Goal: Information Seeking & Learning: Learn about a topic

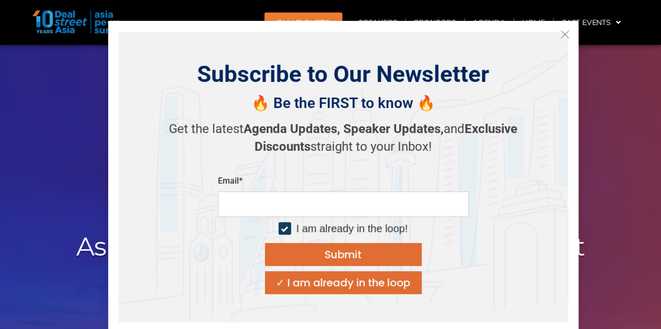
click at [563, 33] on icon "Close" at bounding box center [564, 34] width 9 height 9
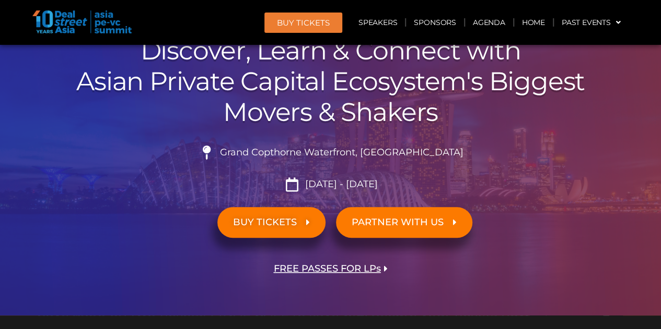
scroll to position [170, 0]
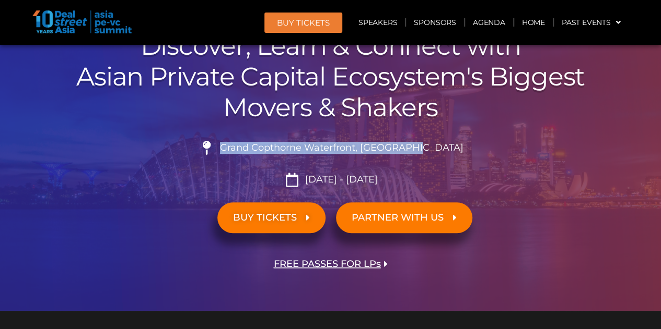
drag, startPoint x: 443, startPoint y: 121, endPoint x: 451, endPoint y: 149, distance: 29.3
click at [451, 149] on div "00 Days 12 Hours 33 Minutes 42 Seconds ASIA PE-VC Summit 2025 Discover, Learn &…" at bounding box center [330, 124] width 595 height 374
click at [451, 149] on li "Grand Copthorne Waterfront, [GEOGRAPHIC_DATA]​" at bounding box center [330, 152] width 585 height 23
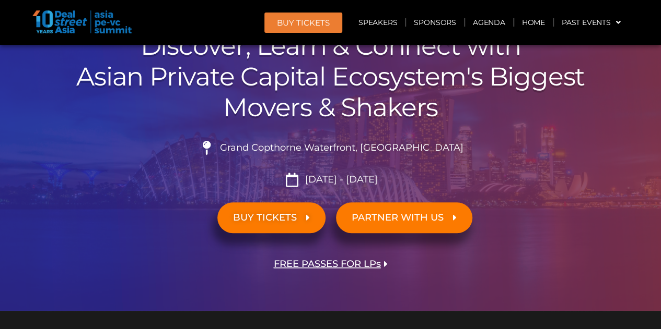
click at [469, 141] on li "Grand Copthorne Waterfront, [GEOGRAPHIC_DATA]​" at bounding box center [330, 152] width 585 height 23
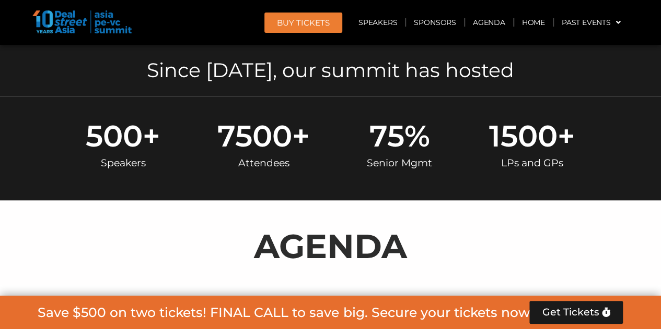
click at [337, 170] on div "500 + Speakers 7500 + Attendees 75 % Senior Mgmt 1500 + LPs and GPs" at bounding box center [330, 148] width 546 height 55
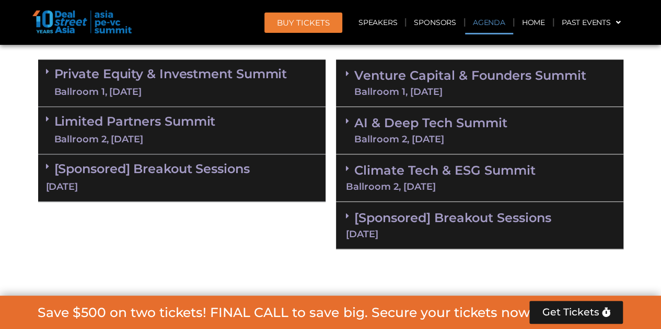
scroll to position [689, 0]
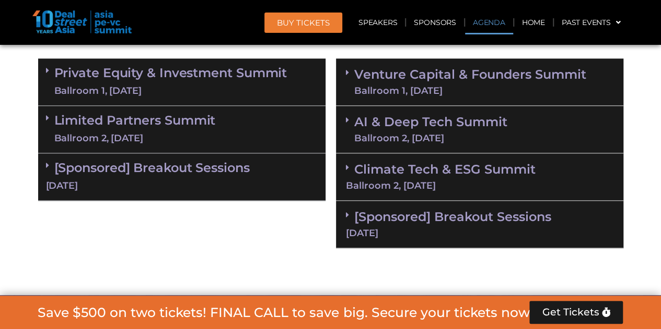
click at [324, 120] on div "Limited Partners [GEOGRAPHIC_DATA] 2, [DATE]" at bounding box center [181, 130] width 287 height 48
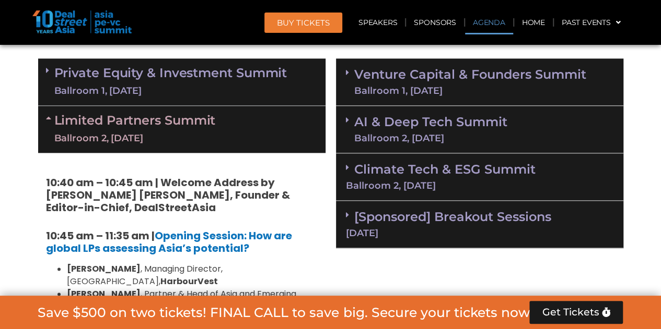
click at [324, 120] on div "Limited Partners [GEOGRAPHIC_DATA] 2, [DATE]" at bounding box center [181, 129] width 287 height 47
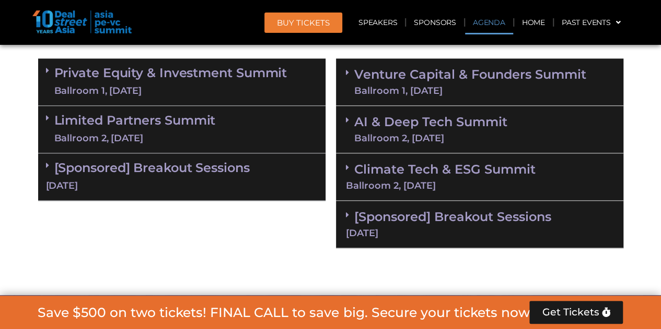
click at [231, 91] on div "Ballroom 1, [DATE]" at bounding box center [170, 91] width 233 height 13
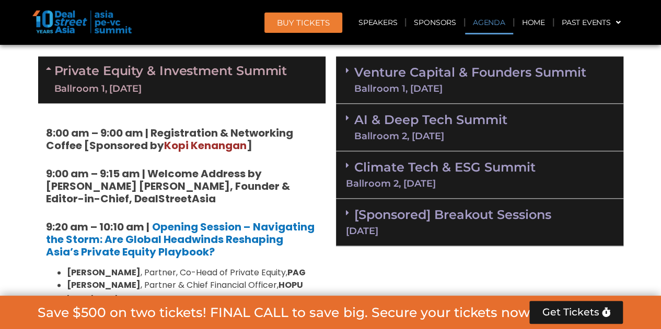
scroll to position [696, 0]
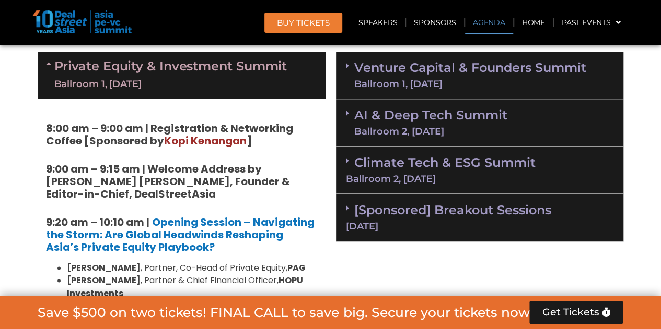
click at [257, 127] on strong "8:00 am – 9:00 am | Registration & Networking Coffee [Sponsored by [PERSON_NAME…" at bounding box center [169, 134] width 247 height 27
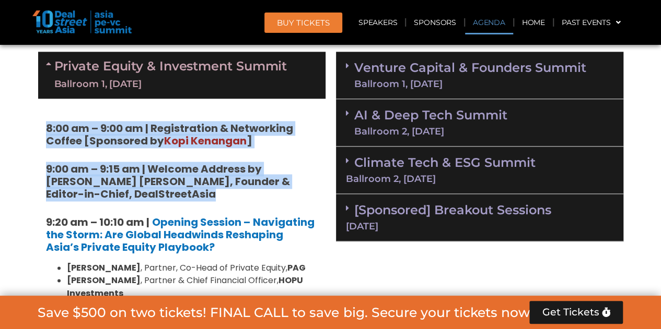
drag, startPoint x: 257, startPoint y: 127, endPoint x: 267, endPoint y: 183, distance: 57.3
click at [267, 183] on strong "9:00 am – 9:15 am | Welcome Address by [PERSON_NAME] [PERSON_NAME], Founder & E…" at bounding box center [168, 182] width 244 height 40
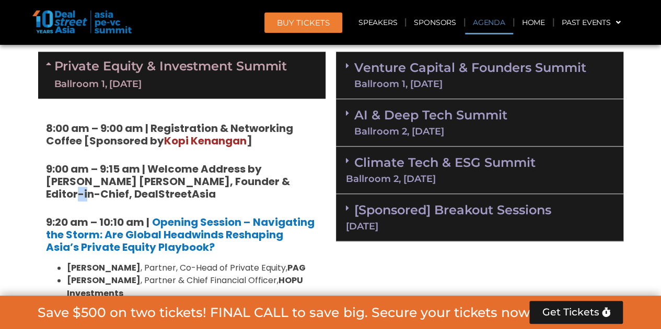
click at [267, 183] on strong "9:00 am – 9:15 am | Welcome Address by [PERSON_NAME] [PERSON_NAME], Founder & E…" at bounding box center [168, 182] width 244 height 40
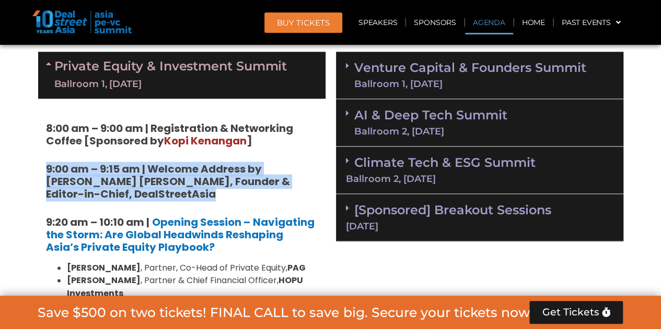
drag, startPoint x: 267, startPoint y: 183, endPoint x: 272, endPoint y: 198, distance: 15.5
click at [272, 196] on h5 "9:00 am – 9:15 am | Welcome Address by [PERSON_NAME] [PERSON_NAME], Founder & E…" at bounding box center [182, 182] width 272 height 38
click at [272, 198] on h5 "9:00 am – 9:15 am | Welcome Address by [PERSON_NAME] [PERSON_NAME], Founder & E…" at bounding box center [182, 182] width 272 height 38
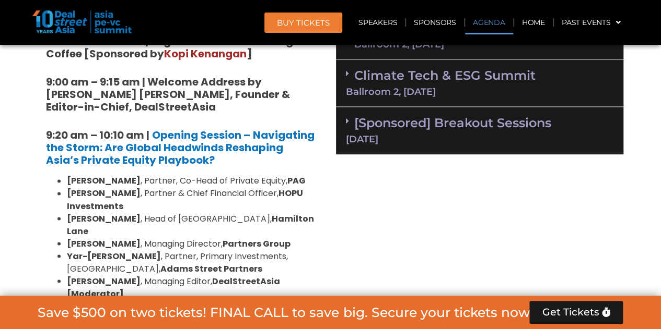
scroll to position [786, 0]
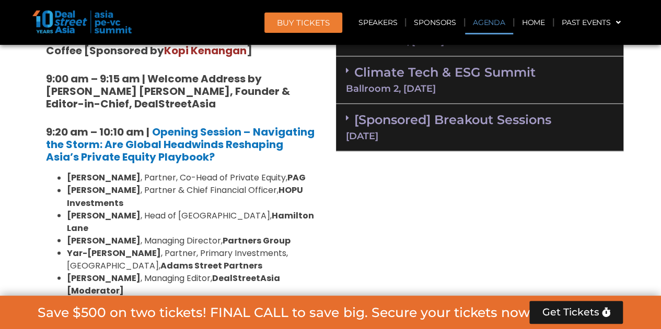
click at [186, 193] on li "[PERSON_NAME] , Partner & Chief Financial Officer, HOPU Investments" at bounding box center [192, 196] width 251 height 25
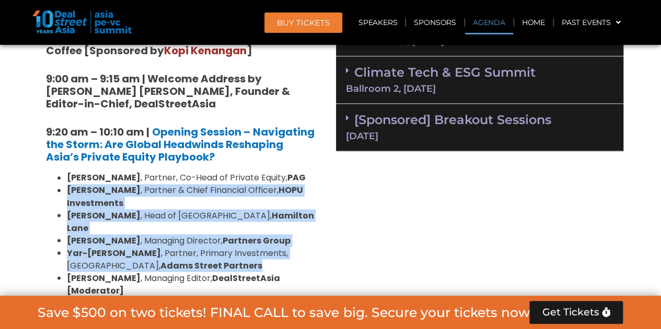
drag, startPoint x: 186, startPoint y: 193, endPoint x: 186, endPoint y: 257, distance: 64.8
click at [186, 257] on ul "[PERSON_NAME] , Partner, Co-Head of Private Equity, [PERSON_NAME] , Partner & C…" at bounding box center [182, 234] width 272 height 125
click at [186, 257] on li "[PERSON_NAME] , Partner, Primary Investments, [GEOGRAPHIC_DATA], [PERSON_NAME] …" at bounding box center [192, 259] width 251 height 25
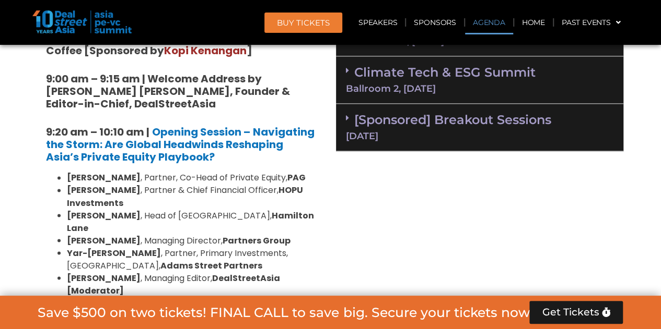
click at [186, 257] on li "[PERSON_NAME] , Partner, Primary Investments, [GEOGRAPHIC_DATA], [PERSON_NAME] …" at bounding box center [192, 259] width 251 height 25
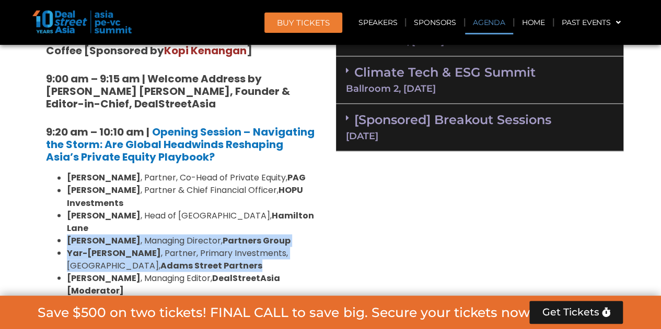
drag, startPoint x: 186, startPoint y: 257, endPoint x: 181, endPoint y: 222, distance: 35.9
click at [181, 222] on ul "[PERSON_NAME] , Partner, Co-Head of Private Equity, [PERSON_NAME] , Partner & C…" at bounding box center [182, 234] width 272 height 125
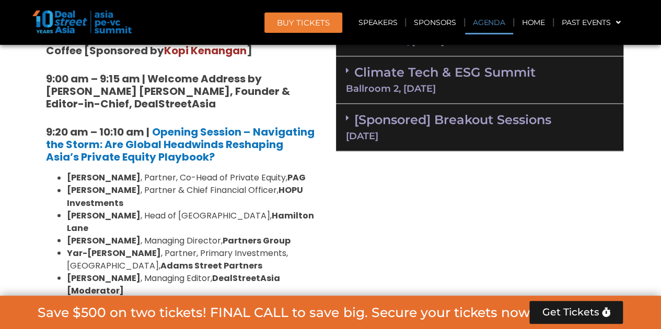
click at [137, 185] on li "[PERSON_NAME] , Partner & Chief Financial Officer, HOPU Investments" at bounding box center [192, 196] width 251 height 25
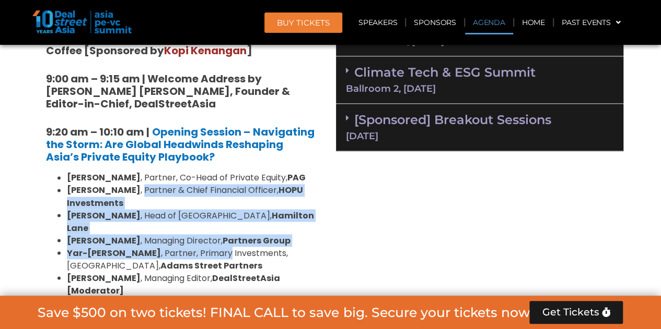
drag, startPoint x: 137, startPoint y: 185, endPoint x: 175, endPoint y: 245, distance: 70.7
click at [175, 244] on ul "[PERSON_NAME] , Partner, Co-Head of Private Equity, [PERSON_NAME] , Partner & C…" at bounding box center [182, 234] width 272 height 125
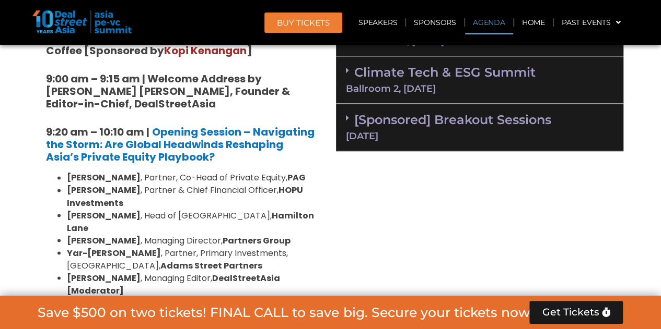
click at [178, 250] on li "[PERSON_NAME] , Partner, Primary Investments, [GEOGRAPHIC_DATA], [PERSON_NAME] …" at bounding box center [192, 259] width 251 height 25
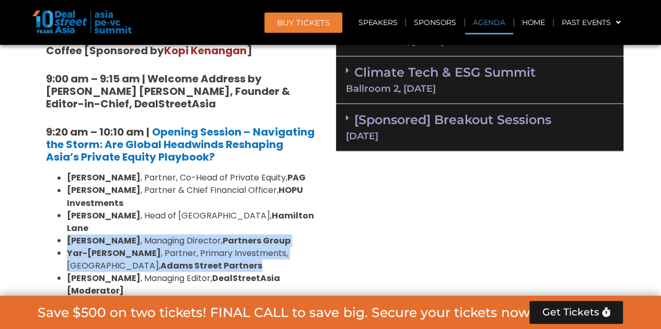
drag, startPoint x: 178, startPoint y: 250, endPoint x: 168, endPoint y: 221, distance: 30.4
click at [169, 222] on ul "[PERSON_NAME] , Partner, Co-Head of Private Equity, [PERSON_NAME] , Partner & C…" at bounding box center [182, 234] width 272 height 125
click at [168, 234] on li "[PERSON_NAME] , Managing Director, Partners Group" at bounding box center [192, 240] width 251 height 13
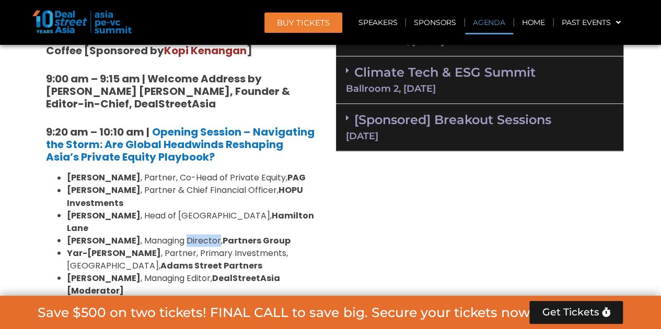
click at [168, 234] on li "[PERSON_NAME] , Managing Director, Partners Group" at bounding box center [192, 240] width 251 height 13
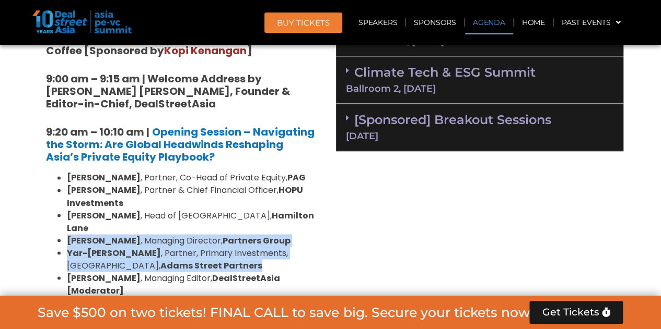
drag, startPoint x: 168, startPoint y: 221, endPoint x: 177, endPoint y: 253, distance: 32.6
click at [177, 252] on ul "[PERSON_NAME] , Partner, Co-Head of Private Equity, [PERSON_NAME] , Partner & C…" at bounding box center [182, 234] width 272 height 125
click at [177, 253] on li "[PERSON_NAME] , Partner, Primary Investments, [GEOGRAPHIC_DATA], [PERSON_NAME] …" at bounding box center [192, 259] width 251 height 25
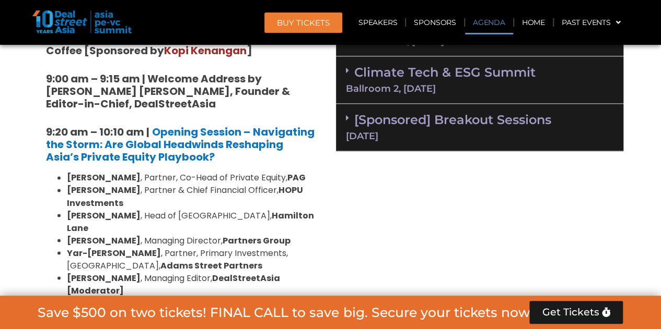
click at [177, 253] on li "[PERSON_NAME] , Partner, Primary Investments, [GEOGRAPHIC_DATA], [PERSON_NAME] …" at bounding box center [192, 259] width 251 height 25
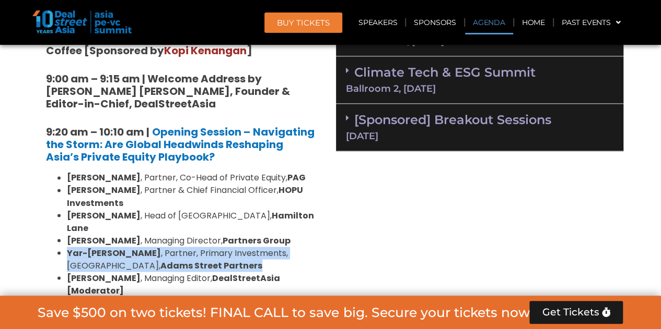
click at [177, 253] on li "[PERSON_NAME] , Partner, Primary Investments, [GEOGRAPHIC_DATA], [PERSON_NAME] …" at bounding box center [192, 259] width 251 height 25
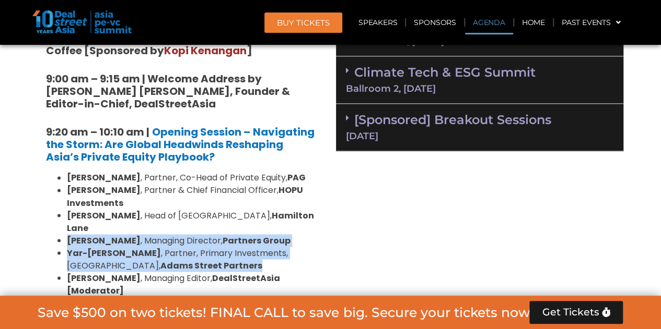
drag, startPoint x: 177, startPoint y: 253, endPoint x: 175, endPoint y: 225, distance: 28.2
click at [175, 225] on ul "[PERSON_NAME] , Partner, Co-Head of Private Equity, [PERSON_NAME] , Partner & C…" at bounding box center [182, 234] width 272 height 125
click at [308, 234] on li "[PERSON_NAME] , Managing Director, Partners Group" at bounding box center [192, 240] width 251 height 13
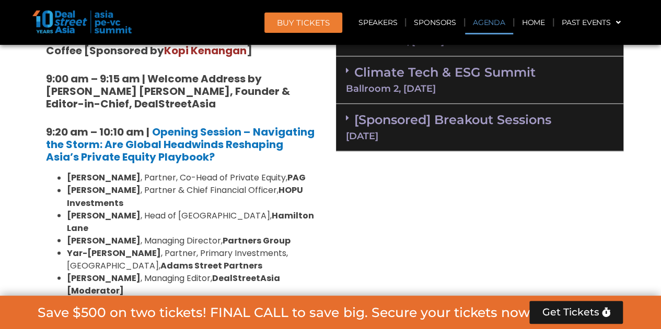
click at [308, 234] on li "[PERSON_NAME] , Managing Director, Partners Group" at bounding box center [192, 240] width 251 height 13
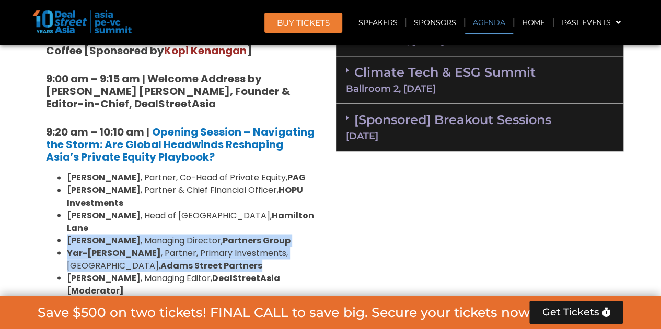
drag, startPoint x: 308, startPoint y: 231, endPoint x: 308, endPoint y: 245, distance: 13.6
click at [308, 244] on ul "[PERSON_NAME] , Partner, Co-Head of Private Equity, [PERSON_NAME] , Partner & C…" at bounding box center [182, 234] width 272 height 125
click at [308, 247] on li "[PERSON_NAME] , Partner, Primary Investments, [GEOGRAPHIC_DATA], [PERSON_NAME] …" at bounding box center [192, 259] width 251 height 25
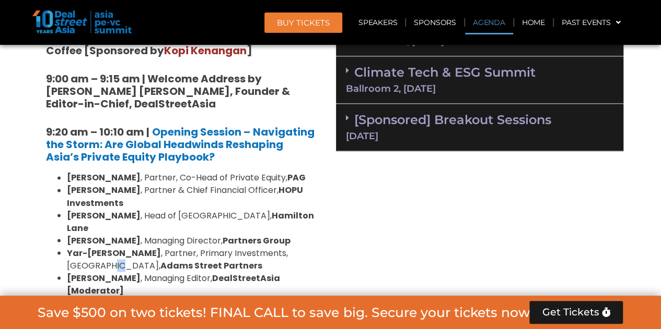
click at [308, 247] on li "[PERSON_NAME] , Partner, Primary Investments, [GEOGRAPHIC_DATA], [PERSON_NAME] …" at bounding box center [192, 259] width 251 height 25
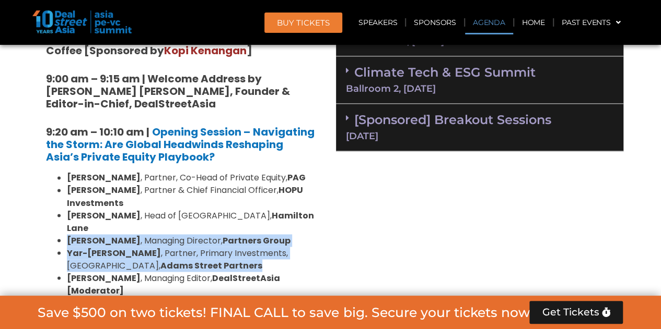
drag, startPoint x: 308, startPoint y: 245, endPoint x: 306, endPoint y: 221, distance: 24.1
click at [306, 221] on ul "[PERSON_NAME] , Partner, Co-Head of Private Equity, [PERSON_NAME] , Partner & C…" at bounding box center [182, 234] width 272 height 125
click at [306, 234] on li "[PERSON_NAME] , Managing Director, Partners Group" at bounding box center [192, 240] width 251 height 13
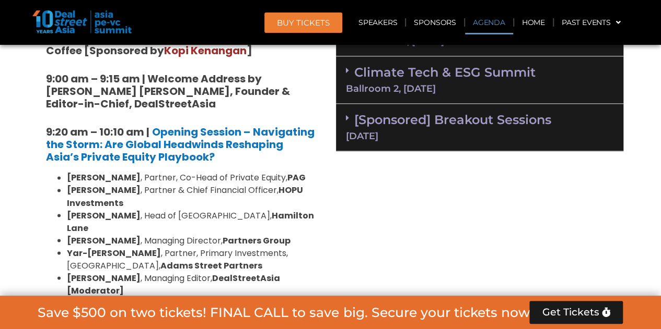
click at [306, 234] on li "[PERSON_NAME] , Managing Director, Partners Group" at bounding box center [192, 240] width 251 height 13
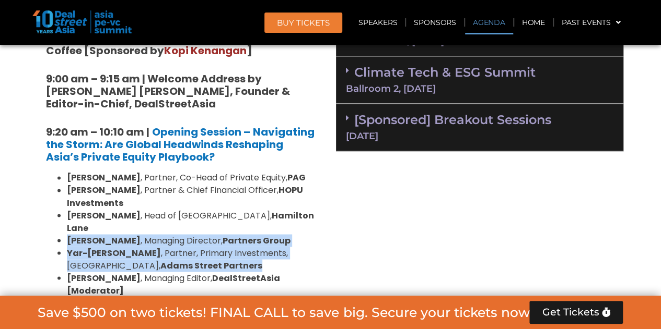
drag, startPoint x: 306, startPoint y: 221, endPoint x: 310, endPoint y: 244, distance: 23.4
click at [310, 244] on ul "[PERSON_NAME] , Partner, Co-Head of Private Equity, [PERSON_NAME] , Partner & C…" at bounding box center [182, 234] width 272 height 125
click at [310, 247] on li "[PERSON_NAME] , Partner, Primary Investments, [GEOGRAPHIC_DATA], [PERSON_NAME] …" at bounding box center [192, 259] width 251 height 25
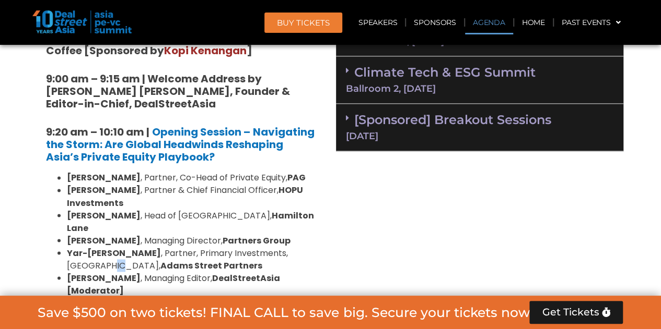
click at [310, 247] on li "[PERSON_NAME] , Partner, Primary Investments, [GEOGRAPHIC_DATA], [PERSON_NAME] …" at bounding box center [192, 259] width 251 height 25
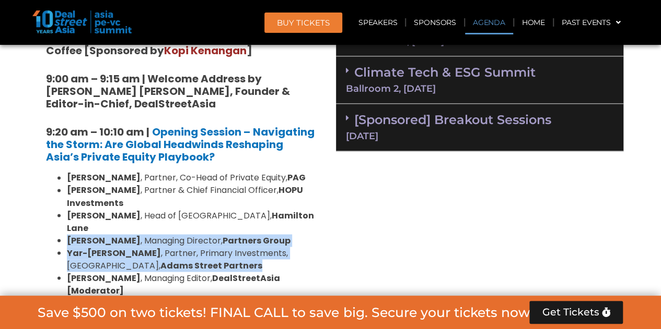
drag, startPoint x: 310, startPoint y: 244, endPoint x: 311, endPoint y: 218, distance: 25.6
click at [311, 219] on ul "[PERSON_NAME] , Partner, Co-Head of Private Equity, [PERSON_NAME] , Partner & C…" at bounding box center [182, 234] width 272 height 125
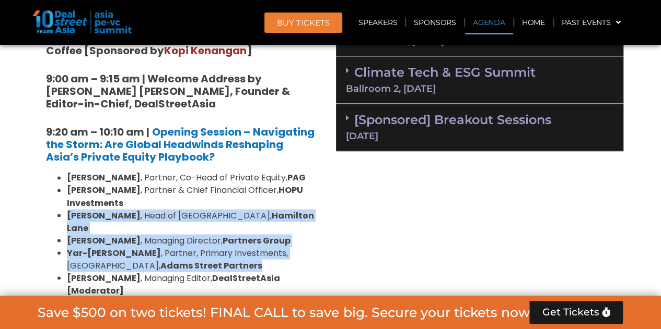
click at [311, 218] on li "[PERSON_NAME] , Head of [GEOGRAPHIC_DATA], [PERSON_NAME]" at bounding box center [192, 221] width 251 height 25
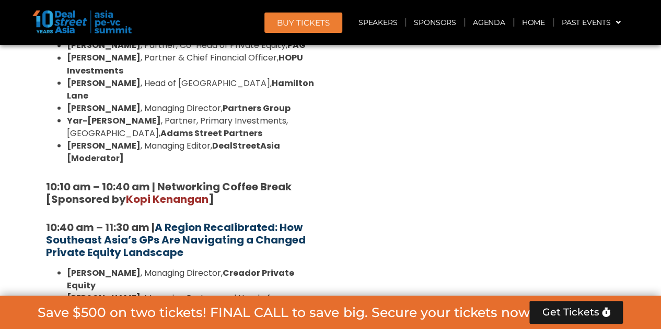
scroll to position [922, 0]
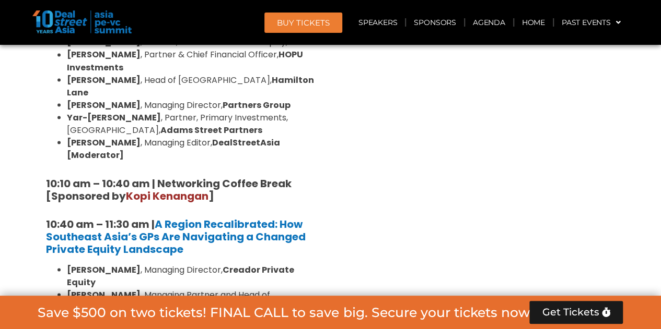
click at [254, 176] on strong "10:10 am – 10:40 am | Networking Coffee Break [Sponsored by [PERSON_NAME] ]" at bounding box center [168, 189] width 245 height 27
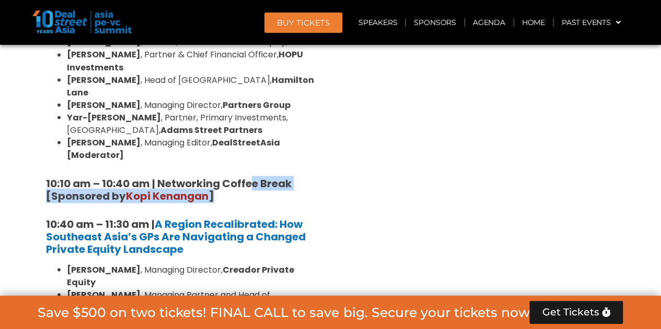
drag, startPoint x: 254, startPoint y: 158, endPoint x: 269, endPoint y: 173, distance: 21.8
click at [269, 177] on h5 "10:10 am – 10:40 am | Networking Coffee Break [Sponsored by [PERSON_NAME] ]" at bounding box center [182, 189] width 272 height 25
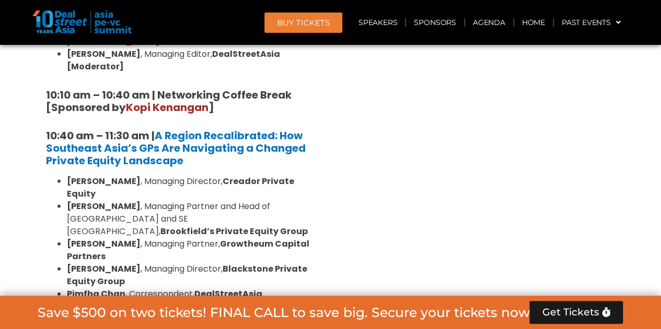
scroll to position [1013, 0]
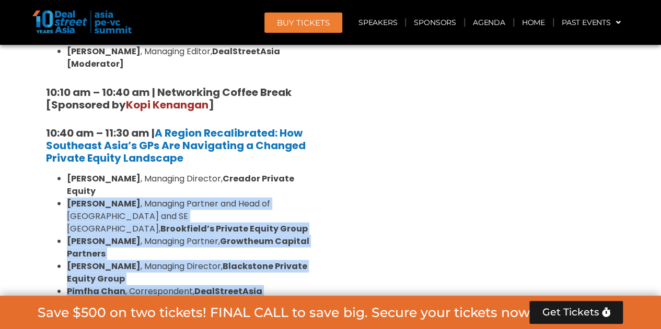
drag, startPoint x: 314, startPoint y: 162, endPoint x: 333, endPoint y: 245, distance: 84.6
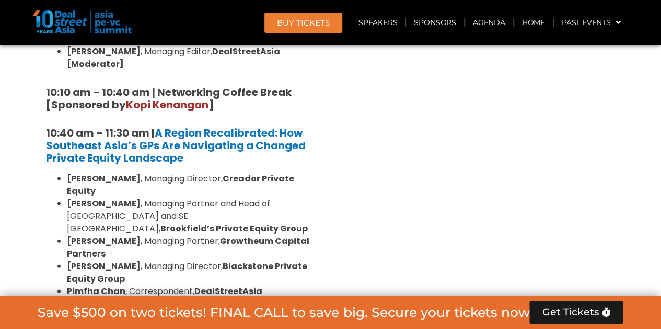
click at [171, 261] on li "[PERSON_NAME] , Managing Director, Blackstone Private Equity Group" at bounding box center [192, 273] width 251 height 25
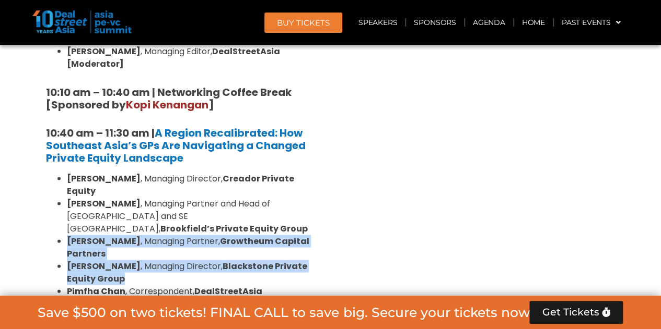
drag, startPoint x: 171, startPoint y: 231, endPoint x: 167, endPoint y: 193, distance: 37.8
click at [168, 194] on ul "[PERSON_NAME] , Managing Director, Creador Private Equity [PERSON_NAME] , Manag…" at bounding box center [182, 242] width 272 height 138
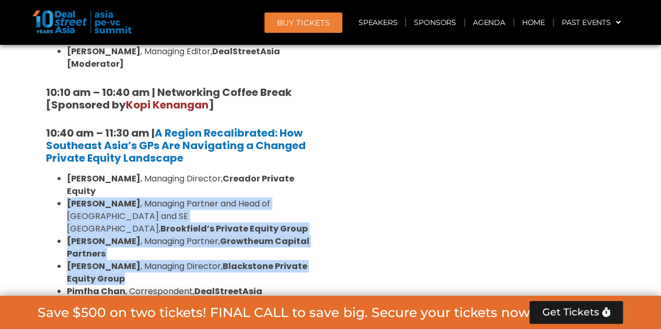
click at [159, 198] on li "[PERSON_NAME] , Managing Partner and Head of [GEOGRAPHIC_DATA] and [GEOGRAPHIC_…" at bounding box center [192, 217] width 251 height 38
drag, startPoint x: 159, startPoint y: 183, endPoint x: 184, endPoint y: 240, distance: 62.2
click at [184, 240] on ul "[PERSON_NAME] , Managing Director, Creador Private Equity [PERSON_NAME] , Manag…" at bounding box center [182, 242] width 272 height 138
click at [160, 198] on li "[PERSON_NAME] , Managing Partner and Head of [GEOGRAPHIC_DATA] and [GEOGRAPHIC_…" at bounding box center [192, 217] width 251 height 38
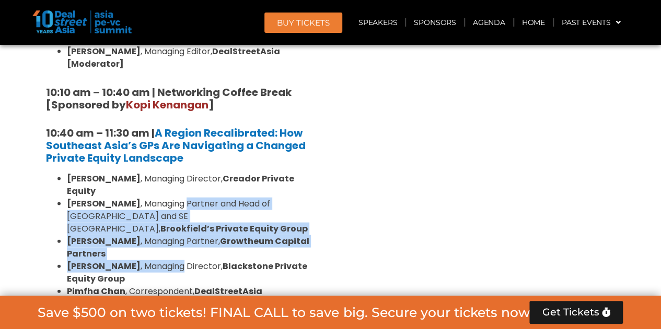
drag, startPoint x: 160, startPoint y: 182, endPoint x: 185, endPoint y: 236, distance: 58.9
click at [185, 236] on ul "[PERSON_NAME] , Managing Director, Creador Private Equity [PERSON_NAME] , Manag…" at bounding box center [182, 242] width 272 height 138
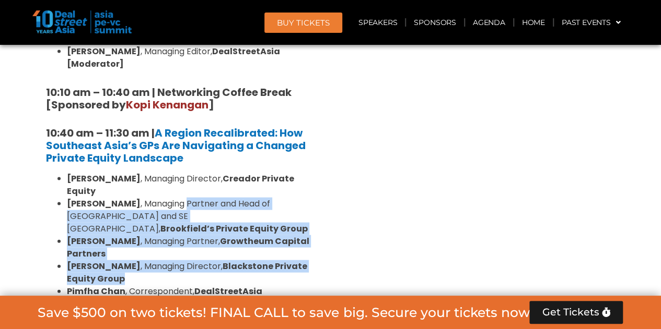
click at [185, 261] on li "[PERSON_NAME] , Managing Director, Blackstone Private Equity Group" at bounding box center [192, 273] width 251 height 25
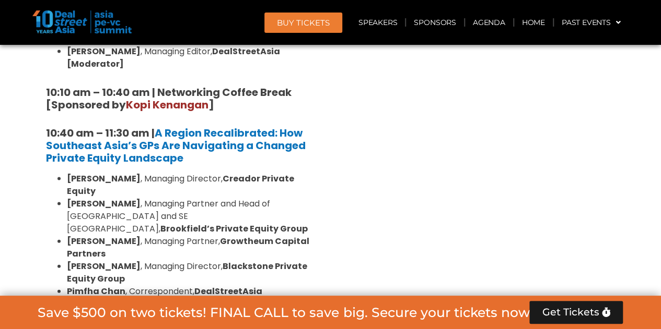
click at [185, 261] on li "[PERSON_NAME] , Managing Director, Blackstone Private Equity Group" at bounding box center [192, 273] width 251 height 25
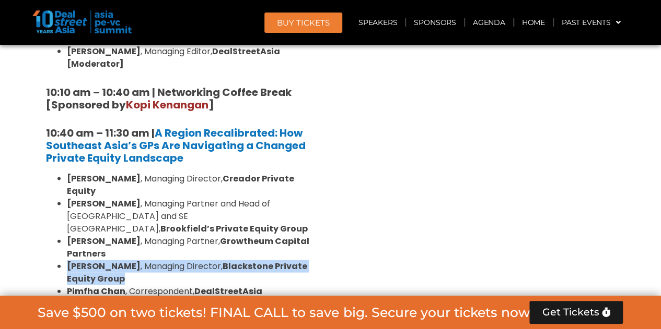
drag, startPoint x: 185, startPoint y: 236, endPoint x: 173, endPoint y: 211, distance: 26.6
click at [173, 211] on ul "[PERSON_NAME] , Managing Director, Creador Private Equity [PERSON_NAME] , Manag…" at bounding box center [182, 242] width 272 height 138
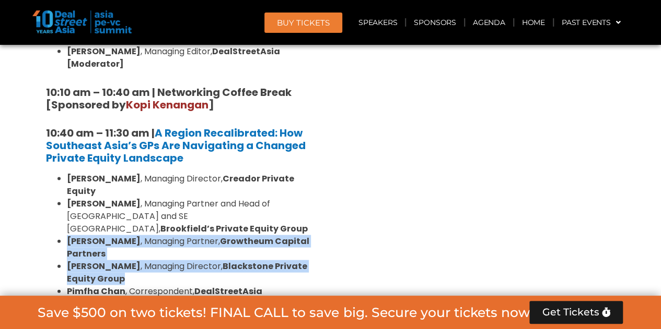
click at [157, 236] on li "[PERSON_NAME] , Managing Partner, Growtheum Capital Partners" at bounding box center [192, 248] width 251 height 25
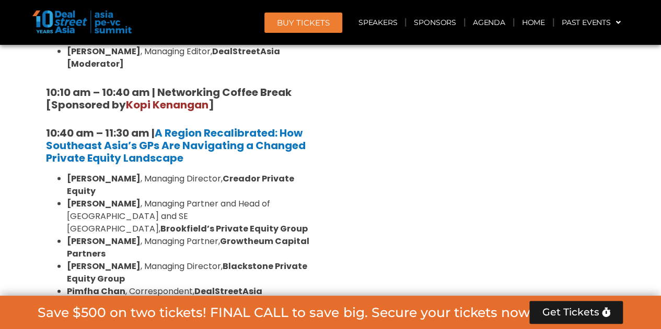
click at [170, 236] on li "[PERSON_NAME] , Managing Partner, Growtheum Capital Partners" at bounding box center [192, 248] width 251 height 25
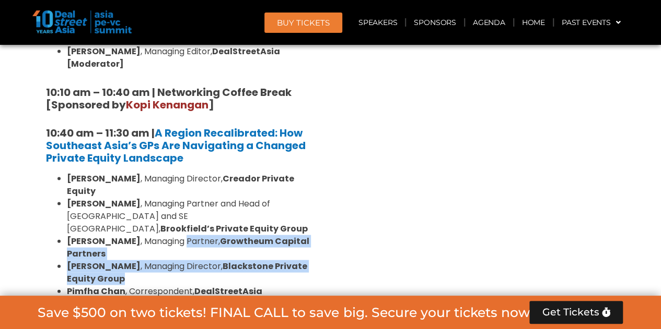
drag, startPoint x: 170, startPoint y: 202, endPoint x: 204, endPoint y: 238, distance: 49.9
click at [204, 238] on ul "[PERSON_NAME] , Managing Director, Creador Private Equity [PERSON_NAME] , Manag…" at bounding box center [182, 242] width 272 height 138
click at [206, 261] on li "[PERSON_NAME] , Managing Director, Blackstone Private Equity Group" at bounding box center [192, 273] width 251 height 25
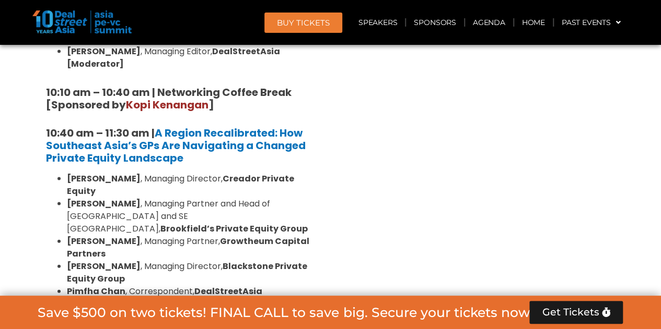
click at [206, 261] on li "[PERSON_NAME] , Managing Director, Blackstone Private Equity Group" at bounding box center [192, 273] width 251 height 25
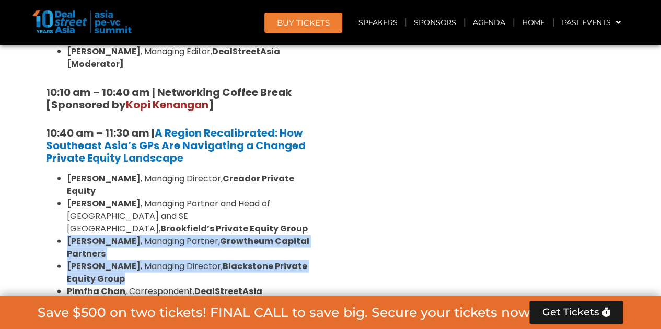
drag, startPoint x: 206, startPoint y: 241, endPoint x: 174, endPoint y: 195, distance: 56.2
click at [175, 196] on ul "[PERSON_NAME] , Managing Director, Creador Private Equity [PERSON_NAME] , Manag…" at bounding box center [182, 242] width 272 height 138
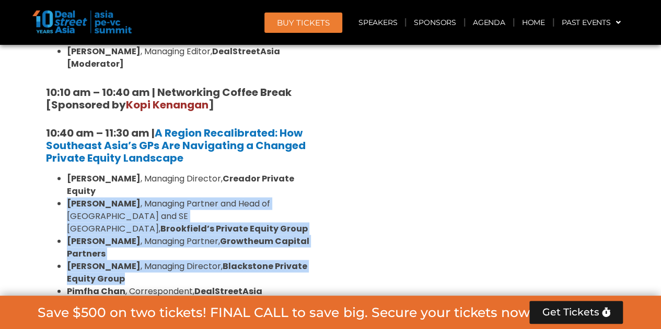
click at [174, 223] on strong "Brookfield’s Private Equity Group" at bounding box center [233, 229] width 147 height 12
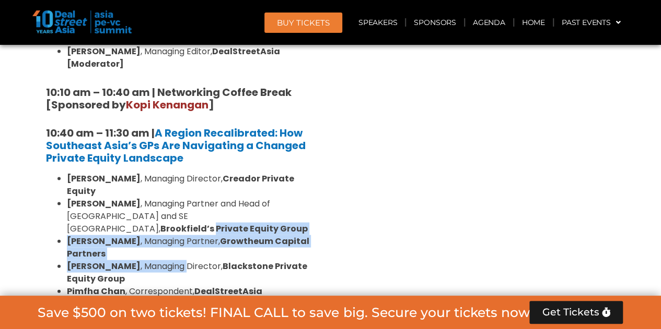
drag, startPoint x: 174, startPoint y: 195, endPoint x: 192, endPoint y: 241, distance: 49.3
click at [192, 241] on ul "[PERSON_NAME] , Managing Director, Creador Private Equity [PERSON_NAME] , Manag…" at bounding box center [182, 242] width 272 height 138
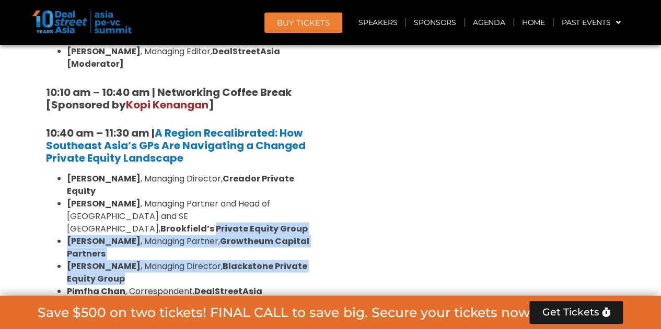
click at [192, 261] on li "[PERSON_NAME] , Managing Director, Blackstone Private Equity Group" at bounding box center [192, 273] width 251 height 25
drag, startPoint x: 192, startPoint y: 241, endPoint x: 169, endPoint y: 193, distance: 53.3
click at [169, 193] on ul "[PERSON_NAME] , Managing Director, Creador Private Equity [PERSON_NAME] , Manag…" at bounding box center [182, 242] width 272 height 138
click at [169, 223] on strong "Brookfield’s Private Equity Group" at bounding box center [233, 229] width 147 height 12
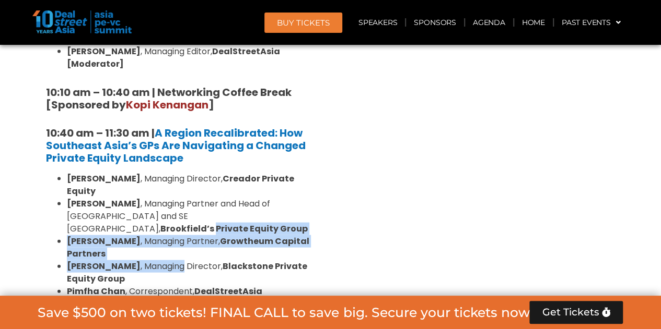
drag, startPoint x: 176, startPoint y: 208, endPoint x: 189, endPoint y: 230, distance: 24.5
click at [189, 230] on ul "[PERSON_NAME] , Managing Director, Creador Private Equity [PERSON_NAME] , Manag…" at bounding box center [182, 242] width 272 height 138
click at [181, 223] on strong "Brookfield’s Private Equity Group" at bounding box center [233, 229] width 147 height 12
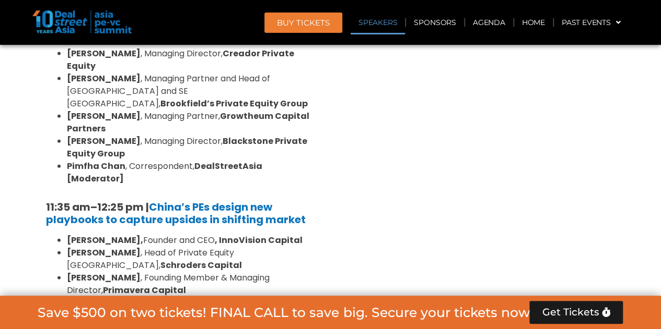
scroll to position [1149, 0]
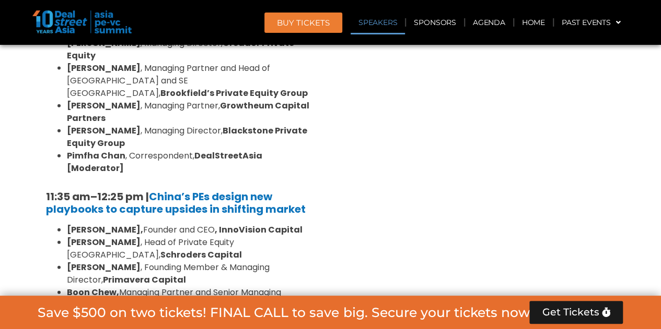
click at [155, 262] on li "[PERSON_NAME] , Founding Member & Managing Director, Primavera Capital" at bounding box center [192, 274] width 251 height 25
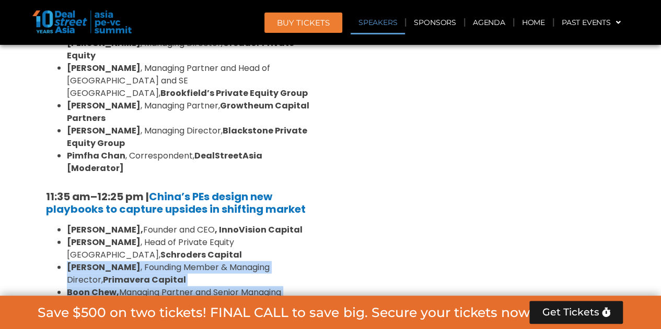
drag, startPoint x: 155, startPoint y: 204, endPoint x: 175, endPoint y: 245, distance: 45.8
click at [175, 245] on ul "[PERSON_NAME], Founder and CEO , InnoVision Capital [PERSON_NAME] , Head of Pri…" at bounding box center [182, 280] width 272 height 113
click at [175, 287] on li "[PERSON_NAME], Managing Partner and Senior Managing Director, Trustar Capital" at bounding box center [192, 299] width 251 height 25
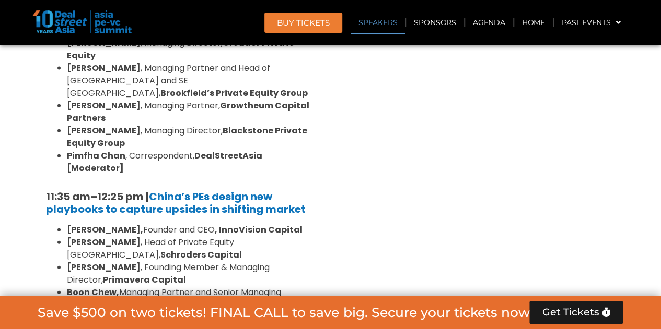
click at [175, 287] on li "[PERSON_NAME], Managing Partner and Senior Managing Director, Trustar Capital" at bounding box center [192, 299] width 251 height 25
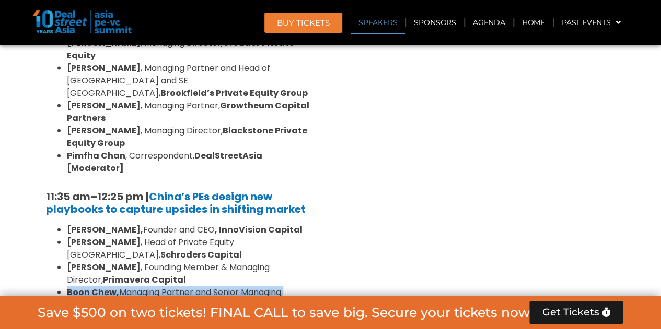
click at [175, 287] on li "[PERSON_NAME], Managing Partner and Senior Managing Director, Trustar Capital" at bounding box center [192, 299] width 251 height 25
drag, startPoint x: 175, startPoint y: 245, endPoint x: 172, endPoint y: 233, distance: 11.8
click at [173, 287] on li "[PERSON_NAME], Managing Partner and Senior Managing Director, Trustar Capital" at bounding box center [192, 299] width 251 height 25
click at [166, 209] on div at bounding box center [166, 209] width 0 height 0
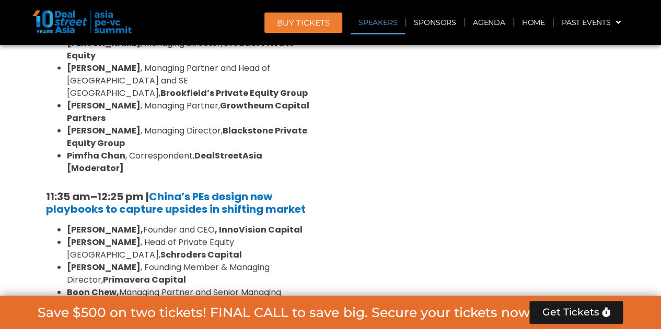
click at [154, 262] on li "[PERSON_NAME] , Founding Member & Managing Director, Primavera Capital" at bounding box center [192, 274] width 251 height 25
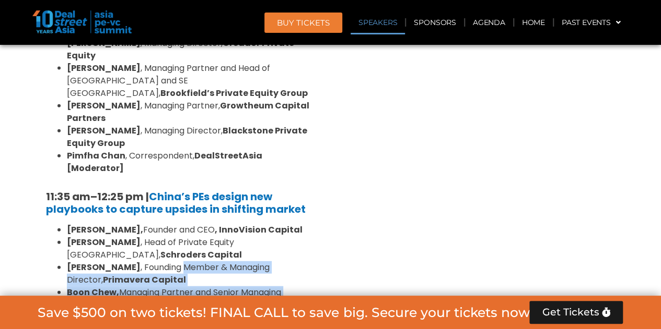
drag, startPoint x: 154, startPoint y: 198, endPoint x: 202, endPoint y: 243, distance: 65.8
click at [202, 243] on ul "[PERSON_NAME], Founder and CEO , InnoVision Capital [PERSON_NAME] , Head of Pri…" at bounding box center [182, 280] width 272 height 113
click at [191, 262] on li "[PERSON_NAME] , Founding Member & Managing Director, Primavera Capital" at bounding box center [192, 274] width 251 height 25
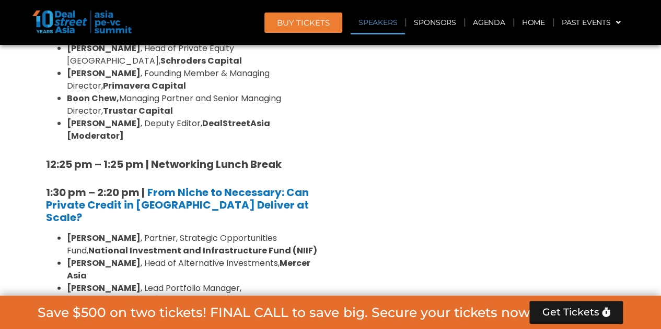
scroll to position [1344, 0]
click at [364, 144] on div "Venture Capital & Founders​ Summit Ballroom 1, [DATE] 8:00 am – 9:00 am | Regis…" at bounding box center [480, 312] width 298 height 1826
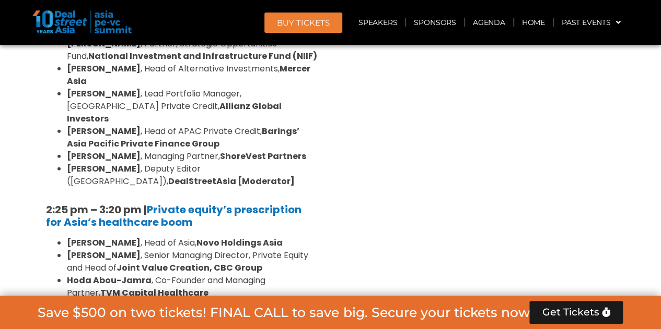
scroll to position [1538, 0]
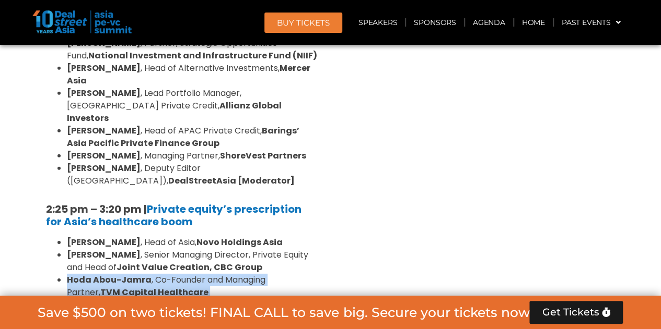
drag, startPoint x: 310, startPoint y: 163, endPoint x: 320, endPoint y: 199, distance: 36.9
click at [320, 199] on div "8:00 am – 9:00 am | Registration & Networking Coffee [Sponsored by [PERSON_NAME…" at bounding box center [181, 93] width 287 height 1674
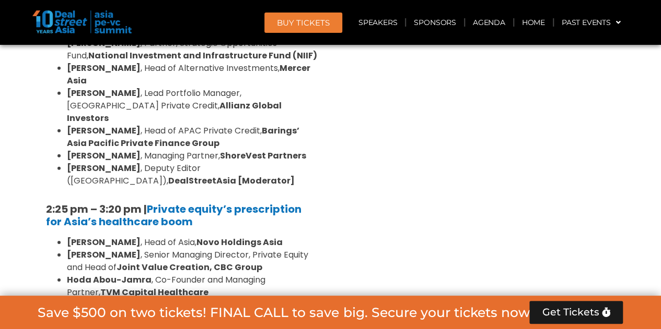
click at [320, 199] on div "8:00 am – 9:00 am | Registration & Networking Coffee [Sponsored by [PERSON_NAME…" at bounding box center [181, 93] width 287 height 1674
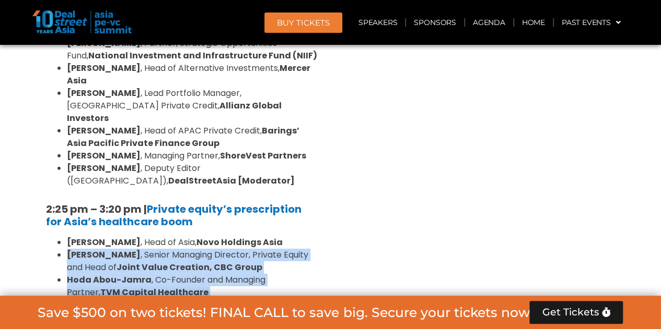
drag, startPoint x: 320, startPoint y: 199, endPoint x: 320, endPoint y: 156, distance: 42.8
click at [320, 156] on div "8:00 am – 9:00 am | Registration & Networking Coffee [Sponsored by [PERSON_NAME…" at bounding box center [181, 93] width 287 height 1674
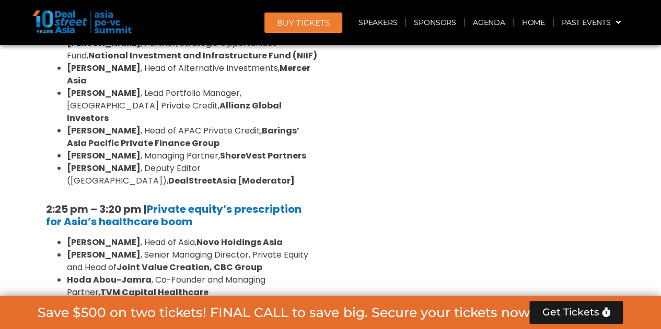
click at [70, 237] on strong "[PERSON_NAME]" at bounding box center [104, 243] width 74 height 12
drag, startPoint x: 70, startPoint y: 128, endPoint x: 109, endPoint y: 126, distance: 39.3
click at [109, 237] on strong "[PERSON_NAME]" at bounding box center [104, 243] width 74 height 12
copy strong "[PERSON_NAME]"
click at [309, 237] on li "[PERSON_NAME] , Head of [GEOGRAPHIC_DATA], Novo Holdings [GEOGRAPHIC_DATA]" at bounding box center [192, 243] width 251 height 13
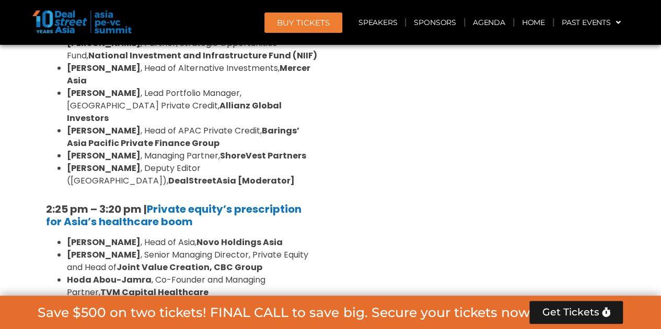
click at [309, 237] on li "[PERSON_NAME] , Head of [GEOGRAPHIC_DATA], Novo Holdings [GEOGRAPHIC_DATA]" at bounding box center [192, 243] width 251 height 13
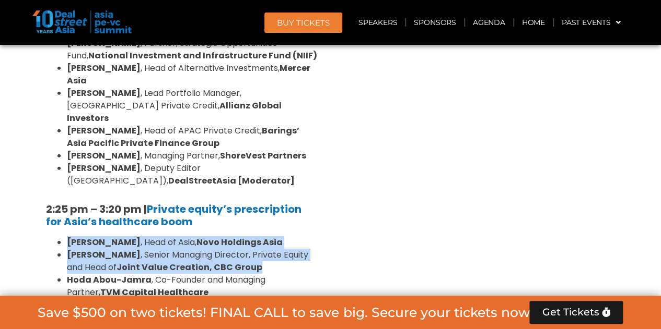
drag, startPoint x: 309, startPoint y: 129, endPoint x: 323, endPoint y: 150, distance: 24.9
click at [323, 150] on div "8:00 am – 9:00 am | Registration & Networking Coffee [Sponsored by [PERSON_NAME…" at bounding box center [181, 93] width 287 height 1674
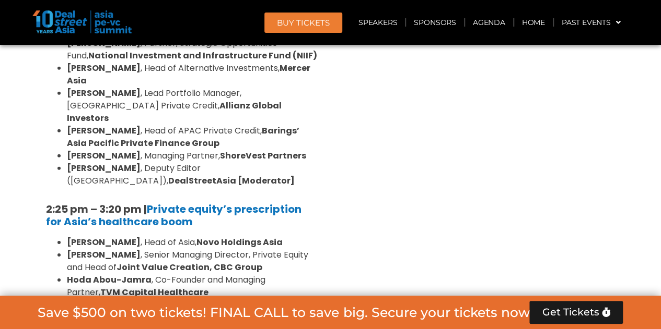
click at [323, 150] on div "8:00 am – 9:00 am | Registration & Networking Coffee [Sponsored by [PERSON_NAME…" at bounding box center [181, 93] width 287 height 1674
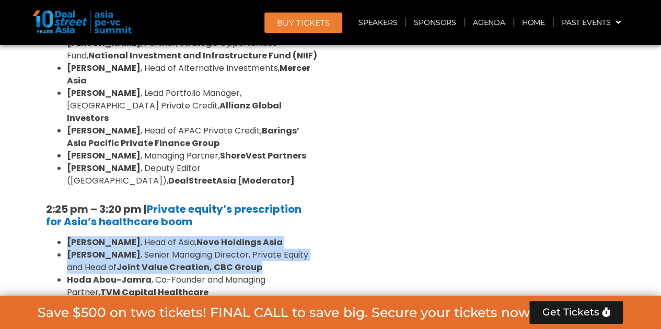
drag, startPoint x: 323, startPoint y: 150, endPoint x: 323, endPoint y: 128, distance: 21.9
click at [323, 128] on div "8:00 am – 9:00 am | Registration & Networking Coffee [Sponsored by [PERSON_NAME…" at bounding box center [181, 93] width 287 height 1674
click at [323, 127] on div "8:00 am – 9:00 am | Registration & Networking Coffee [Sponsored by [PERSON_NAME…" at bounding box center [181, 93] width 287 height 1674
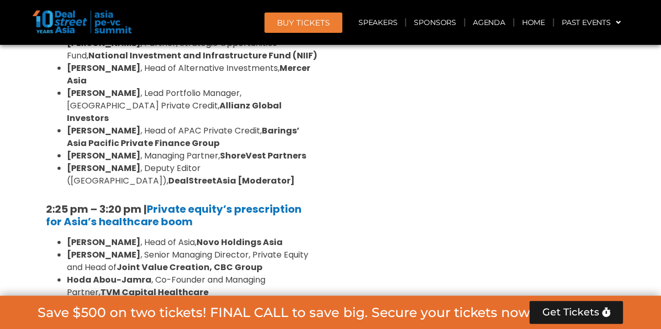
click at [323, 127] on div "8:00 am – 9:00 am | Registration & Networking Coffee [Sponsored by [PERSON_NAME…" at bounding box center [181, 93] width 287 height 1674
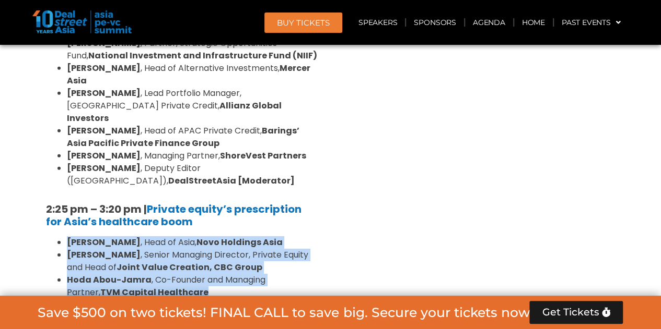
drag, startPoint x: 323, startPoint y: 127, endPoint x: 329, endPoint y: 185, distance: 58.3
click at [329, 185] on div "Private Equity & Investment Summit Ballroom 1, [DATE] 8:00 am – 9:00 am | Regis…" at bounding box center [182, 117] width 298 height 1826
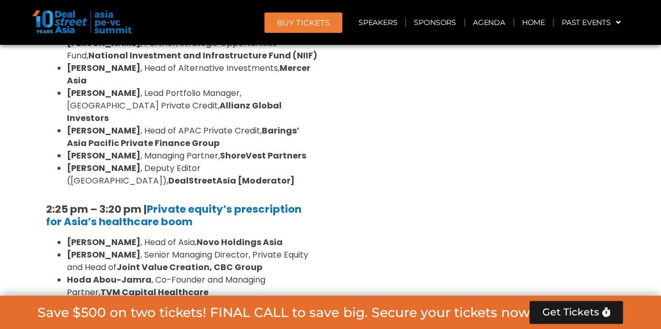
click at [332, 192] on div "Venture Capital & Founders​ Summit Ballroom 1, [DATE] 8:00 am – 9:00 am | Regis…" at bounding box center [480, 117] width 298 height 1826
click at [331, 190] on div "Venture Capital & Founders​ Summit Ballroom 1, [DATE] 8:00 am – 9:00 am | Regis…" at bounding box center [480, 117] width 298 height 1826
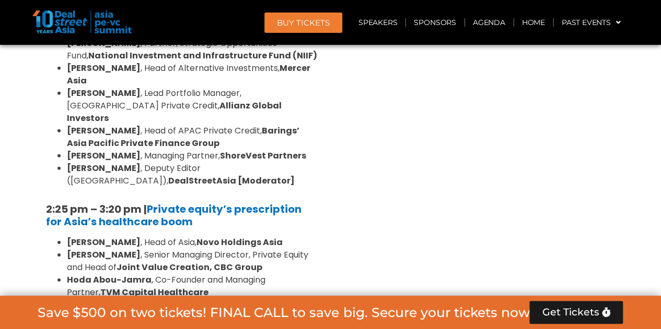
click at [331, 190] on div "Venture Capital & Founders​ Summit Ballroom 1, [DATE] 8:00 am – 9:00 am | Regis…" at bounding box center [480, 117] width 298 height 1826
click at [78, 299] on strong "[PERSON_NAME]" at bounding box center [104, 305] width 74 height 12
click at [109, 299] on strong "[PERSON_NAME]" at bounding box center [104, 305] width 74 height 12
copy strong "[PERSON_NAME]"
drag, startPoint x: 262, startPoint y: 175, endPoint x: 304, endPoint y: 204, distance: 51.6
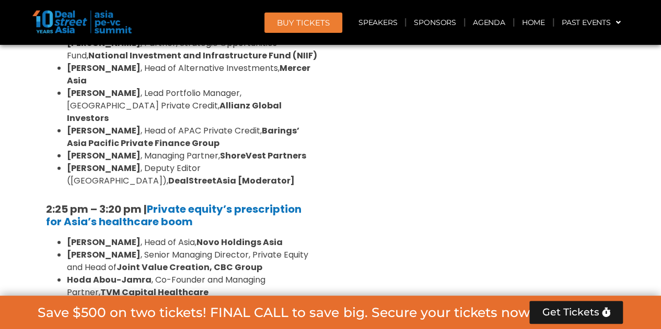
click at [304, 237] on ul "[PERSON_NAME] , Head of Asia, Novo Holdings Asia [PERSON_NAME] , Senior Managin…" at bounding box center [182, 306] width 272 height 138
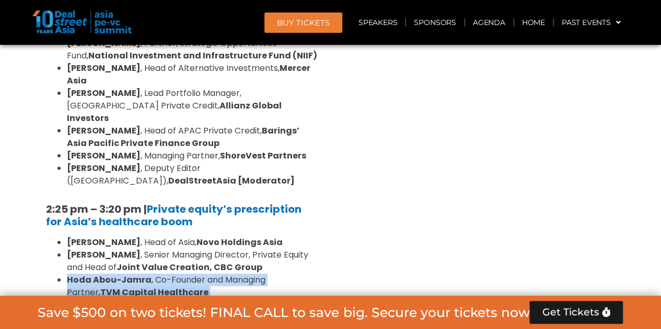
drag, startPoint x: 311, startPoint y: 205, endPoint x: 314, endPoint y: 159, distance: 46.5
click at [314, 237] on ul "[PERSON_NAME] , Head of Asia, Novo Holdings Asia [PERSON_NAME] , Senior Managin…" at bounding box center [182, 306] width 272 height 138
click at [314, 249] on li "[PERSON_NAME] , Senior Managing Director, Private Equity and Head of Joint Valu…" at bounding box center [192, 261] width 251 height 25
drag, startPoint x: 317, startPoint y: 144, endPoint x: 320, endPoint y: 207, distance: 63.8
click at [320, 207] on div "8:00 am – 9:00 am | Registration & Networking Coffee [Sponsored by [PERSON_NAME…" at bounding box center [181, 93] width 287 height 1674
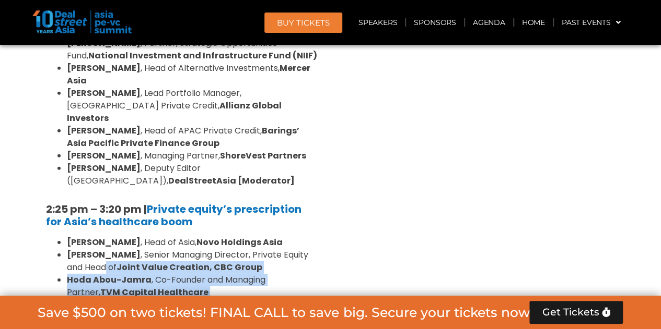
click at [320, 207] on div "8:00 am – 9:00 am | Registration & Networking Coffee [Sponsored by [PERSON_NAME…" at bounding box center [181, 93] width 287 height 1674
drag, startPoint x: 320, startPoint y: 207, endPoint x: 315, endPoint y: 163, distance: 44.1
click at [315, 167] on div "8:00 am – 9:00 am | Registration & Networking Coffee [Sponsored by [PERSON_NAME…" at bounding box center [181, 93] width 287 height 1674
click at [315, 274] on li "Hoda Abou-Jamra , Co-Founder and Managing Partner, TVM Capital Healthcare" at bounding box center [192, 286] width 251 height 25
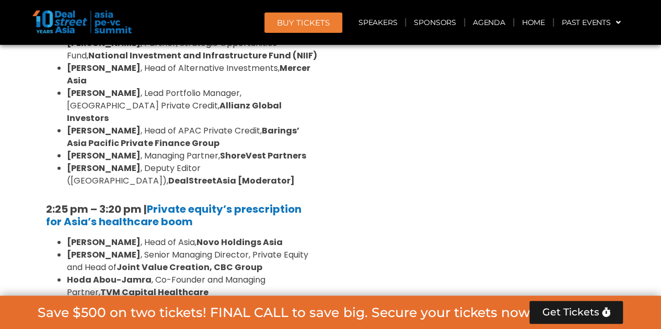
drag, startPoint x: 347, startPoint y: 184, endPoint x: 342, endPoint y: 213, distance: 28.7
click at [342, 213] on div "Venture Capital & Founders​ Summit Ballroom 1, [DATE] 8:00 am – 9:00 am | Regis…" at bounding box center [480, 117] width 298 height 1826
click at [379, 167] on div "Venture Capital & Founders​ Summit Ballroom 1, [DATE] 8:00 am – 9:00 am | Regis…" at bounding box center [480, 117] width 298 height 1826
drag, startPoint x: 345, startPoint y: 153, endPoint x: 336, endPoint y: 216, distance: 63.7
click at [336, 216] on div "Venture Capital & Founders​ Summit Ballroom 1, [DATE] 8:00 am – 9:00 am | Regis…" at bounding box center [480, 117] width 298 height 1826
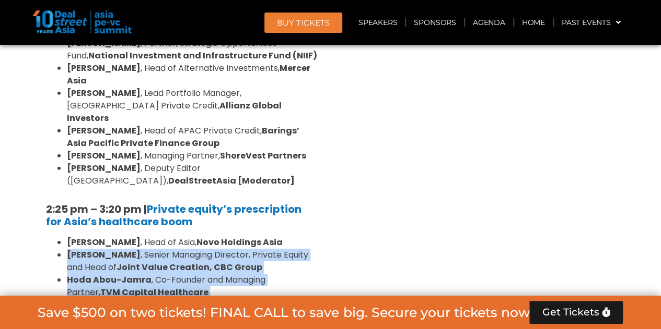
drag, startPoint x: 310, startPoint y: 215, endPoint x: 320, endPoint y: 150, distance: 65.4
click at [320, 150] on div "8:00 am – 9:00 am | Registration & Networking Coffee [Sponsored by [PERSON_NAME…" at bounding box center [181, 93] width 287 height 1674
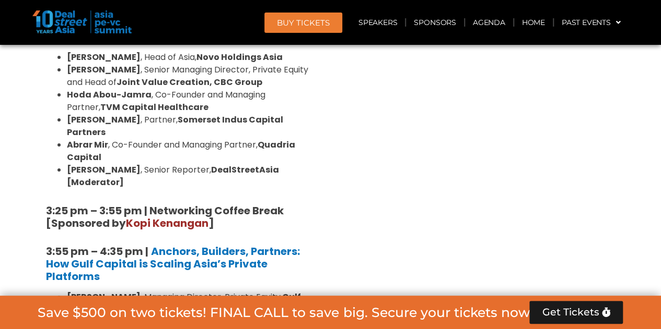
scroll to position [1730, 0]
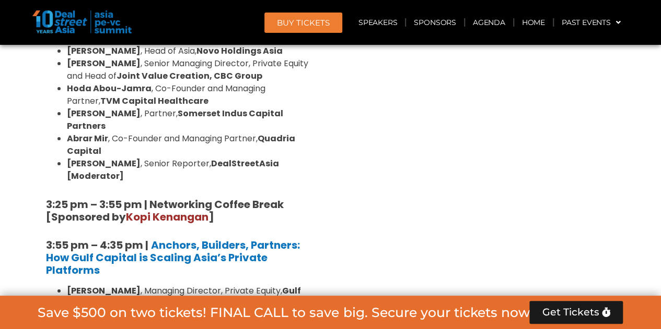
drag, startPoint x: 292, startPoint y: 178, endPoint x: 309, endPoint y: 214, distance: 39.5
drag, startPoint x: 313, startPoint y: 216, endPoint x: 308, endPoint y: 191, distance: 25.5
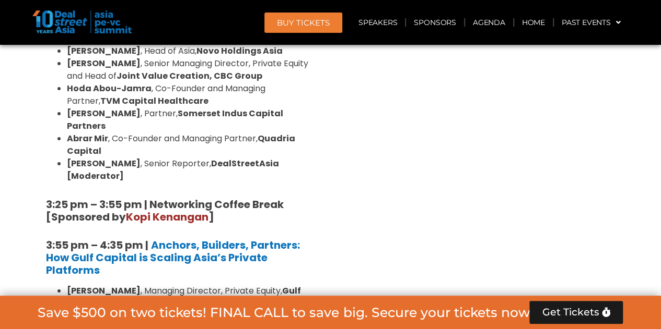
click at [308, 323] on li "[PERSON_NAME] , Partner, Head of Operations & [GEOGRAPHIC_DATA], Templewater" at bounding box center [192, 335] width 251 height 25
drag, startPoint x: 308, startPoint y: 191, endPoint x: 319, endPoint y: 216, distance: 27.6
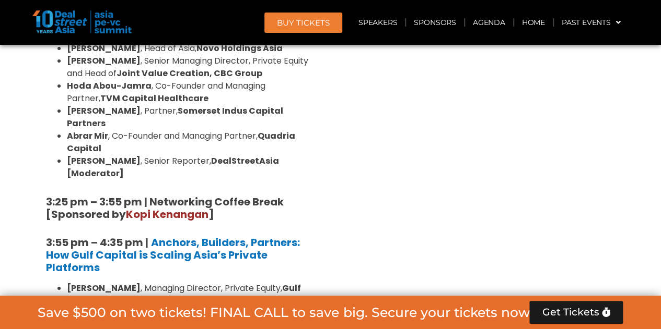
scroll to position [1734, 0]
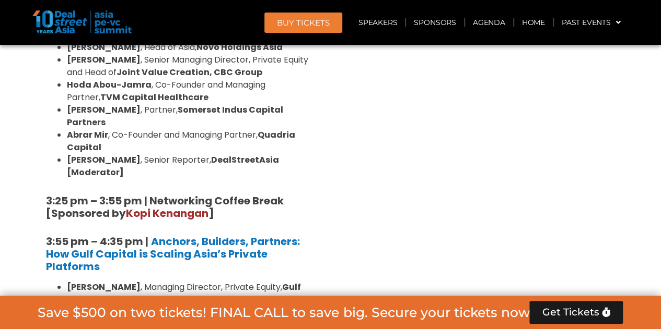
drag, startPoint x: 315, startPoint y: 186, endPoint x: 320, endPoint y: 210, distance: 24.9
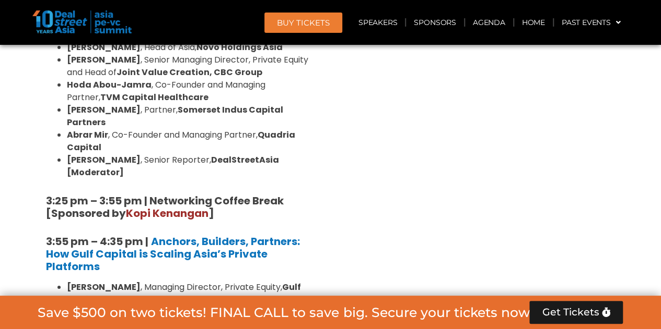
drag, startPoint x: 320, startPoint y: 210, endPoint x: 320, endPoint y: 191, distance: 19.3
click at [299, 281] on li "[PERSON_NAME] , Managing Director, Private Equity, Gulf Capital" at bounding box center [192, 293] width 251 height 25
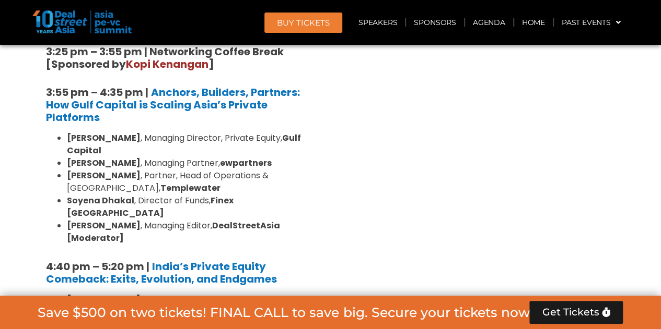
scroll to position [1883, 0]
drag, startPoint x: 311, startPoint y: 192, endPoint x: 312, endPoint y: 230, distance: 38.7
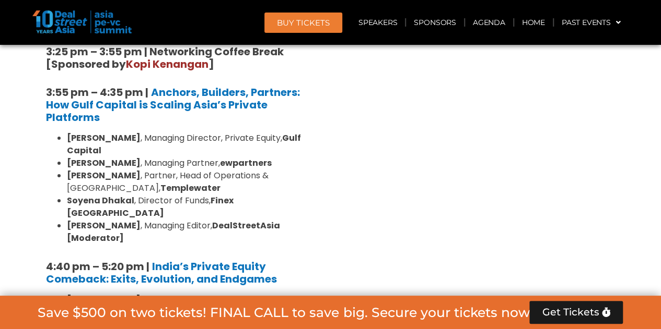
drag, startPoint x: 312, startPoint y: 230, endPoint x: 306, endPoint y: 188, distance: 42.8
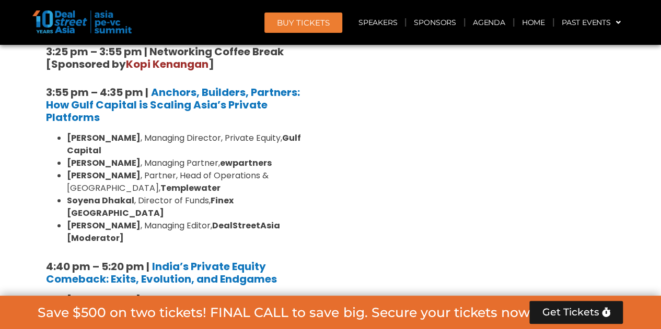
drag, startPoint x: 305, startPoint y: 187, endPoint x: 304, endPoint y: 238, distance: 50.7
drag, startPoint x: 303, startPoint y: 240, endPoint x: 303, endPoint y: 196, distance: 43.9
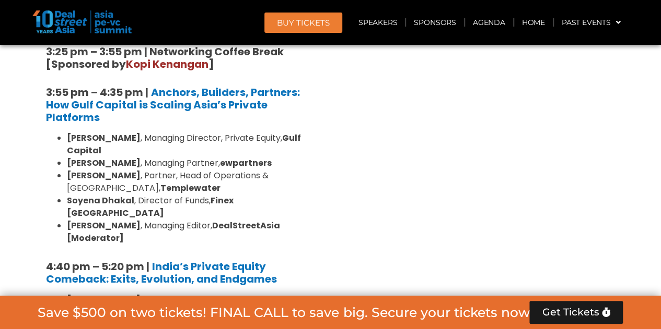
drag, startPoint x: 303, startPoint y: 196, endPoint x: 301, endPoint y: 227, distance: 31.4
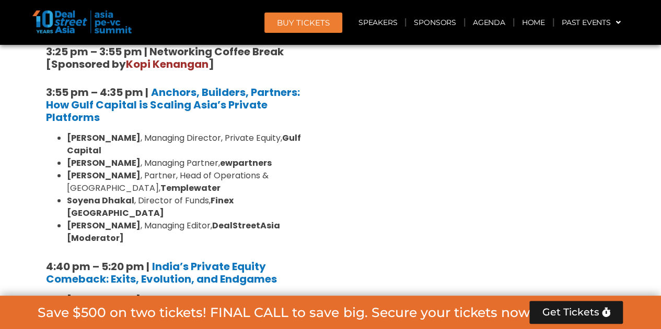
drag, startPoint x: 301, startPoint y: 227, endPoint x: 308, endPoint y: 190, distance: 38.3
click at [305, 319] on li "[PERSON_NAME] , Partner, Co-Head of Emerging Markets, Siguler Guff & Company" at bounding box center [192, 331] width 251 height 25
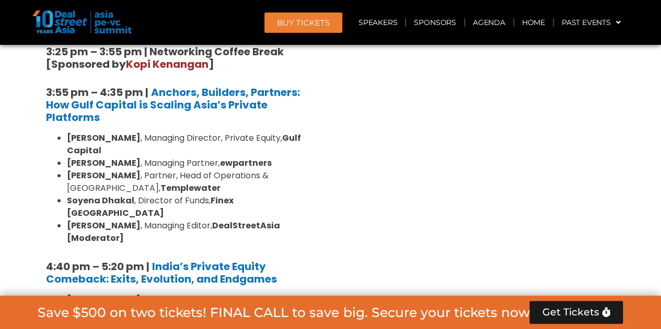
click at [305, 319] on li "[PERSON_NAME] , Partner, Co-Head of Emerging Markets, Siguler Guff & Company" at bounding box center [192, 331] width 251 height 25
drag, startPoint x: 305, startPoint y: 178, endPoint x: 302, endPoint y: 225, distance: 47.1
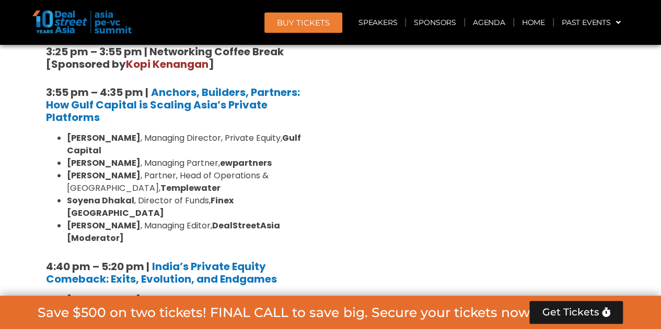
drag, startPoint x: 304, startPoint y: 239, endPoint x: 309, endPoint y: 163, distance: 75.9
click at [309, 319] on li "[PERSON_NAME] , Partner, Co-Head of Emerging Markets, Siguler Guff & Company" at bounding box center [192, 331] width 251 height 25
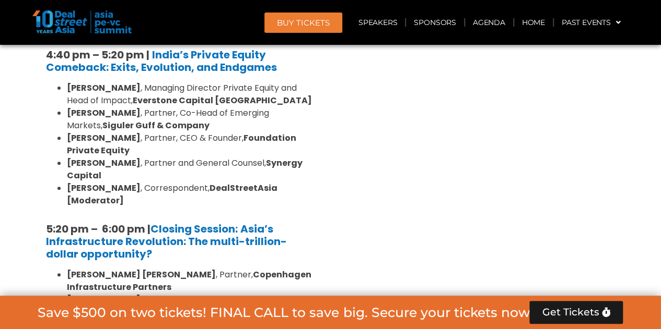
scroll to position [2096, 0]
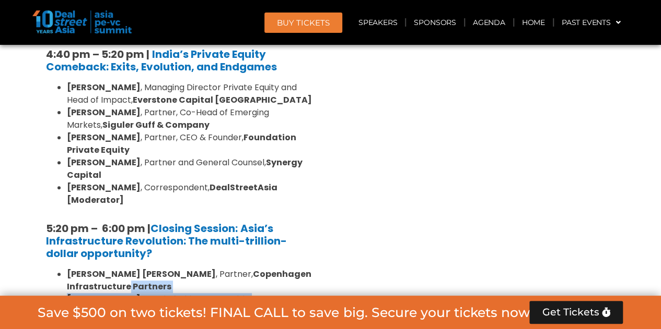
drag, startPoint x: 329, startPoint y: 111, endPoint x: 340, endPoint y: 186, distance: 76.0
click at [300, 319] on li "[PERSON_NAME] , Managing Director, Seraya Partners" at bounding box center [192, 325] width 251 height 13
drag, startPoint x: 300, startPoint y: 167, endPoint x: 291, endPoint y: 138, distance: 29.4
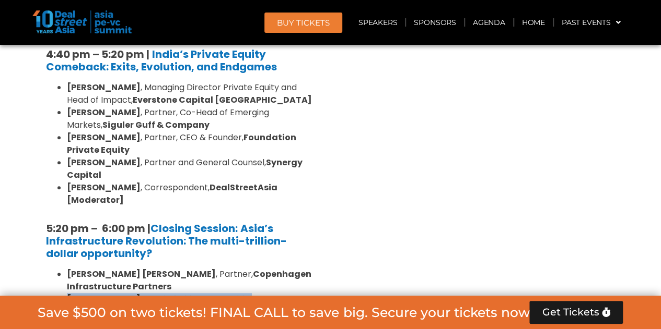
click at [291, 268] on ul "[PERSON_NAME] [PERSON_NAME] , Partner, Copenhagen Infrastructure Partners [PERS…" at bounding box center [182, 312] width 272 height 88
click at [291, 293] on li "[PERSON_NAME] , Head of China Renewable Infrastructure, Schroders Capital" at bounding box center [192, 305] width 251 height 25
drag, startPoint x: 291, startPoint y: 138, endPoint x: 293, endPoint y: 172, distance: 34.0
click at [293, 268] on ul "[PERSON_NAME] [PERSON_NAME] , Partner, Copenhagen Infrastructure Partners [PERS…" at bounding box center [182, 312] width 272 height 88
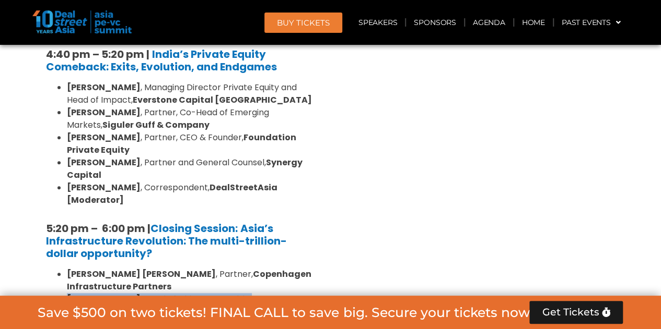
drag, startPoint x: 293, startPoint y: 173, endPoint x: 272, endPoint y: 136, distance: 42.4
click at [272, 268] on ul "[PERSON_NAME] [PERSON_NAME] , Partner, Copenhagen Infrastructure Partners [PERS…" at bounding box center [182, 312] width 272 height 88
click at [286, 293] on li "[PERSON_NAME] , Head of China Renewable Infrastructure, Schroders Capital" at bounding box center [192, 305] width 251 height 25
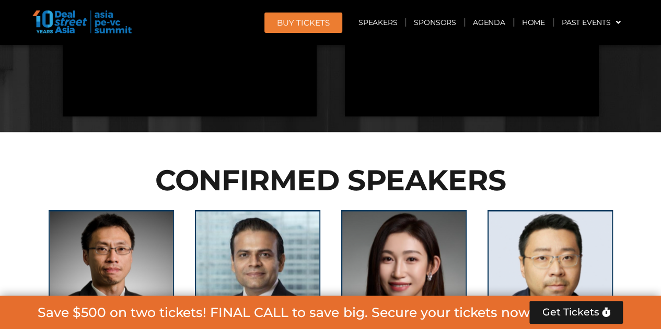
scroll to position [2705, 0]
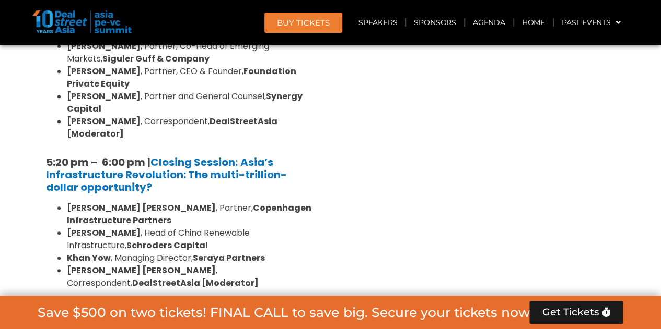
click at [230, 307] on div "Limited Partners [GEOGRAPHIC_DATA] 2, [DATE]" at bounding box center [181, 331] width 287 height 48
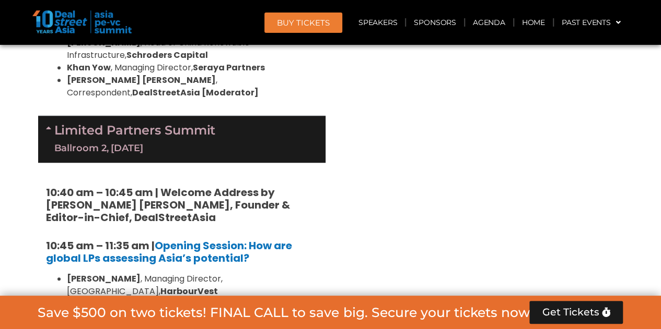
scroll to position [2357, 0]
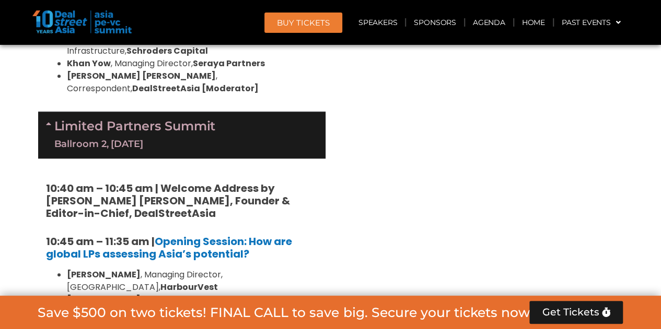
drag, startPoint x: 304, startPoint y: 134, endPoint x: 306, endPoint y: 180, distance: 46.0
click at [306, 269] on ul "[PERSON_NAME] , Managing Director, [GEOGRAPHIC_DATA], HarbourVest [PERSON_NAME]…" at bounding box center [182, 331] width 272 height 125
drag, startPoint x: 307, startPoint y: 180, endPoint x: 301, endPoint y: 143, distance: 38.1
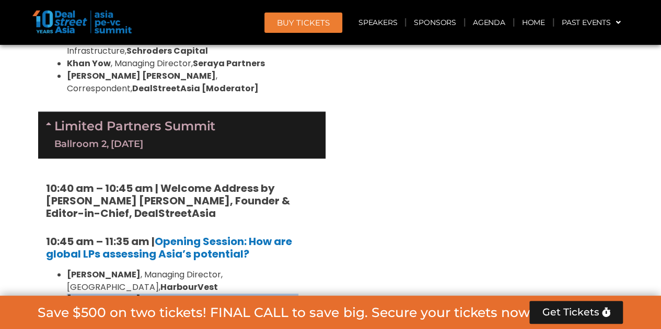
click at [301, 269] on ul "[PERSON_NAME] , Managing Director, [GEOGRAPHIC_DATA], HarbourVest [PERSON_NAME]…" at bounding box center [182, 331] width 272 height 125
click at [301, 294] on li "[PERSON_NAME] , Partner & Head of Asia and Emerging Markets Investment Teams, P…" at bounding box center [192, 306] width 251 height 25
drag, startPoint x: 304, startPoint y: 162, endPoint x: 307, endPoint y: 177, distance: 14.8
click at [307, 269] on ul "[PERSON_NAME] , Managing Director, [GEOGRAPHIC_DATA], HarbourVest [PERSON_NAME]…" at bounding box center [182, 331] width 272 height 125
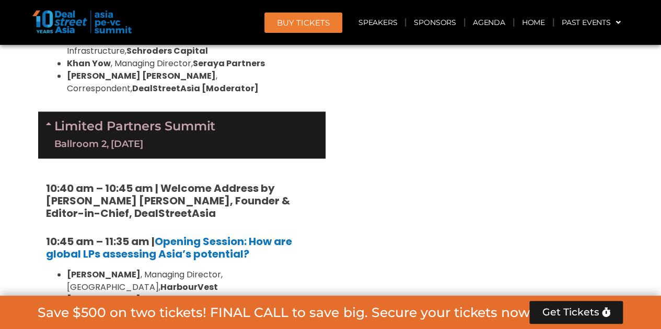
drag, startPoint x: 307, startPoint y: 177, endPoint x: 309, endPoint y: 186, distance: 9.8
click at [309, 269] on ul "[PERSON_NAME] , Managing Director, [GEOGRAPHIC_DATA], HarbourVest [PERSON_NAME]…" at bounding box center [182, 331] width 272 height 125
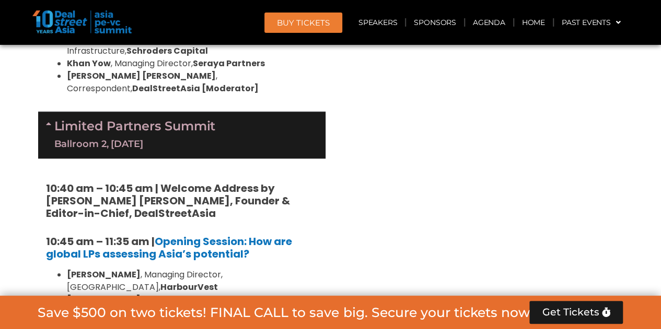
drag, startPoint x: 309, startPoint y: 186, endPoint x: 299, endPoint y: 156, distance: 32.0
click at [299, 269] on ul "[PERSON_NAME] , Managing Director, [GEOGRAPHIC_DATA], HarbourVest [PERSON_NAME]…" at bounding box center [182, 331] width 272 height 125
click at [297, 319] on li "[PERSON_NAME] , Co-Founder and CEO, Gaia Investment Partners" at bounding box center [192, 331] width 251 height 25
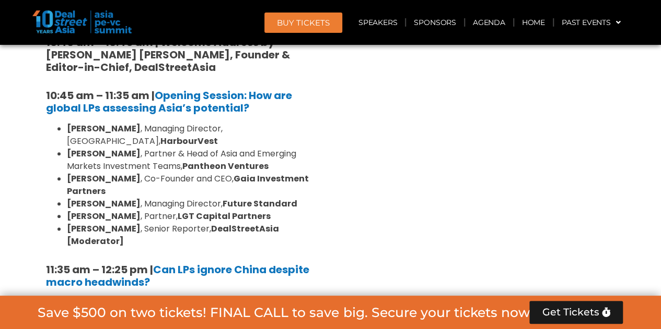
scroll to position [2510, 0]
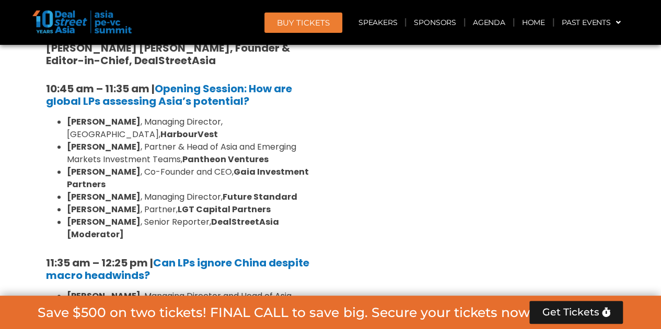
drag, startPoint x: 321, startPoint y: 138, endPoint x: 320, endPoint y: 213, distance: 74.7
drag, startPoint x: 318, startPoint y: 201, endPoint x: 303, endPoint y: 160, distance: 43.9
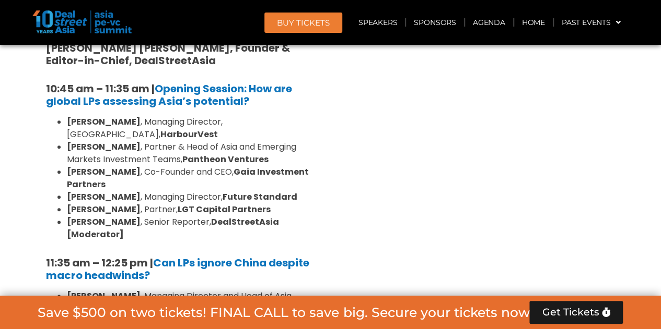
drag, startPoint x: 293, startPoint y: 147, endPoint x: 299, endPoint y: 184, distance: 38.0
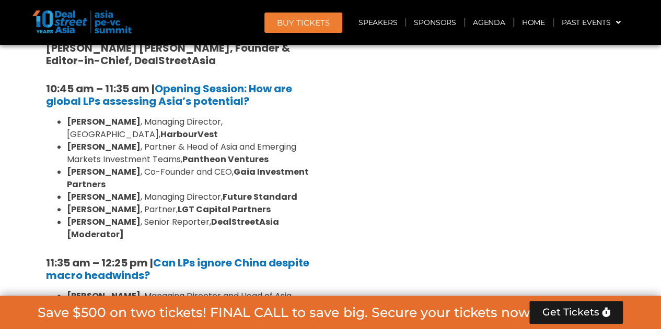
drag, startPoint x: 300, startPoint y: 187, endPoint x: 291, endPoint y: 149, distance: 39.5
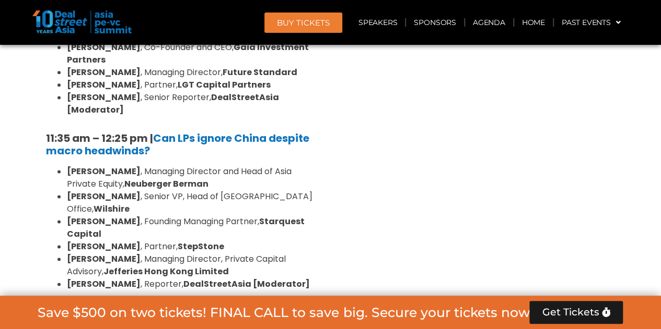
scroll to position [2635, 0]
drag, startPoint x: 325, startPoint y: 190, endPoint x: 331, endPoint y: 217, distance: 27.2
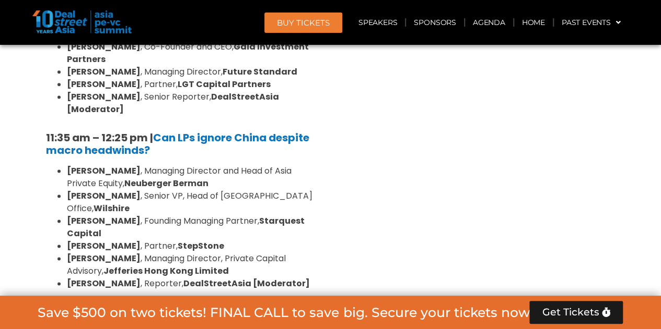
drag, startPoint x: 313, startPoint y: 204, endPoint x: 316, endPoint y: 187, distance: 17.0
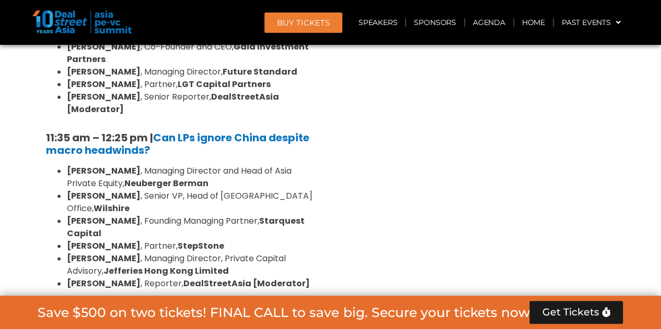
drag, startPoint x: 326, startPoint y: 188, endPoint x: 325, endPoint y: 208, distance: 20.4
click at [319, 217] on div at bounding box center [319, 217] width 0 height 0
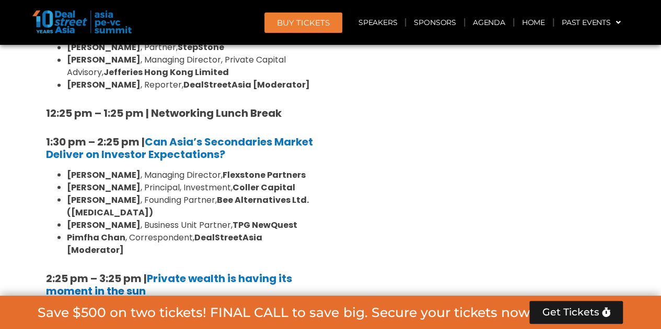
scroll to position [2833, 0]
drag, startPoint x: 208, startPoint y: 116, endPoint x: 251, endPoint y: 191, distance: 85.6
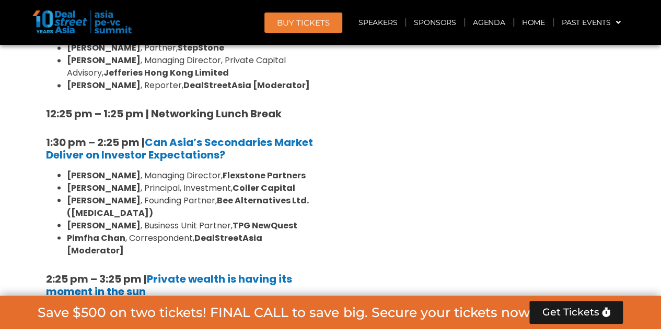
drag, startPoint x: 253, startPoint y: 201, endPoint x: 227, endPoint y: 145, distance: 61.7
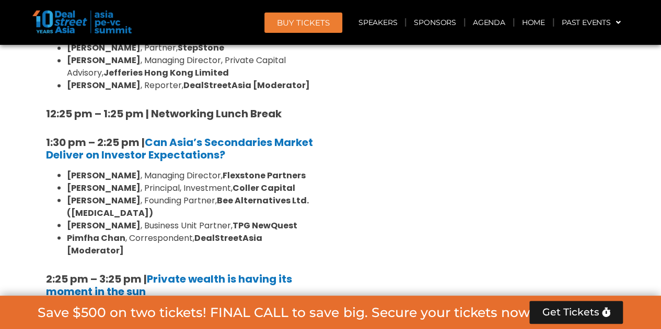
drag, startPoint x: 190, startPoint y: 122, endPoint x: 217, endPoint y: 191, distance: 74.1
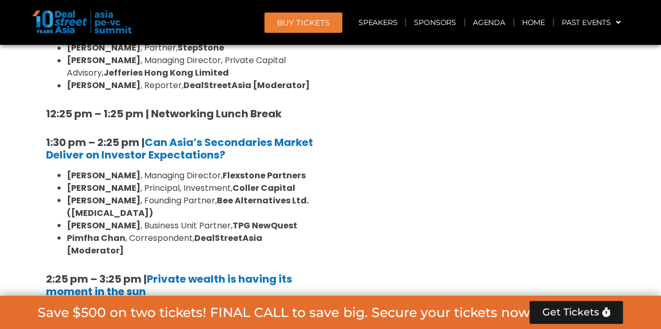
drag, startPoint x: 223, startPoint y: 209, endPoint x: 207, endPoint y: 135, distance: 75.9
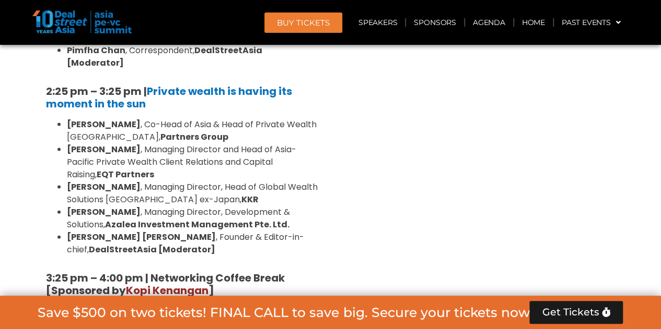
scroll to position [3021, 0]
drag, startPoint x: 218, startPoint y: 156, endPoint x: 220, endPoint y: 186, distance: 30.4
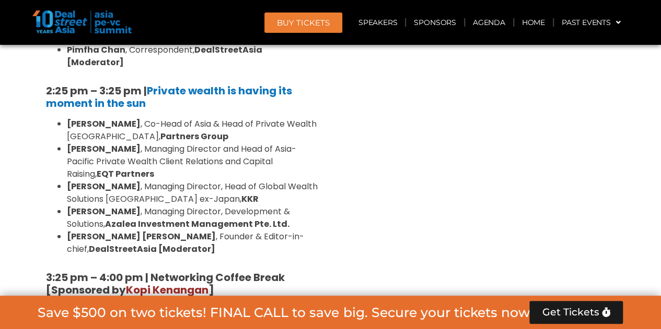
drag, startPoint x: 220, startPoint y: 186, endPoint x: 204, endPoint y: 158, distance: 32.8
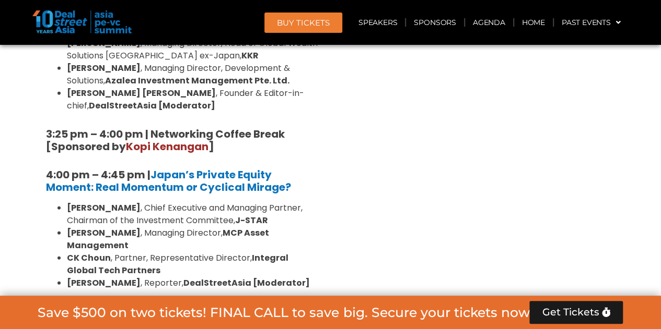
scroll to position [3168, 0]
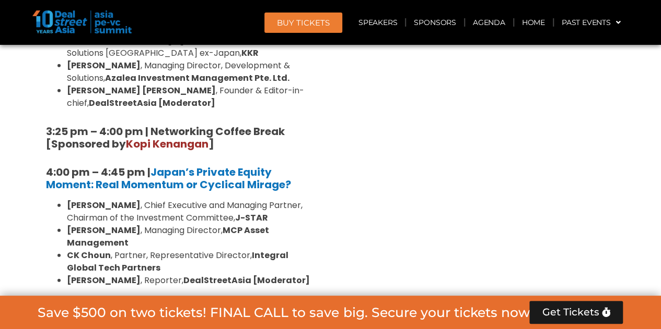
drag, startPoint x: 203, startPoint y: 160, endPoint x: 285, endPoint y: 220, distance: 101.7
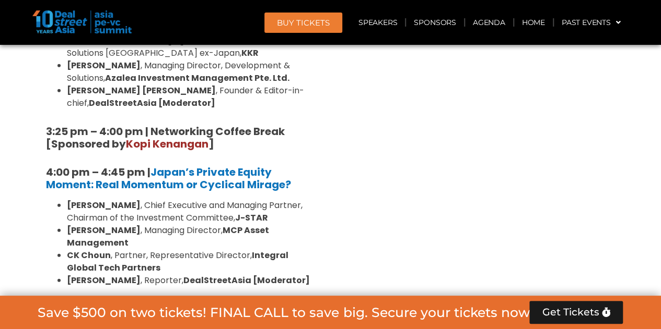
drag, startPoint x: 293, startPoint y: 226, endPoint x: 287, endPoint y: 178, distance: 48.5
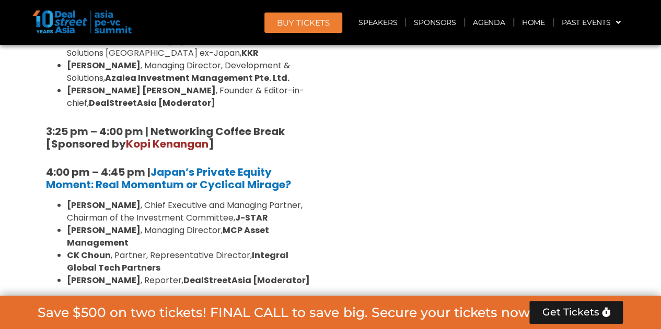
drag, startPoint x: 272, startPoint y: 153, endPoint x: 307, endPoint y: 213, distance: 69.0
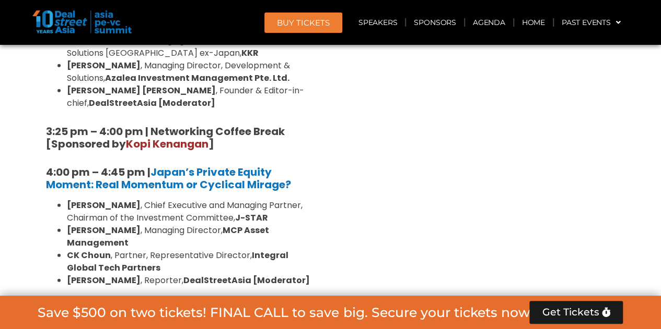
drag, startPoint x: 307, startPoint y: 213, endPoint x: 291, endPoint y: 173, distance: 42.2
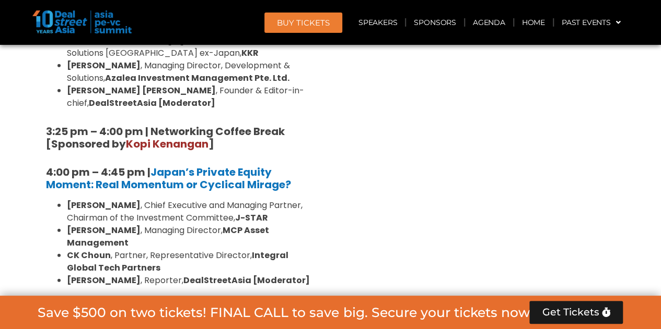
drag, startPoint x: 252, startPoint y: 226, endPoint x: 240, endPoint y: 205, distance: 24.1
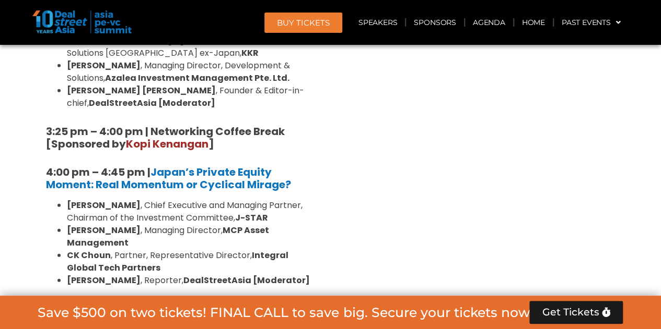
drag, startPoint x: 240, startPoint y: 205, endPoint x: 245, endPoint y: 217, distance: 12.8
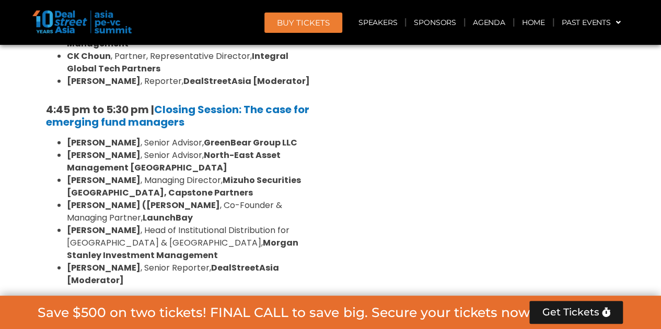
scroll to position [3429, 0]
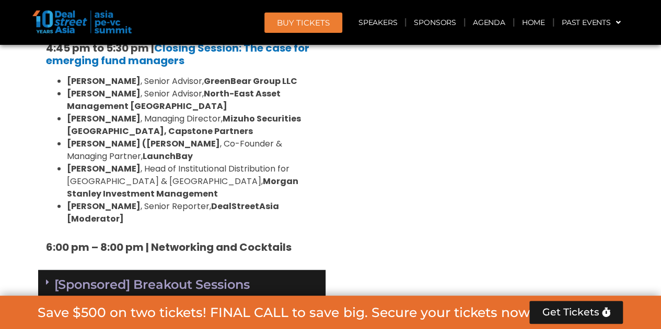
click at [208, 277] on link "[Sponsored] Breakout Sessions [DATE]" at bounding box center [182, 293] width 272 height 32
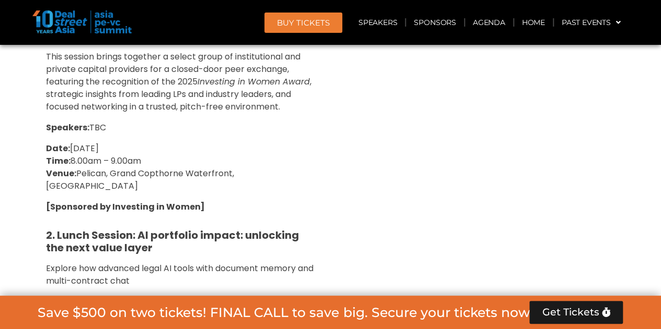
scroll to position [3767, 0]
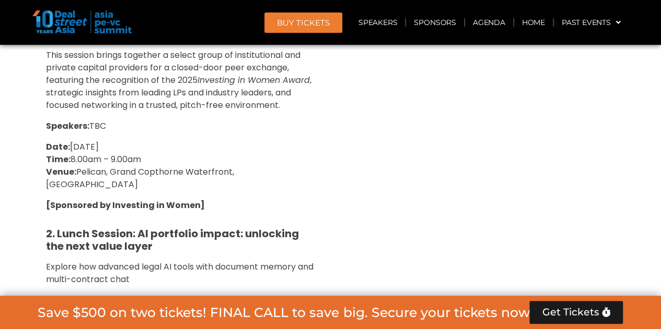
drag, startPoint x: 181, startPoint y: 178, endPoint x: 192, endPoint y: 234, distance: 57.0
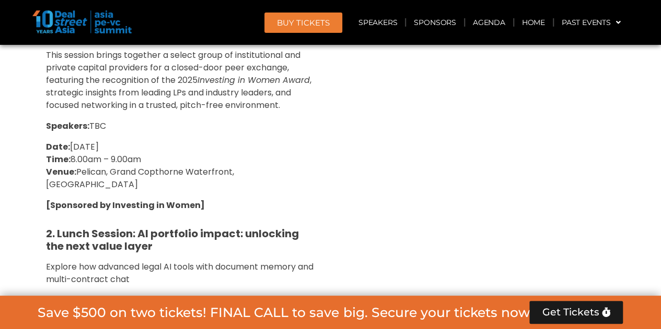
drag, startPoint x: 193, startPoint y: 234, endPoint x: 180, endPoint y: 198, distance: 38.6
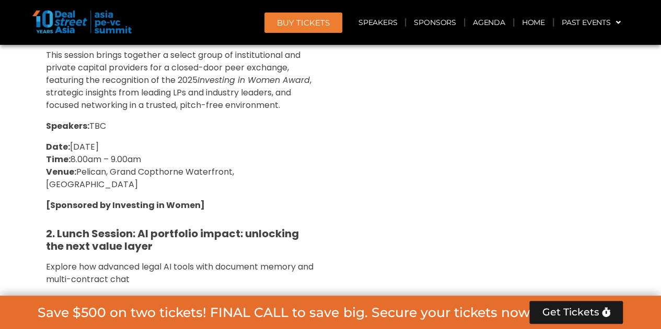
drag, startPoint x: 142, startPoint y: 185, endPoint x: 189, endPoint y: 235, distance: 68.3
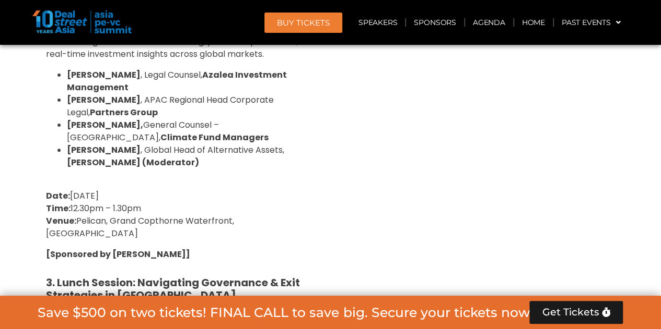
scroll to position [4094, 0]
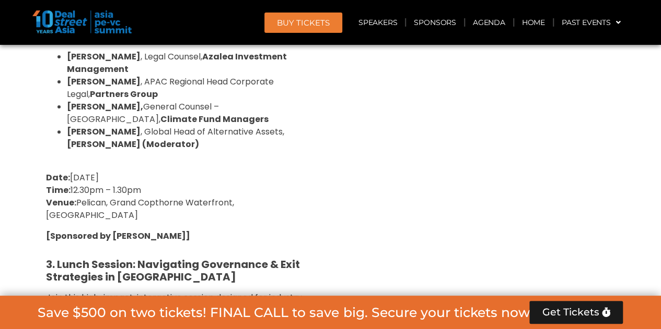
drag, startPoint x: 260, startPoint y: 185, endPoint x: 266, endPoint y: 230, distance: 44.8
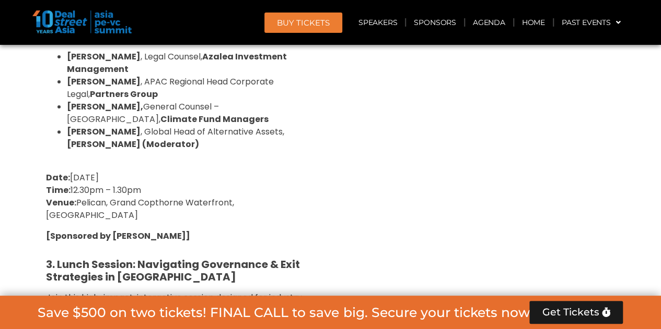
drag, startPoint x: 266, startPoint y: 230, endPoint x: 263, endPoint y: 202, distance: 27.9
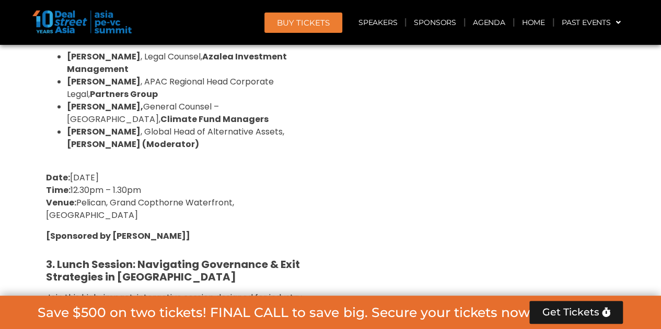
drag, startPoint x: 263, startPoint y: 202, endPoint x: 260, endPoint y: 187, distance: 15.0
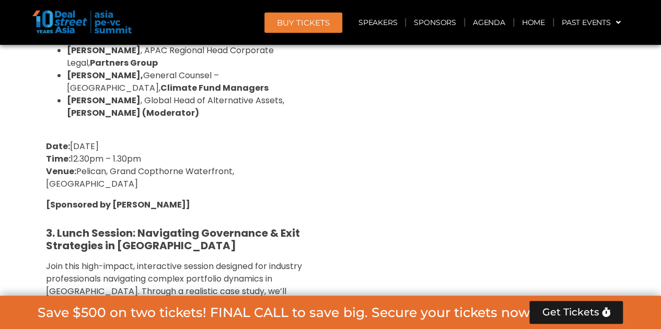
scroll to position [4125, 0]
drag, startPoint x: 258, startPoint y: 142, endPoint x: 277, endPoint y: 194, distance: 56.0
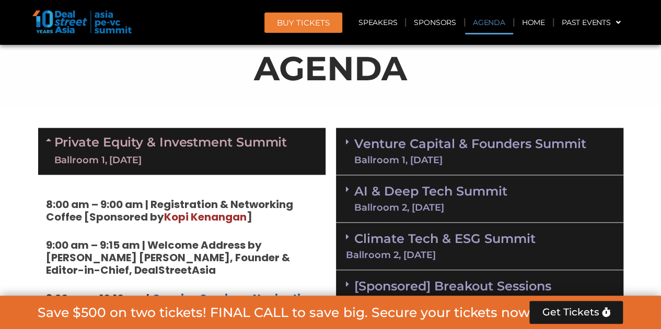
scroll to position [703, 0]
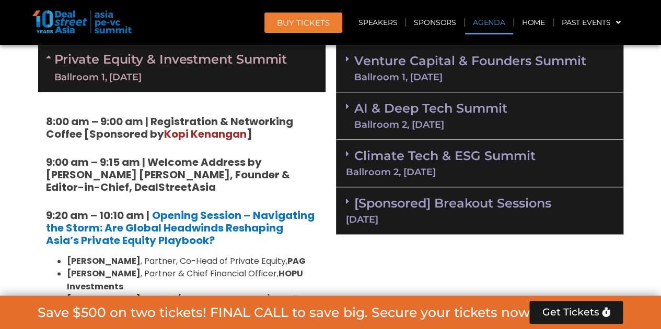
click at [434, 62] on link "Venture Capital & Founders​ Summit Ballroom 1, [DATE]" at bounding box center [470, 68] width 232 height 27
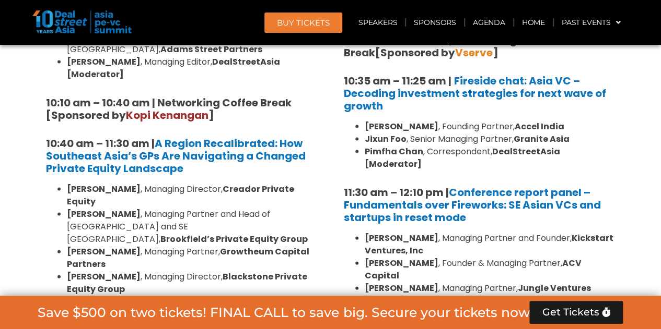
scroll to position [1013, 0]
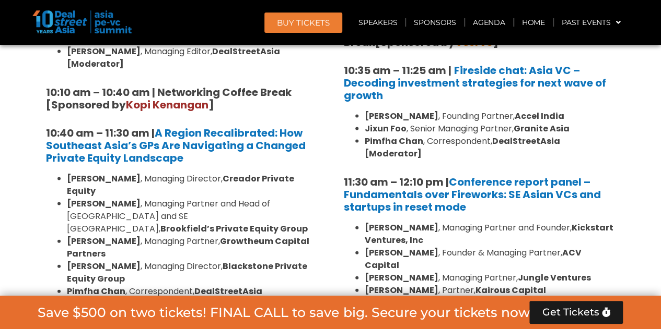
click at [467, 127] on li "[PERSON_NAME] , Senior Managing Partner, Granite Asia" at bounding box center [489, 129] width 251 height 13
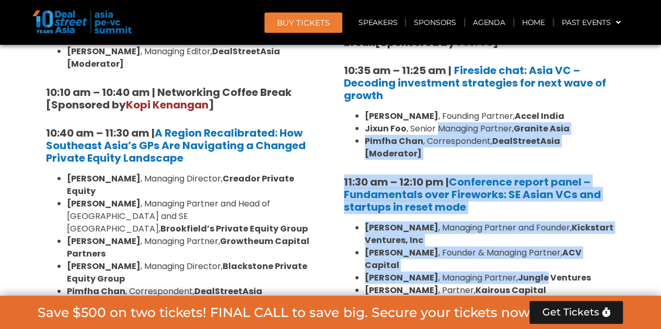
drag, startPoint x: 467, startPoint y: 127, endPoint x: 517, endPoint y: 258, distance: 140.3
click at [517, 272] on li "[PERSON_NAME] , Managing Partner, Jungle Ventures" at bounding box center [489, 278] width 251 height 13
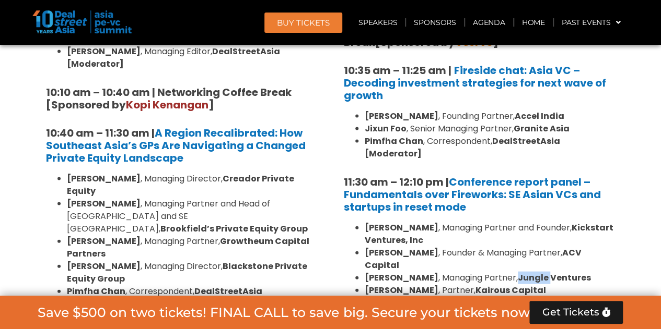
click at [517, 272] on li "[PERSON_NAME] , Managing Partner, Jungle Ventures" at bounding box center [489, 278] width 251 height 13
click at [487, 127] on li "[PERSON_NAME] , Senior Managing Partner, Granite Asia" at bounding box center [489, 129] width 251 height 13
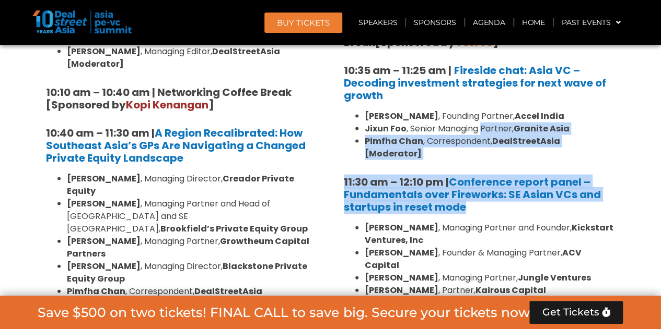
drag, startPoint x: 487, startPoint y: 127, endPoint x: 589, endPoint y: 217, distance: 136.5
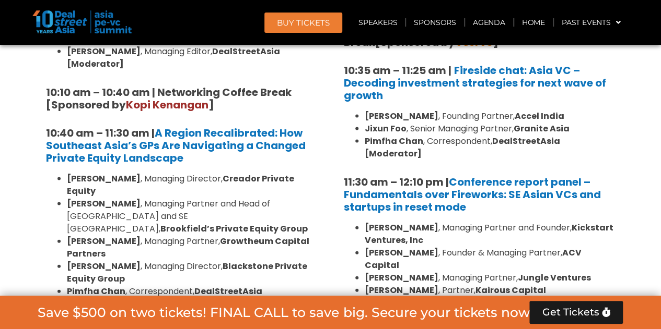
click at [591, 222] on li "[PERSON_NAME] , Managing Partner and Founder, Kickstart Ventures, Inc" at bounding box center [489, 234] width 251 height 25
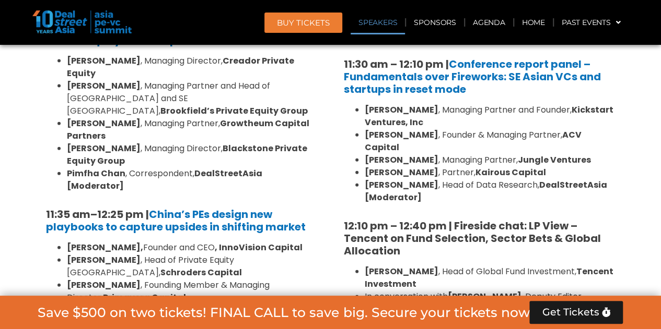
scroll to position [1131, 0]
drag, startPoint x: 595, startPoint y: 253, endPoint x: 588, endPoint y: 138, distance: 115.6
click at [588, 154] on li "[PERSON_NAME] , Managing Partner, Jungle Ventures" at bounding box center [489, 160] width 251 height 13
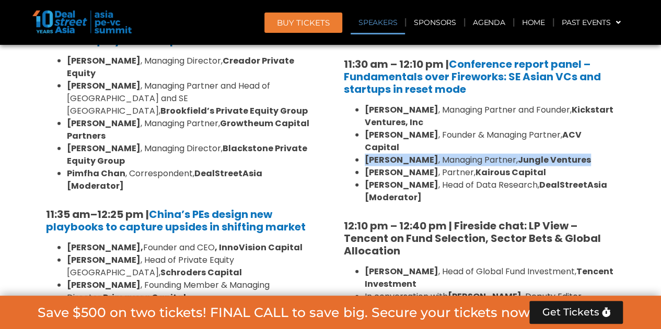
drag, startPoint x: 588, startPoint y: 138, endPoint x: 590, endPoint y: 133, distance: 5.6
click at [590, 154] on li "[PERSON_NAME] , Managing Partner, Jungle Ventures" at bounding box center [489, 160] width 251 height 13
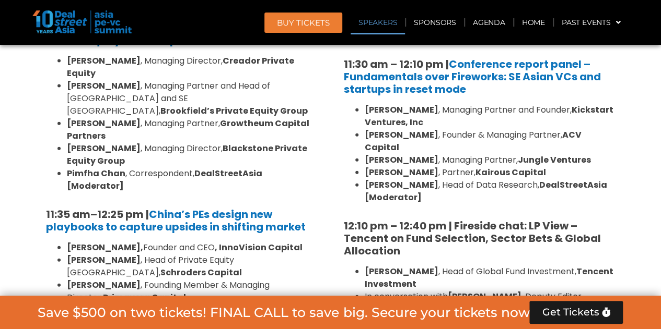
click at [597, 154] on li "[PERSON_NAME] , Managing Partner, Jungle Ventures" at bounding box center [489, 160] width 251 height 13
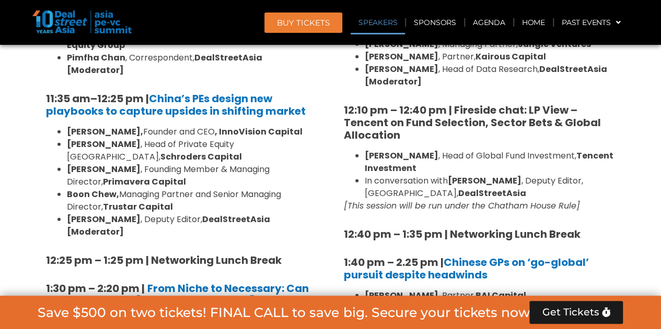
scroll to position [1250, 0]
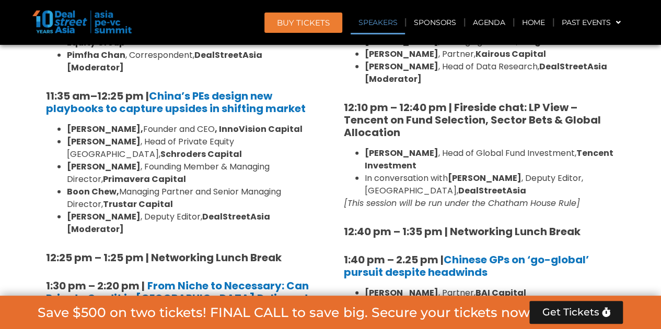
drag, startPoint x: 602, startPoint y: 144, endPoint x: 605, endPoint y: 163, distance: 19.7
click at [605, 163] on ul "[PERSON_NAME] , Head of Global Fund Investment, Tencent Investment In conversat…" at bounding box center [480, 172] width 272 height 50
click at [605, 172] on li "In conversation with [PERSON_NAME] , Deputy Editor, [GEOGRAPHIC_DATA], DealStre…" at bounding box center [489, 184] width 251 height 25
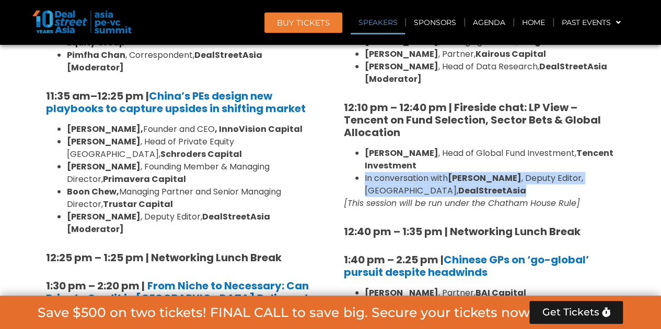
click at [605, 172] on li "In conversation with [PERSON_NAME] , Deputy Editor, [GEOGRAPHIC_DATA], DealStre…" at bounding box center [489, 184] width 251 height 25
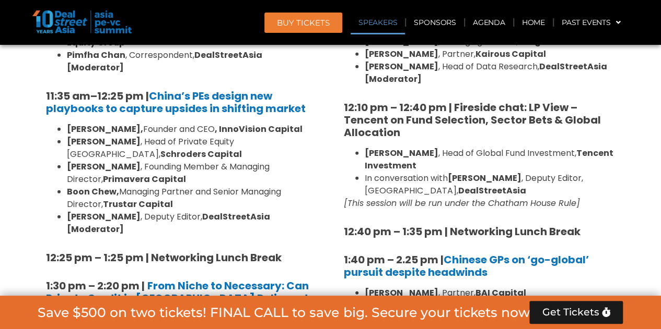
click at [612, 197] on p "[This session will be run under the Chatham House Rule]" at bounding box center [480, 203] width 272 height 13
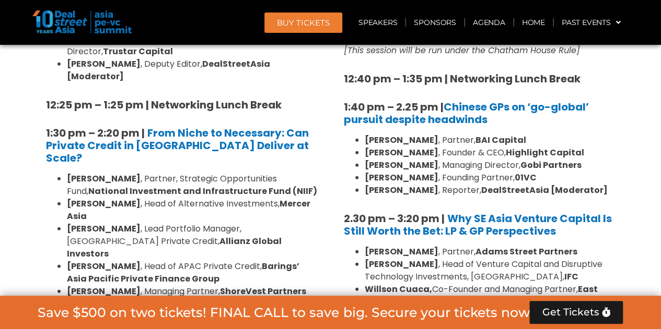
scroll to position [1403, 0]
click at [591, 147] on li "[PERSON_NAME] , Founder & CEO, Highlight Capital" at bounding box center [489, 153] width 251 height 13
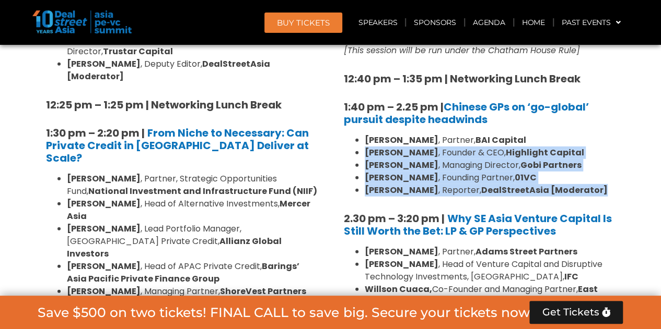
drag, startPoint x: 591, startPoint y: 132, endPoint x: 600, endPoint y: 164, distance: 33.6
click at [600, 164] on ul "[PERSON_NAME] , Partner, BAI Capital [PERSON_NAME] , Founder & CEO, Highlight C…" at bounding box center [480, 165] width 272 height 63
click at [600, 184] on li "[PERSON_NAME] , Reporter, DealStreetAsia [Moderator]" at bounding box center [489, 190] width 251 height 13
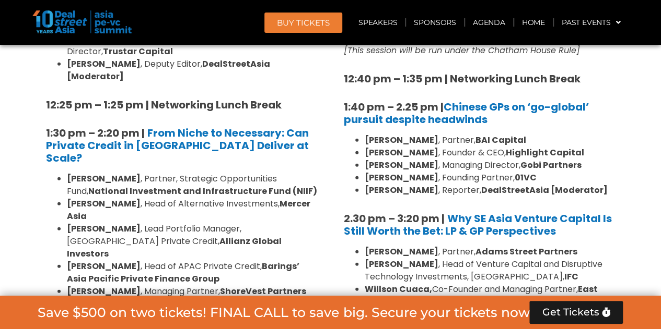
click at [600, 184] on li "[PERSON_NAME] , Reporter, DealStreetAsia [Moderator]" at bounding box center [489, 190] width 251 height 13
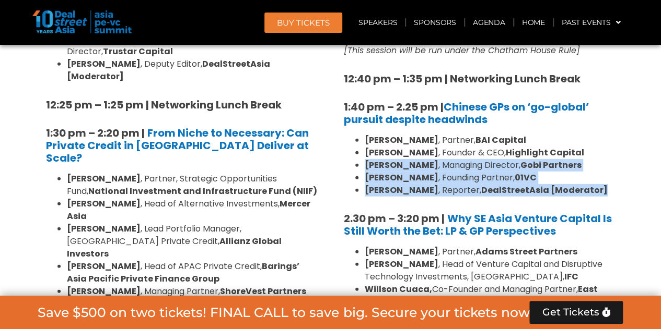
drag, startPoint x: 600, startPoint y: 164, endPoint x: 595, endPoint y: 137, distance: 27.6
click at [595, 137] on ul "[PERSON_NAME] , Partner, BAI Capital [PERSON_NAME] , Founder & CEO, Highlight C…" at bounding box center [480, 165] width 272 height 63
click at [595, 159] on li "[PERSON_NAME] , Managing Director, Gobi Partners" at bounding box center [489, 165] width 251 height 13
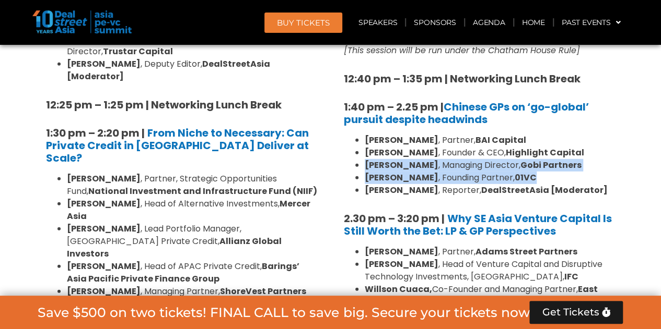
drag, startPoint x: 595, startPoint y: 137, endPoint x: 603, endPoint y: 158, distance: 21.6
click at [603, 158] on ul "[PERSON_NAME] , Partner, BAI Capital [PERSON_NAME] , Founder & CEO, Highlight C…" at bounding box center [480, 165] width 272 height 63
click at [603, 172] on li "[PERSON_NAME] , Founding Partner, 01VC" at bounding box center [489, 178] width 251 height 13
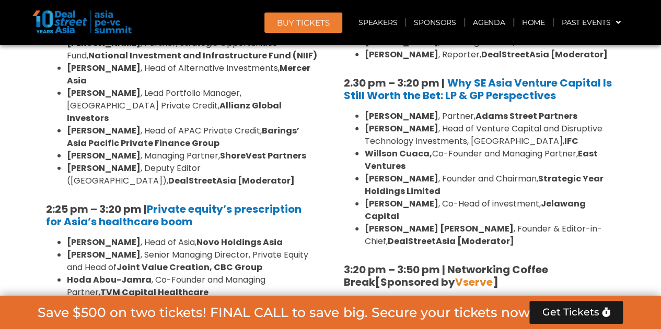
scroll to position [1538, 0]
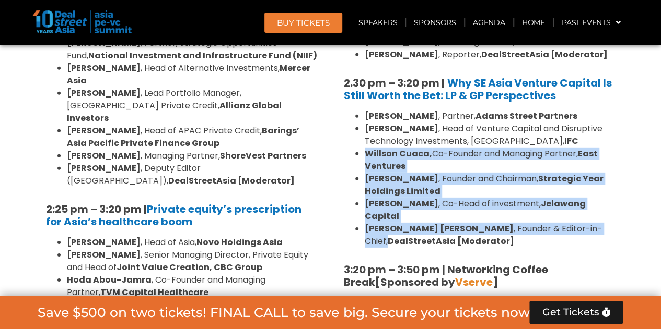
drag, startPoint x: 604, startPoint y: 127, endPoint x: 601, endPoint y: 195, distance: 67.4
click at [601, 195] on ul "[PERSON_NAME] , Partner, [PERSON_NAME] Street Partners [PERSON_NAME] , Head of …" at bounding box center [480, 179] width 272 height 138
click at [601, 223] on li "[PERSON_NAME] [PERSON_NAME] , Founder & Editor-in-Chief, DealStreetAsia [Modera…" at bounding box center [489, 235] width 251 height 25
drag, startPoint x: 601, startPoint y: 195, endPoint x: 606, endPoint y: 131, distance: 63.9
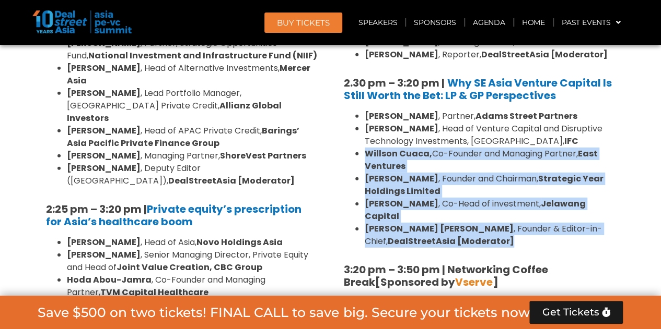
click at [606, 131] on ul "[PERSON_NAME] , Partner, [PERSON_NAME] Street Partners [PERSON_NAME] , Head of …" at bounding box center [480, 179] width 272 height 138
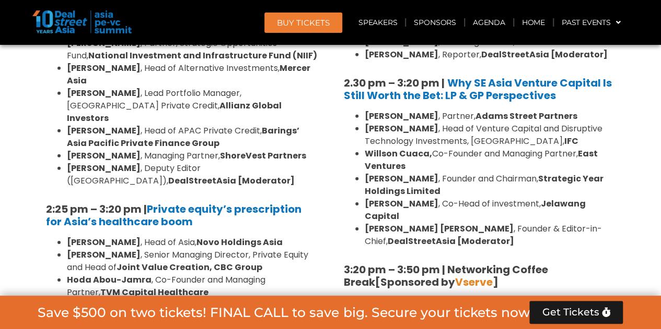
click at [602, 123] on li "[PERSON_NAME] , Head of Venture Capital and Disruptive Technology Investments, …" at bounding box center [489, 135] width 251 height 25
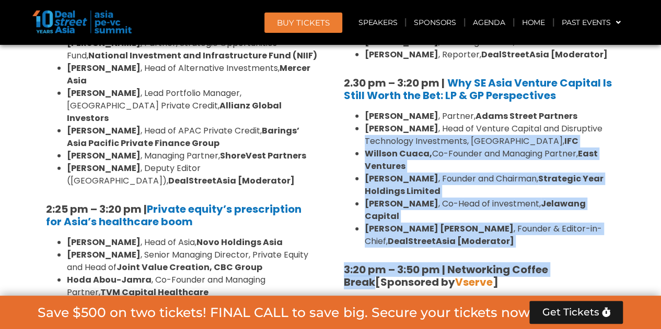
drag, startPoint x: 599, startPoint y: 106, endPoint x: 603, endPoint y: 215, distance: 108.7
click at [603, 215] on div "8:00 am – 9:00 am | Registration & Networking Coffee [Sponsored by Vserve ] 9:0…" at bounding box center [480, 16] width 272 height 1473
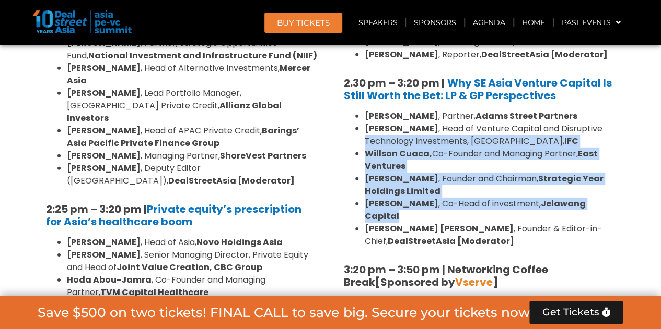
drag, startPoint x: 604, startPoint y: 176, endPoint x: 608, endPoint y: 103, distance: 73.8
click at [608, 110] on ul "[PERSON_NAME] , Partner, [PERSON_NAME] Street Partners [PERSON_NAME] , Head of …" at bounding box center [480, 179] width 272 height 138
click at [608, 123] on li "[PERSON_NAME] , Head of Venture Capital and Disruptive Technology Investments, …" at bounding box center [489, 135] width 251 height 25
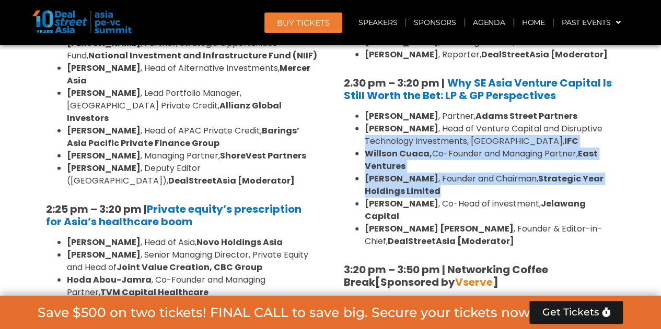
drag, startPoint x: 595, startPoint y: 108, endPoint x: 602, endPoint y: 164, distance: 56.7
click at [602, 161] on ul "[PERSON_NAME] , Partner, [PERSON_NAME] Street Partners [PERSON_NAME] , Head of …" at bounding box center [480, 179] width 272 height 138
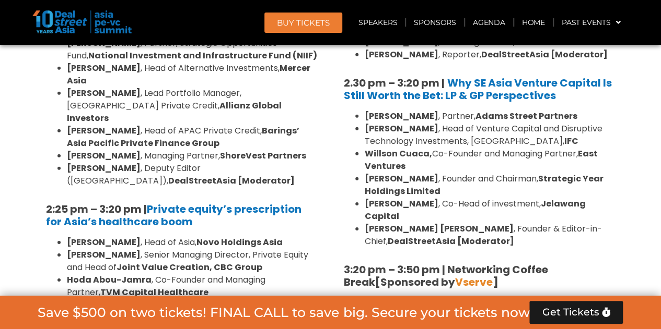
click at [605, 223] on li "[PERSON_NAME] [PERSON_NAME] , Founder & Editor-in-Chief, DealStreetAsia [Modera…" at bounding box center [489, 235] width 251 height 25
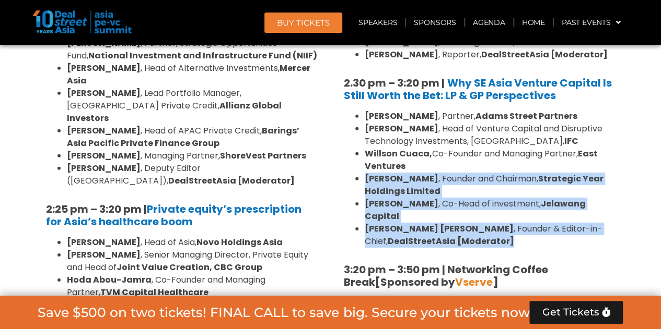
drag, startPoint x: 605, startPoint y: 191, endPoint x: 602, endPoint y: 155, distance: 35.6
click at [602, 155] on ul "[PERSON_NAME] , Partner, [PERSON_NAME] Street Partners [PERSON_NAME] , Head of …" at bounding box center [480, 179] width 272 height 138
click at [602, 173] on li "[PERSON_NAME] , Founder and Chairman, Strategic Year Holdings Limited" at bounding box center [489, 185] width 251 height 25
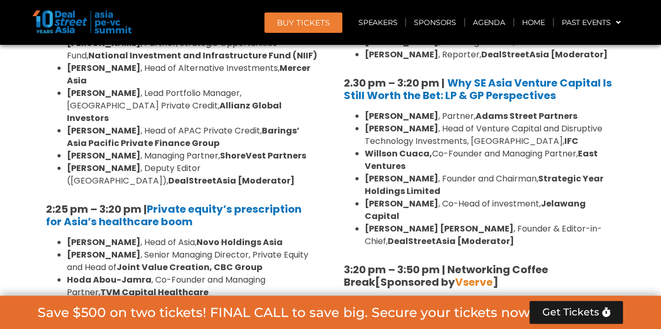
click at [604, 148] on li "[PERSON_NAME], Co-Founder and Managing Partner, East Ventures" at bounding box center [489, 160] width 251 height 25
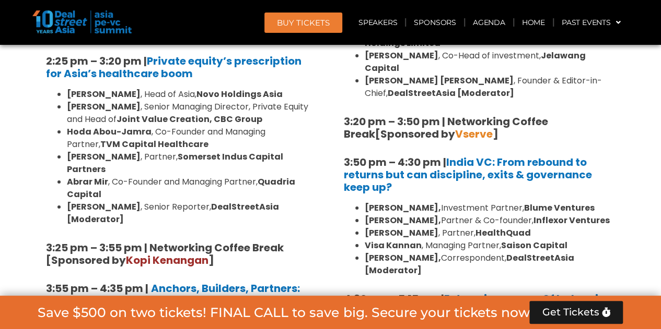
scroll to position [1702, 0]
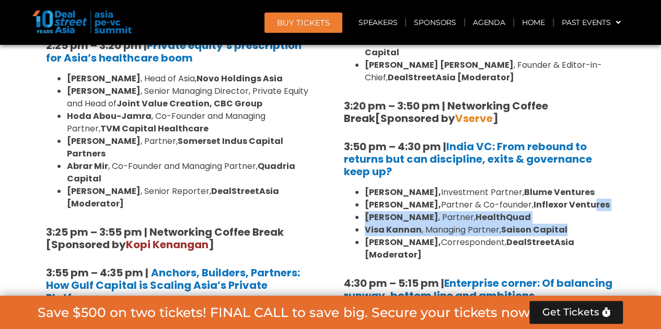
drag, startPoint x: 597, startPoint y: 173, endPoint x: 597, endPoint y: 195, distance: 21.9
click at [597, 195] on ul "[PERSON_NAME], Investment Partner, [PERSON_NAME] Ventures [PERSON_NAME], Partne…" at bounding box center [480, 223] width 272 height 75
click at [597, 224] on li "Visa Kannan , Managing Partner, Saison Capital" at bounding box center [489, 230] width 251 height 13
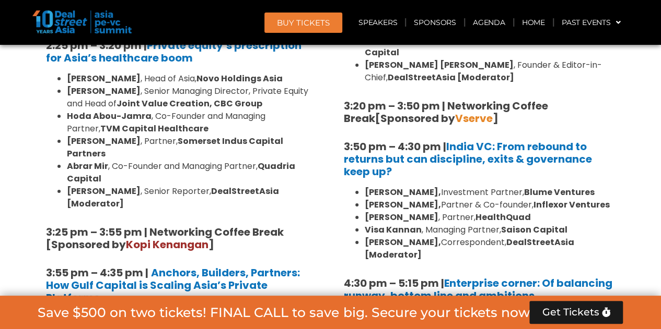
click at [597, 224] on li "Visa Kannan , Managing Partner, Saison Capital" at bounding box center [489, 230] width 251 height 13
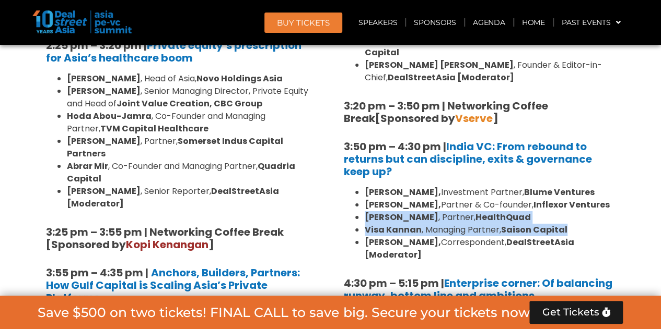
drag, startPoint x: 597, startPoint y: 195, endPoint x: 593, endPoint y: 181, distance: 14.1
click at [594, 186] on ul "[PERSON_NAME], Investment Partner, [PERSON_NAME] Ventures [PERSON_NAME], Partne…" at bounding box center [480, 223] width 272 height 75
click at [585, 211] on li "[PERSON_NAME] , Partner, HealthQuad" at bounding box center [489, 217] width 251 height 13
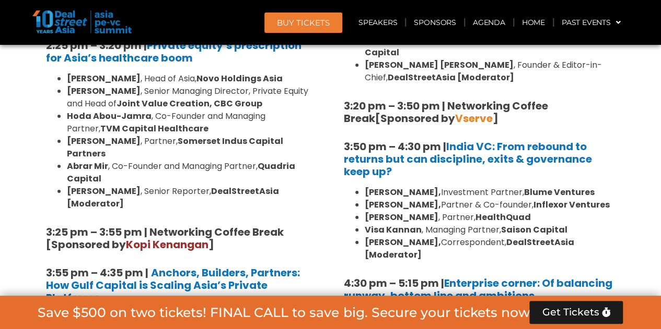
click at [585, 211] on li "[PERSON_NAME] , Partner, HealthQuad" at bounding box center [489, 217] width 251 height 13
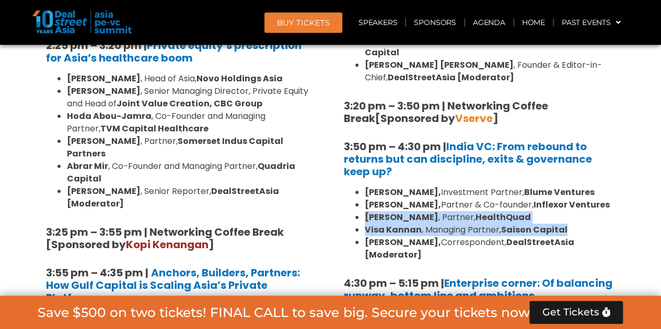
drag, startPoint x: 585, startPoint y: 176, endPoint x: 587, endPoint y: 195, distance: 18.4
click at [587, 195] on ul "[PERSON_NAME], Investment Partner, [PERSON_NAME] Ventures [PERSON_NAME], Partne…" at bounding box center [480, 223] width 272 height 75
click at [587, 224] on li "Visa Kannan , Managing Partner, Saison Capital" at bounding box center [489, 230] width 251 height 13
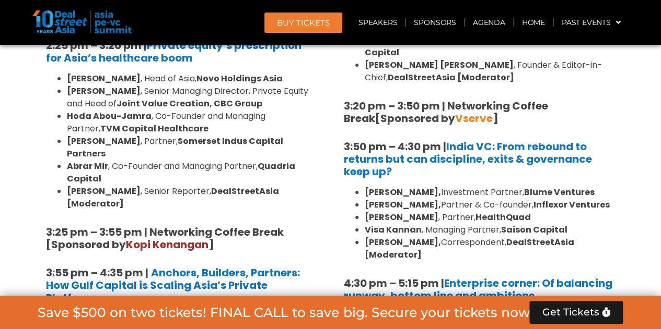
click at [587, 224] on li "Visa Kannan , Managing Partner, Saison Capital" at bounding box center [489, 230] width 251 height 13
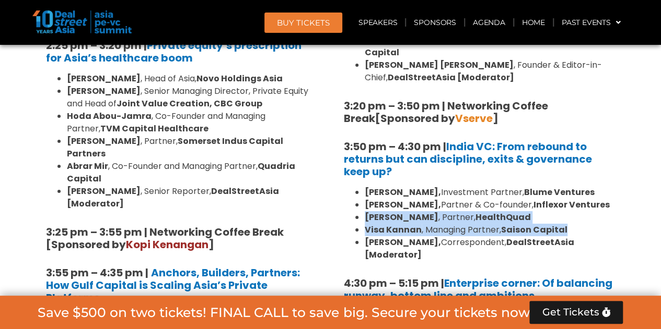
drag, startPoint x: 587, startPoint y: 195, endPoint x: 585, endPoint y: 180, distance: 14.8
click at [585, 186] on ul "[PERSON_NAME], Investment Partner, [PERSON_NAME] Ventures [PERSON_NAME], Partne…" at bounding box center [480, 223] width 272 height 75
click at [585, 211] on li "[PERSON_NAME] , Partner, HealthQuad" at bounding box center [489, 217] width 251 height 13
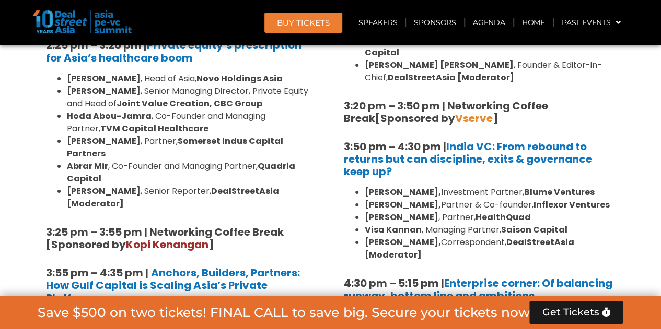
click at [585, 211] on li "[PERSON_NAME] , Partner, HealthQuad" at bounding box center [489, 217] width 251 height 13
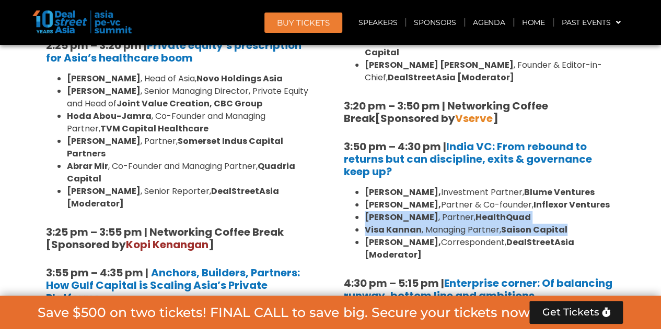
drag, startPoint x: 585, startPoint y: 180, endPoint x: 586, endPoint y: 197, distance: 16.8
click at [586, 197] on ul "[PERSON_NAME], Investment Partner, [PERSON_NAME] Ventures [PERSON_NAME], Partne…" at bounding box center [480, 223] width 272 height 75
click at [586, 224] on li "Visa Kannan , Managing Partner, Saison Capital" at bounding box center [489, 230] width 251 height 13
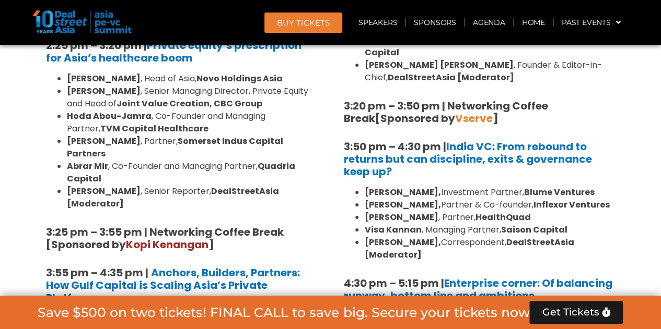
click at [586, 224] on li "Visa Kannan , Managing Partner, Saison Capital" at bounding box center [489, 230] width 251 height 13
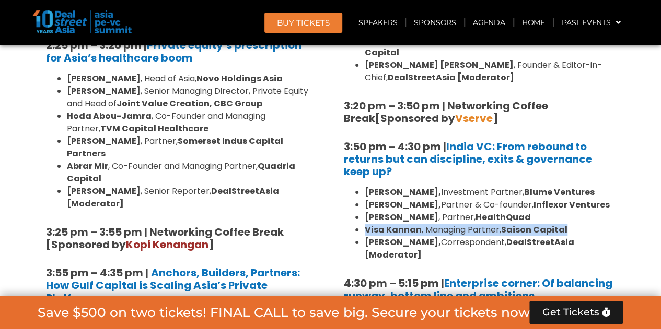
drag, startPoint x: 586, startPoint y: 197, endPoint x: 586, endPoint y: 190, distance: 7.3
click at [586, 224] on li "Visa Kannan , Managing Partner, Saison Capital" at bounding box center [489, 230] width 251 height 13
click at [580, 172] on div at bounding box center [580, 172] width 0 height 0
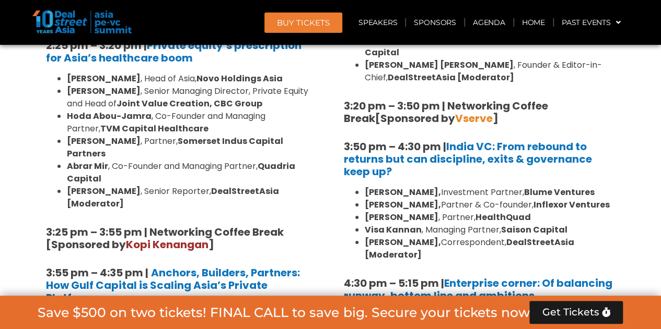
click at [587, 211] on li "[PERSON_NAME] , Partner, HealthQuad" at bounding box center [489, 217] width 251 height 13
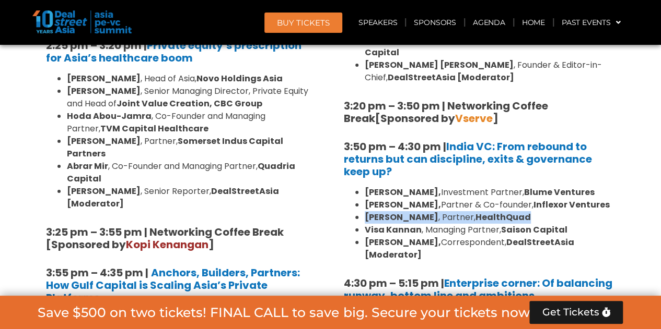
click at [588, 211] on li "[PERSON_NAME] , Partner, HealthQuad" at bounding box center [489, 217] width 251 height 13
click at [590, 211] on li "[PERSON_NAME] , Partner, HealthQuad" at bounding box center [489, 217] width 251 height 13
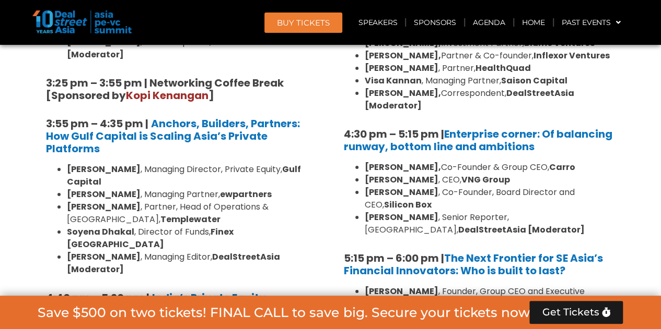
scroll to position [1852, 0]
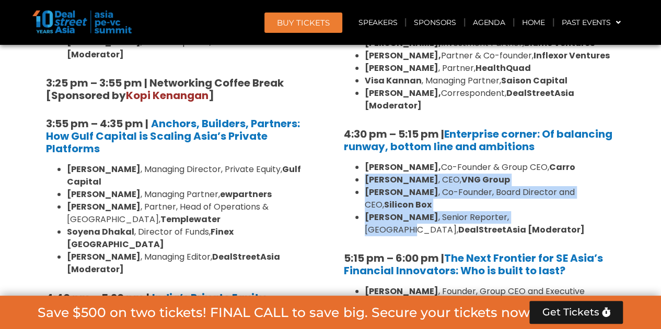
drag, startPoint x: 589, startPoint y: 149, endPoint x: 591, endPoint y: 163, distance: 14.7
click at [591, 163] on ul "[PERSON_NAME], Co-Founder & Group CEO, [PERSON_NAME] , CEO, VNG Group [PERSON_N…" at bounding box center [480, 198] width 272 height 75
click at [591, 211] on li "[PERSON_NAME] , Senior Reporter, [GEOGRAPHIC_DATA], DealStreetAsia [Moderator]" at bounding box center [489, 223] width 251 height 25
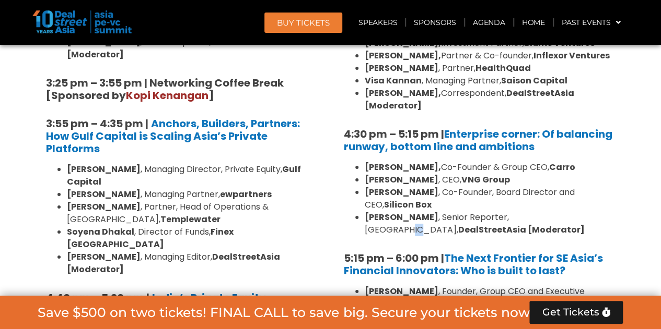
click at [591, 211] on li "[PERSON_NAME] , Senior Reporter, [GEOGRAPHIC_DATA], DealStreetAsia [Moderator]" at bounding box center [489, 223] width 251 height 25
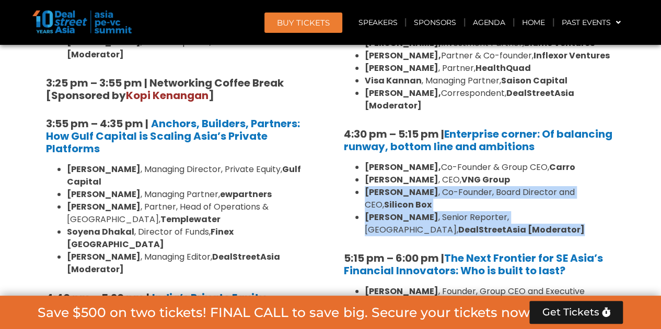
drag, startPoint x: 591, startPoint y: 163, endPoint x: 586, endPoint y: 147, distance: 17.4
click at [586, 161] on ul "[PERSON_NAME], Co-Founder & Group CEO, [PERSON_NAME] , CEO, VNG Group [PERSON_N…" at bounding box center [480, 198] width 272 height 75
click at [585, 174] on li "[PERSON_NAME] , CEO, VNG Group" at bounding box center [489, 180] width 251 height 13
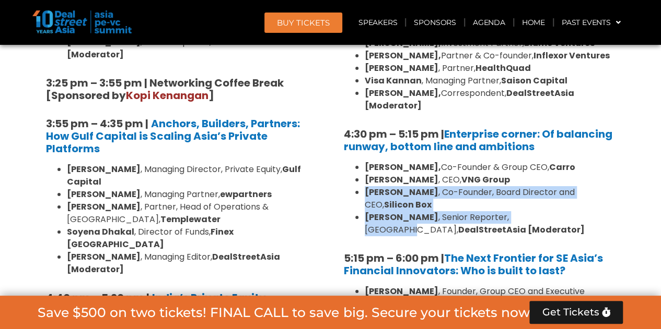
drag, startPoint x: 575, startPoint y: 139, endPoint x: 583, endPoint y: 172, distance: 33.2
click at [583, 172] on ul "[PERSON_NAME], Co-Founder & Group CEO, [PERSON_NAME] , CEO, VNG Group [PERSON_N…" at bounding box center [480, 198] width 272 height 75
click at [595, 211] on li "[PERSON_NAME] , Senior Reporter, [GEOGRAPHIC_DATA], DealStreetAsia [Moderator]" at bounding box center [489, 223] width 251 height 25
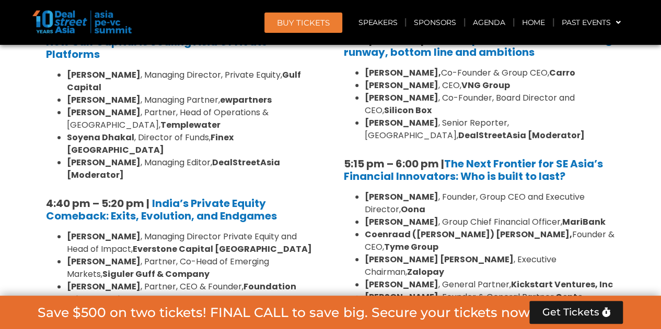
scroll to position [1949, 0]
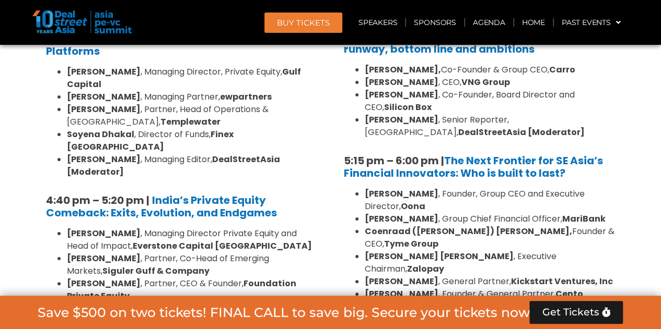
drag, startPoint x: 600, startPoint y: 159, endPoint x: 606, endPoint y: 214, distance: 54.7
click at [606, 214] on ul "[PERSON_NAME] , Founder, Group CEO and Executive Director, [PERSON_NAME] , Grou…" at bounding box center [480, 250] width 272 height 125
click at [609, 288] on li "[PERSON_NAME] , Founder & General Partner, Cento Ventures [Moderator]" at bounding box center [489, 300] width 251 height 25
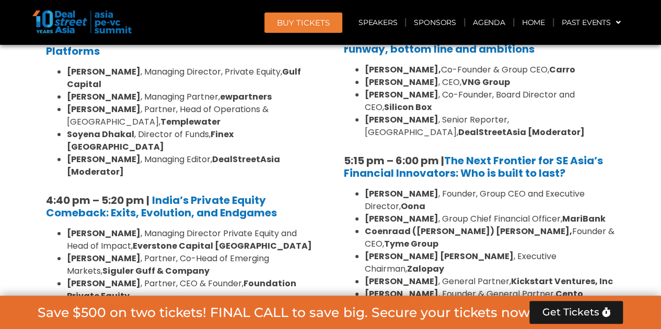
click at [603, 276] on li "[PERSON_NAME] , General Partner, Kickstart Ventures, Inc" at bounding box center [489, 282] width 251 height 13
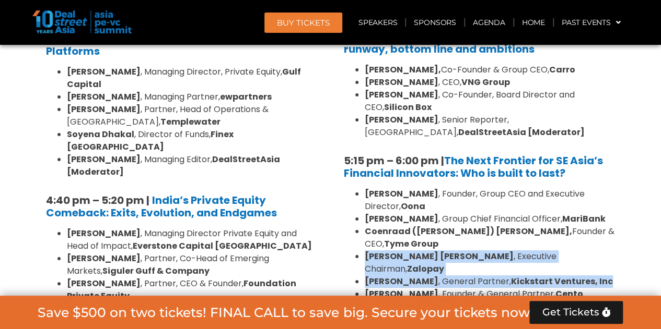
drag, startPoint x: 603, startPoint y: 205, endPoint x: 601, endPoint y: 176, distance: 29.3
click at [601, 188] on ul "[PERSON_NAME] , Founder, Group CEO and Executive Director, [PERSON_NAME] , Grou…" at bounding box center [480, 250] width 272 height 125
click at [601, 226] on li "Coenraad ([PERSON_NAME]) [PERSON_NAME], Founder & CEO, Tyme Group" at bounding box center [489, 238] width 251 height 25
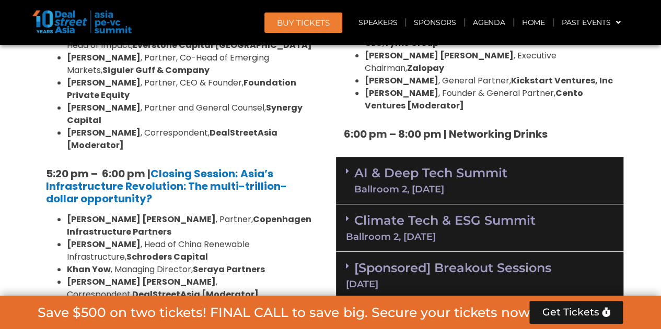
scroll to position [2151, 0]
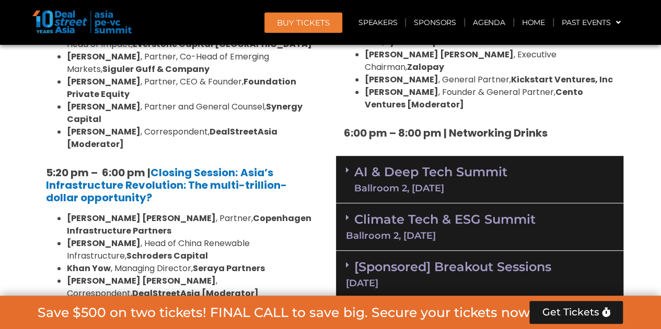
click at [490, 166] on link "AI & Deep Tech Summit Ballroom 2, [DATE]" at bounding box center [430, 179] width 153 height 27
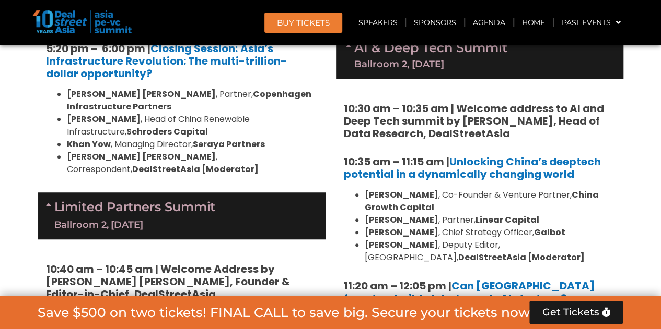
scroll to position [2277, 0]
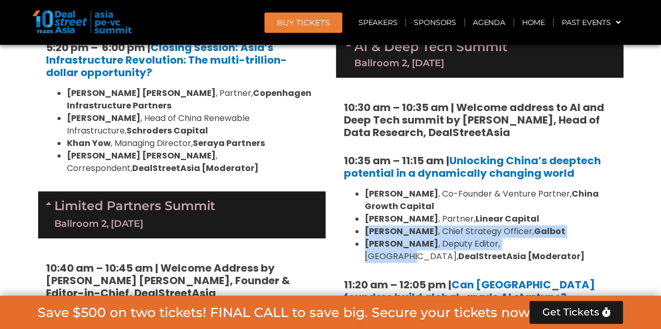
drag, startPoint x: 512, startPoint y: 140, endPoint x: 532, endPoint y: 173, distance: 38.4
click at [532, 188] on ul "[PERSON_NAME] , Co-Founder & Venture Partner, [GEOGRAPHIC_DATA] Growth Capital …" at bounding box center [480, 225] width 272 height 75
click at [532, 238] on li "[PERSON_NAME] , Deputy Editor, [GEOGRAPHIC_DATA], DealStreetAsia [Moderator]" at bounding box center [489, 250] width 251 height 25
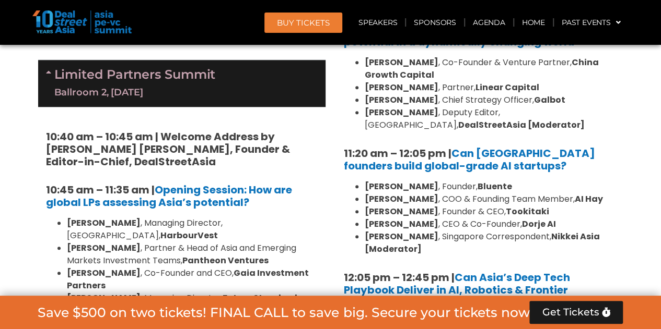
scroll to position [2409, 0]
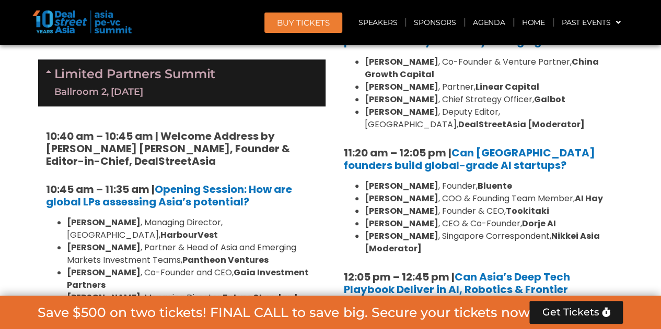
click at [492, 230] on li "[PERSON_NAME] , Singapore Correspondent, Nikkei Asia [Moderator]" at bounding box center [489, 242] width 251 height 25
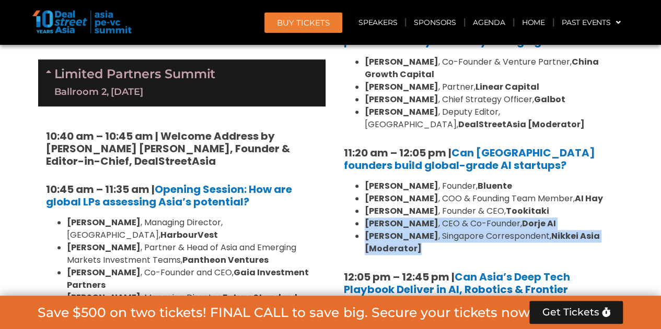
drag, startPoint x: 492, startPoint y: 163, endPoint x: 477, endPoint y: 137, distance: 30.2
click at [477, 180] on ul "[PERSON_NAME] , Founder, [PERSON_NAME] , COO & Founding Team Member, [PERSON_NA…" at bounding box center [480, 217] width 272 height 75
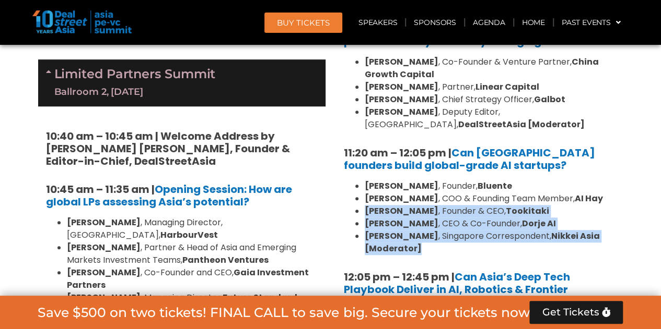
click at [476, 205] on li "[PERSON_NAME] , Founder & CEO, Tookitaki" at bounding box center [489, 211] width 251 height 13
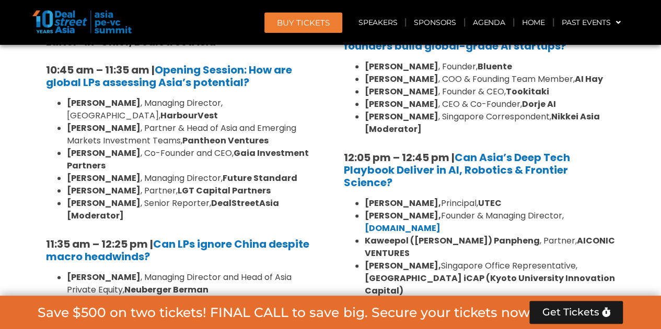
scroll to position [2531, 0]
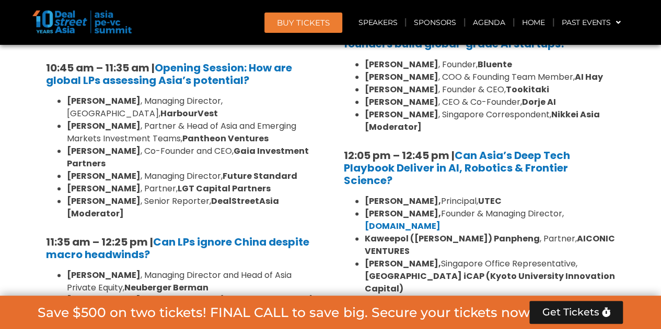
click at [470, 233] on strong "Kaweepol ([PERSON_NAME]) Panpheng" at bounding box center [451, 239] width 175 height 12
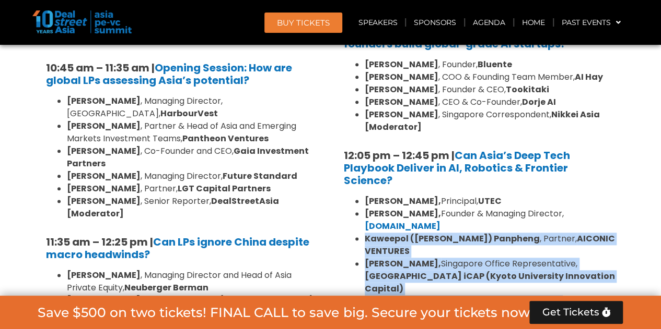
drag, startPoint x: 470, startPoint y: 147, endPoint x: 486, endPoint y: 217, distance: 71.7
click at [485, 216] on ul "[PERSON_NAME], Principal, UTEC [PERSON_NAME], Founder & Managing Director, [DOM…" at bounding box center [480, 264] width 272 height 138
click at [486, 308] on li "[PERSON_NAME] [PERSON_NAME] , Correspondent, DealStreetAsia [Moderator]" at bounding box center [489, 320] width 251 height 25
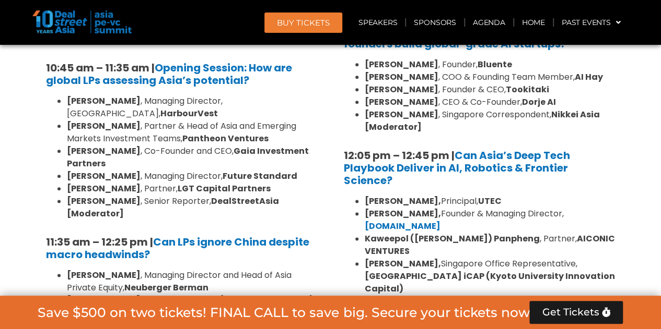
click at [486, 308] on li "[PERSON_NAME] [PERSON_NAME] , Correspondent, DealStreetAsia [Moderator]" at bounding box center [489, 320] width 251 height 25
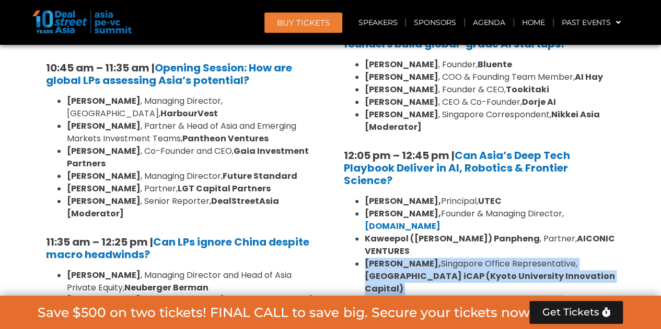
drag, startPoint x: 486, startPoint y: 218, endPoint x: 456, endPoint y: 165, distance: 60.6
click at [461, 195] on ul "[PERSON_NAME], Principal, UTEC [PERSON_NAME], Founder & Managing Director, [DOM…" at bounding box center [480, 264] width 272 height 138
click at [451, 258] on li "[PERSON_NAME], [GEOGRAPHIC_DATA] Office Representative, [GEOGRAPHIC_DATA] iCAP …" at bounding box center [489, 277] width 251 height 38
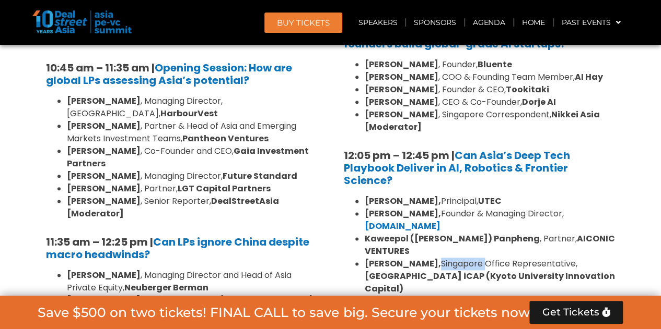
click at [451, 258] on li "[PERSON_NAME], [GEOGRAPHIC_DATA] Office Representative, [GEOGRAPHIC_DATA] iCAP …" at bounding box center [489, 277] width 251 height 38
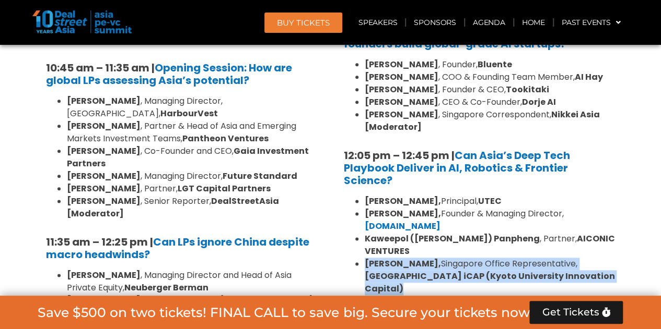
drag, startPoint x: 451, startPoint y: 158, endPoint x: 479, endPoint y: 202, distance: 52.1
click at [478, 201] on ul "[PERSON_NAME], Principal, UTEC [PERSON_NAME], Founder & Managing Director, [DOM…" at bounding box center [480, 264] width 272 height 138
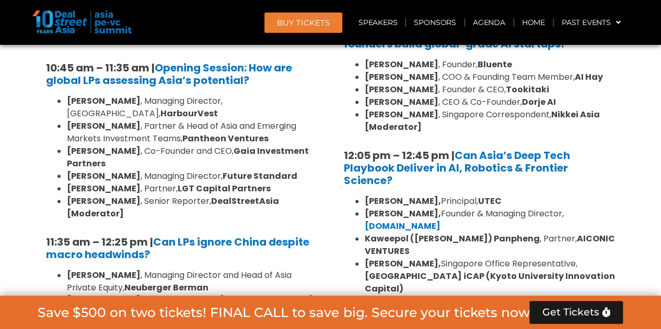
click at [517, 308] on li "[PERSON_NAME] [PERSON_NAME] , Correspondent, DealStreetAsia [Moderator]" at bounding box center [489, 320] width 251 height 25
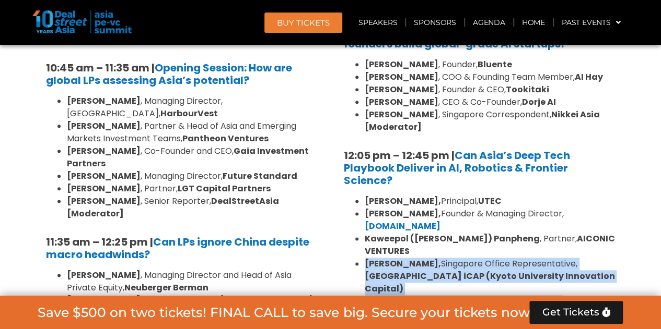
drag
click at [462, 195] on ul "[PERSON_NAME], Principal, UTEC [PERSON_NAME], Founder & Managing Director, [DOM…" at bounding box center [480, 264] width 272 height 138
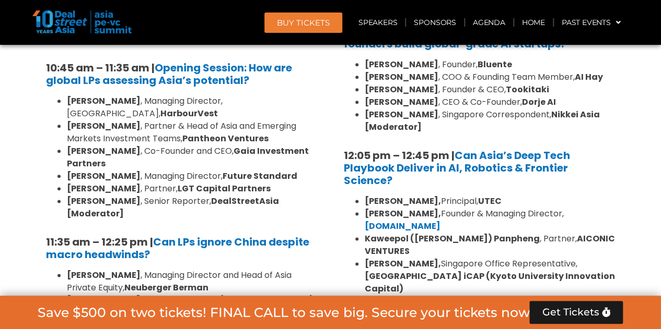
click at [431, 233] on li "Kaweepol ([PERSON_NAME] , Partner, AICONIC VENTURES" at bounding box center [489, 245] width 251 height 25
click at [440, 258] on li "[PERSON_NAME], [GEOGRAPHIC_DATA] Office Representative, [GEOGRAPHIC_DATA] iCAP …" at bounding box center [489, 277] width 251 height 38
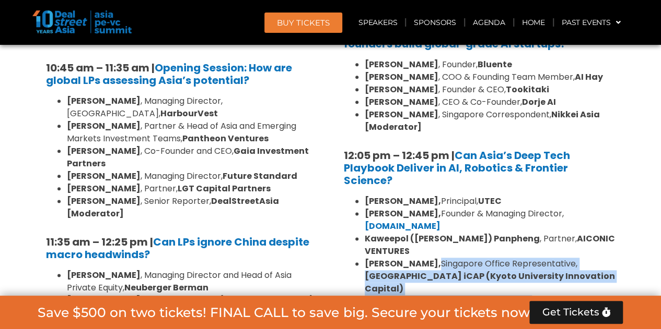
click at [507, 204] on ul "[PERSON_NAME], Principal, UTEC [PERSON_NAME], Founder & Managing Director, [DOM…" at bounding box center [480, 264] width 272 height 138
click at [507, 296] on strong "Speciale Invest" at bounding box center [526, 302] width 67 height 12
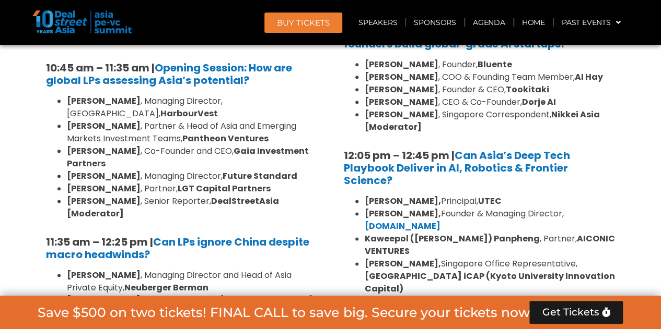
click at [509, 270] on b "[GEOGRAPHIC_DATA] iCAP (Kyoto University Innovation Capital)" at bounding box center [489, 282] width 250 height 25
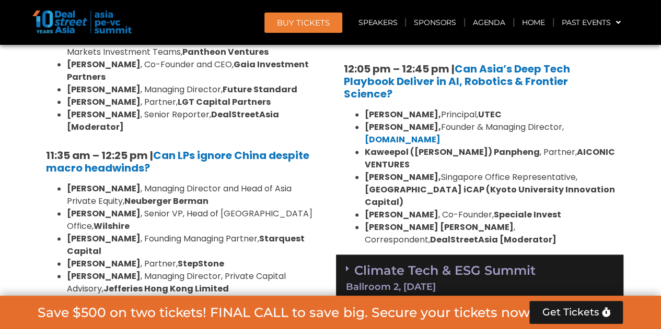
scroll to position [2611, 0]
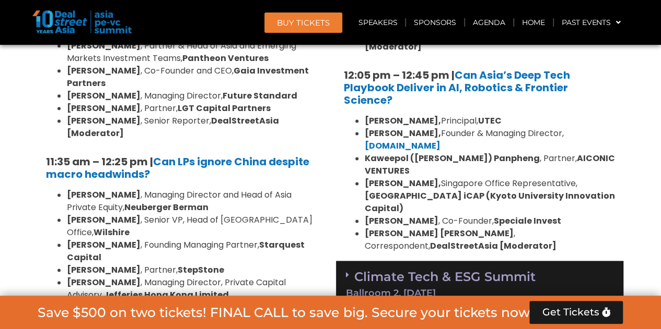
click at [474, 269] on link "Climate Tech & ESG Summit Ballroom 2, [DATE]" at bounding box center [479, 283] width 267 height 29
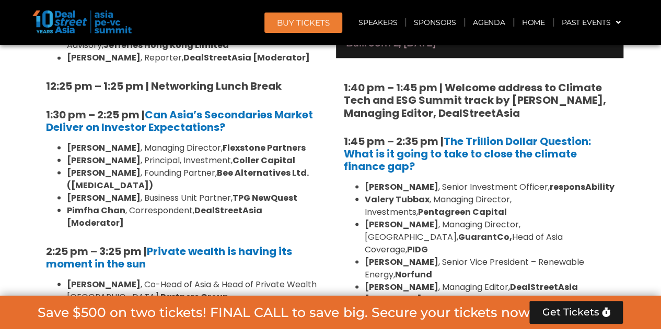
scroll to position [2862, 0]
click at [490, 218] on li "[PERSON_NAME] , Managing Director, [GEOGRAPHIC_DATA], GuarantCo, Head of Asia C…" at bounding box center [489, 237] width 251 height 38
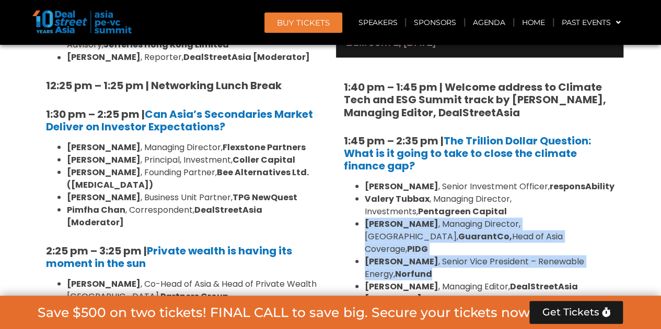
drag, startPoint x: 490, startPoint y: 124, endPoint x: 476, endPoint y: 168, distance: 45.6
click at [476, 180] on ul "[PERSON_NAME] , Senior Investment Officer, responsAbility [PERSON_NAME] , Manag…" at bounding box center [480, 242] width 272 height 125
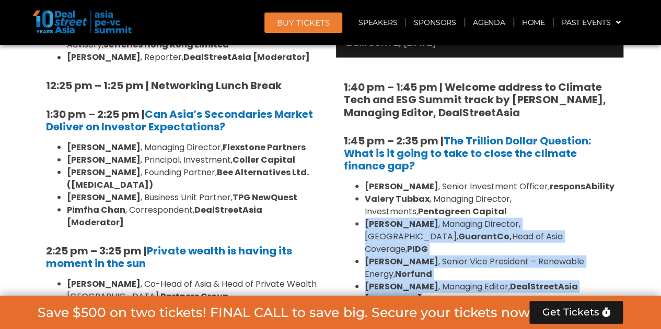
click at [474, 280] on li "[PERSON_NAME] , Managing Editor, DealStreetAsia [Moderator]" at bounding box center [489, 292] width 251 height 25
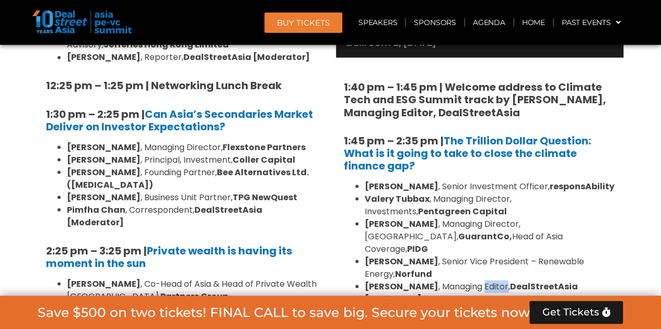
click at [474, 280] on li "[PERSON_NAME] , Managing Editor, DealStreetAsia [Moderator]" at bounding box center [489, 292] width 251 height 25
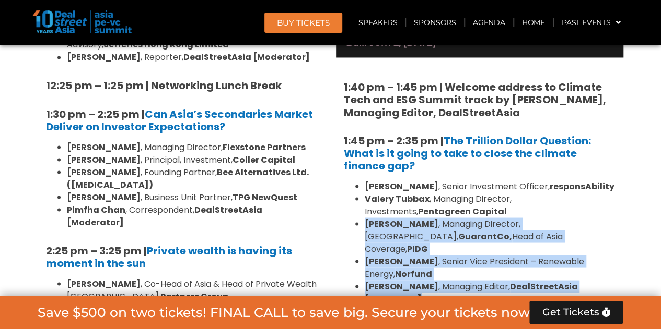
drag, startPoint x: 474, startPoint y: 172, endPoint x: 497, endPoint y: 135, distance: 42.9
click at [497, 180] on ul "[PERSON_NAME] , Senior Investment Officer, responsAbility [PERSON_NAME] , Manag…" at bounding box center [480, 242] width 272 height 125
click at [485, 218] on li "[PERSON_NAME] , Managing Director, [GEOGRAPHIC_DATA], GuarantCo, Head of Asia C…" at bounding box center [489, 237] width 251 height 38
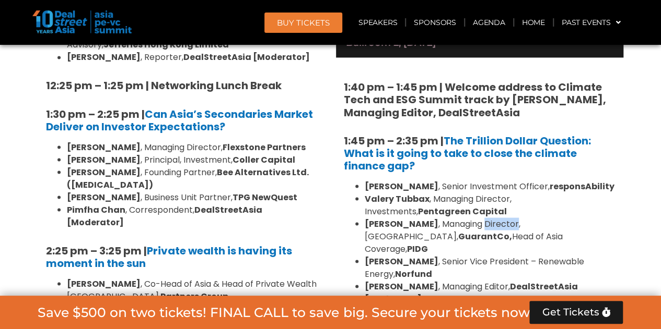
click at [485, 218] on li "[PERSON_NAME] , Managing Director, [GEOGRAPHIC_DATA], GuarantCo, Head of Asia C…" at bounding box center [489, 237] width 251 height 38
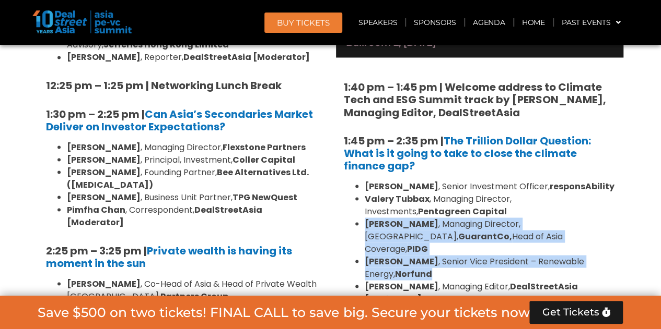
drag, startPoint x: 485, startPoint y: 127, endPoint x: 468, endPoint y: 152, distance: 30.6
click at [468, 180] on ul "[PERSON_NAME] , Senior Investment Officer, responsAbility [PERSON_NAME] , Manag…" at bounding box center [480, 242] width 272 height 125
click at [468, 255] on li "[PERSON_NAME] , Senior Vice President – Renewable Energy, Norfund" at bounding box center [489, 267] width 251 height 25
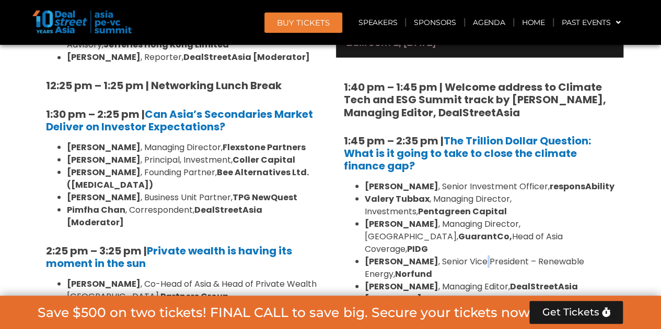
click at [468, 255] on li "[PERSON_NAME] , Senior Vice President – Renewable Energy, Norfund" at bounding box center [489, 267] width 251 height 25
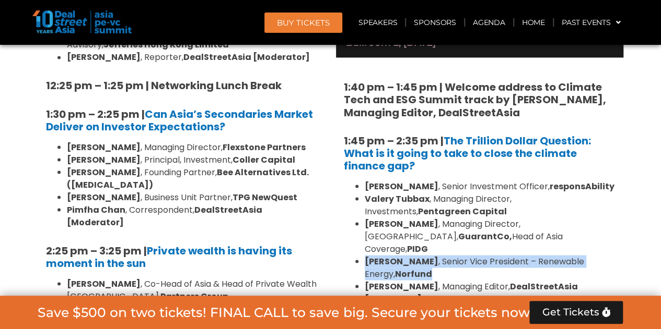
click at [468, 255] on li "[PERSON_NAME] , Senior Vice President – Renewable Energy, Norfund" at bounding box center [489, 267] width 251 height 25
click at [470, 255] on li "[PERSON_NAME] , Senior Vice President – Renewable Energy, Norfund" at bounding box center [489, 267] width 251 height 25
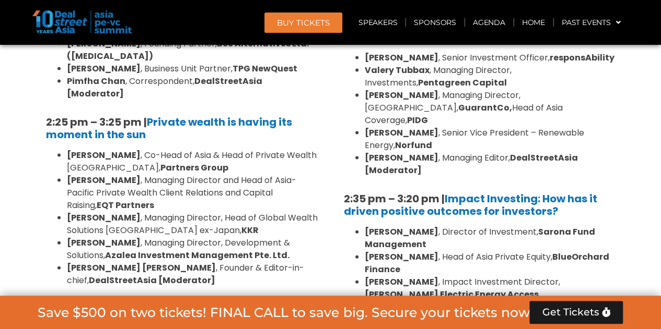
scroll to position [2990, 0]
click at [504, 251] on li "[PERSON_NAME] , Head of Asia Private Equity, BlueOrchard Finance" at bounding box center [489, 263] width 251 height 25
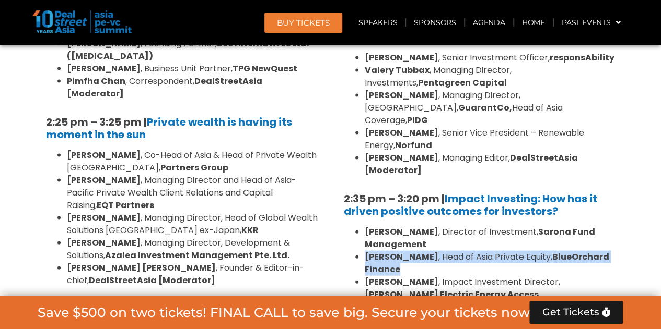
click at [504, 251] on li "[PERSON_NAME] , Head of Asia Private Equity, BlueOrchard Finance" at bounding box center [489, 263] width 251 height 25
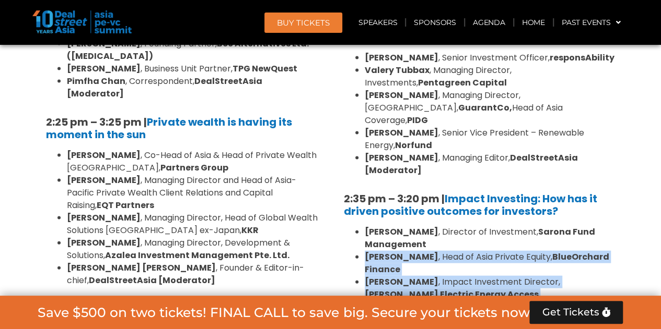
drag, startPoint x: 504, startPoint y: 146, endPoint x: 512, endPoint y: 172, distance: 26.6
click at [512, 226] on ul "[PERSON_NAME] , Director of Investment, Sarona Fund Management [PERSON_NAME] , …" at bounding box center [480, 295] width 272 height 138
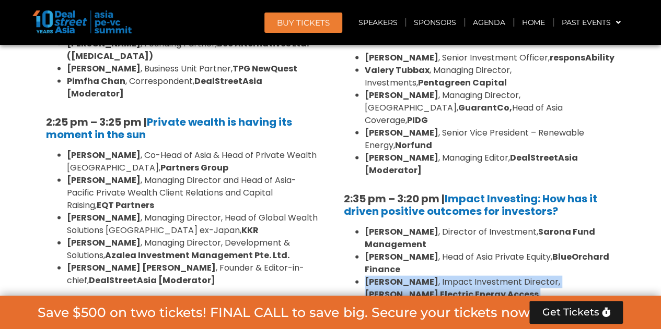
drag, startPoint x: 535, startPoint y: 188, endPoint x: 516, endPoint y: 159, distance: 34.0
click at [518, 226] on ul "[PERSON_NAME] , Director of Investment, Sarona Fund Management [PERSON_NAME] , …" at bounding box center [480, 295] width 272 height 138
click at [509, 276] on li "[PERSON_NAME] , Impact Investment Director, [PERSON_NAME] Electric Energy Acces…" at bounding box center [489, 295] width 251 height 38
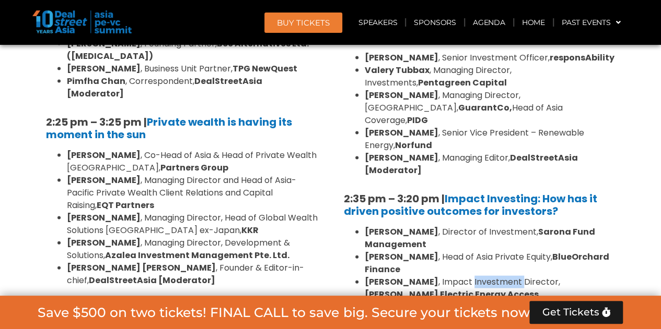
click at [509, 276] on li "[PERSON_NAME] , Impact Investment Director, [PERSON_NAME] Electric Energy Acces…" at bounding box center [489, 295] width 251 height 38
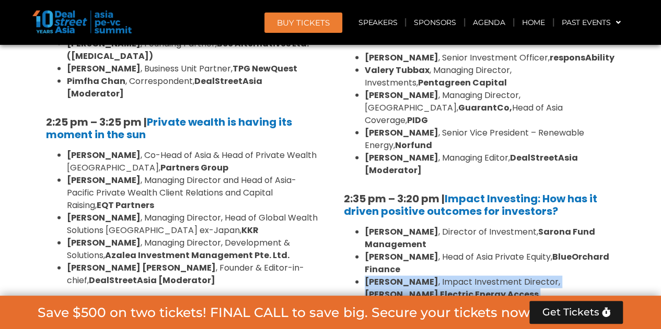
drag, startPoint x: 509, startPoint y: 154, endPoint x: 535, endPoint y: 188, distance: 43.1
click at [533, 226] on ul "[PERSON_NAME] , Director of Investment, Sarona Fund Management [PERSON_NAME] , …" at bounding box center [480, 295] width 272 height 138
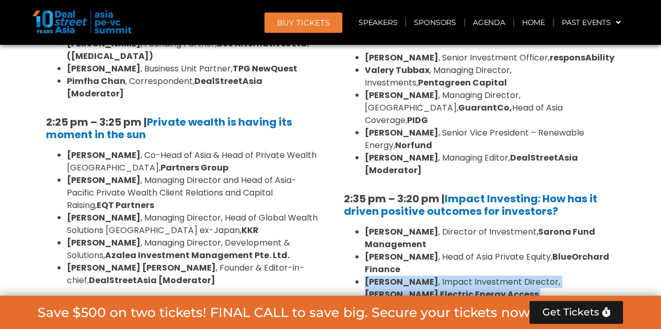
drag, startPoint x: 550, startPoint y: 190, endPoint x: 538, endPoint y: 166, distance: 26.6
click at [538, 226] on ul "[PERSON_NAME] , Director of Investment, Sarona Fund Management [PERSON_NAME] , …" at bounding box center [480, 295] width 272 height 138
click at [531, 276] on li "[PERSON_NAME] , Impact Investment Director, [PERSON_NAME] Electric Energy Acces…" at bounding box center [489, 295] width 251 height 38
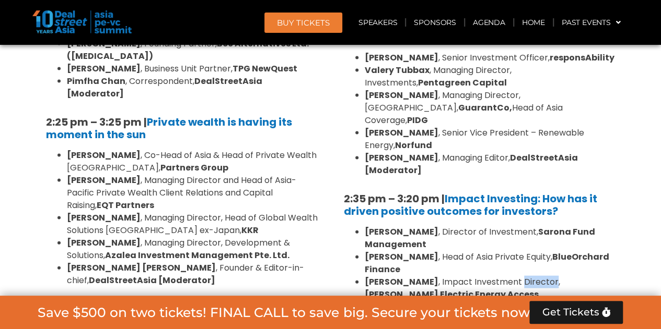
click at [531, 276] on li "[PERSON_NAME] , Impact Investment Director, [PERSON_NAME] Electric Energy Acces…" at bounding box center [489, 295] width 251 height 38
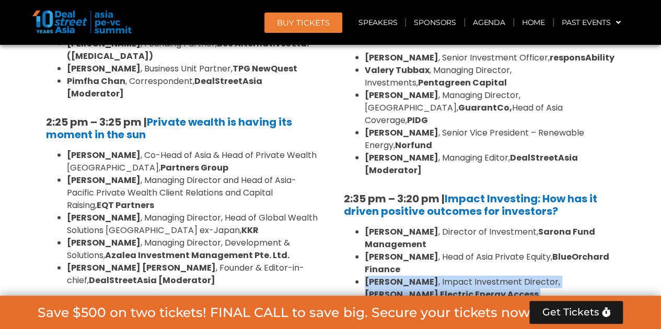
click at [531, 276] on li "[PERSON_NAME] , Impact Investment Director, [PERSON_NAME] Electric Energy Acces…" at bounding box center [489, 295] width 251 height 38
drag, startPoint x: 531, startPoint y: 160, endPoint x: 554, endPoint y: 189, distance: 36.4
click at [554, 226] on ul "[PERSON_NAME] , Director of Investment, Sarona Fund Management [PERSON_NAME] , …" at bounding box center [480, 295] width 272 height 138
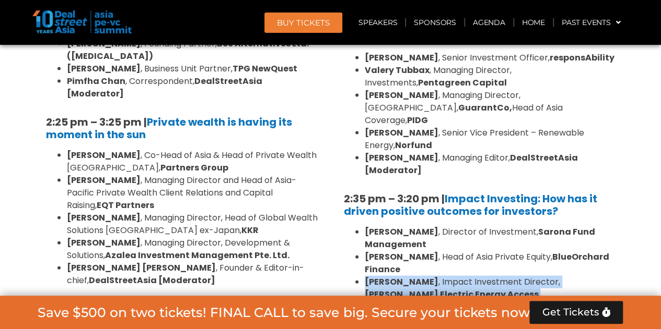
drag, startPoint x: 554, startPoint y: 189, endPoint x: 532, endPoint y: 147, distance: 47.4
click at [532, 226] on ul "[PERSON_NAME] , Director of Investment, Sarona Fund Management [PERSON_NAME] , …" at bounding box center [480, 295] width 272 height 138
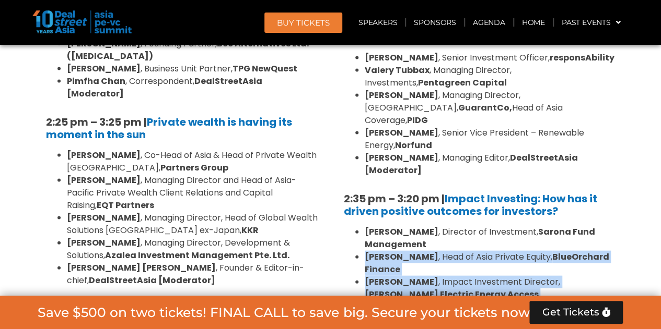
click at [532, 251] on li "[PERSON_NAME] , Head of Asia Private Equity, BlueOrchard Finance" at bounding box center [489, 263] width 251 height 25
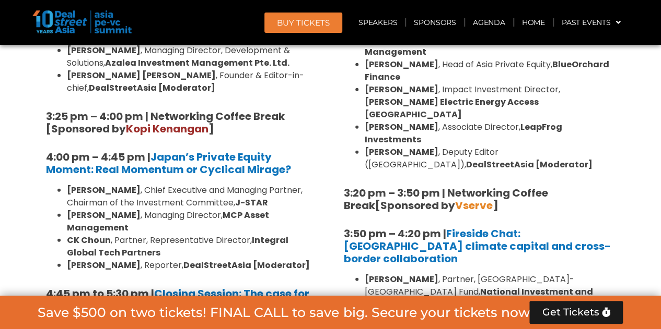
scroll to position [3185, 0]
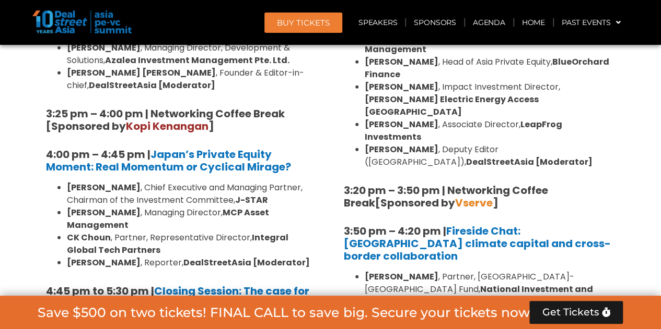
click at [431, 284] on strong "National Investment and Infrastructure Fund (NIIF)" at bounding box center [478, 296] width 228 height 25
drag, startPoint x: 431, startPoint y: 125, endPoint x: 517, endPoint y: 153, distance: 90.7
click at [517, 271] on ul "[PERSON_NAME] , Partner, [GEOGRAPHIC_DATA]-[GEOGRAPHIC_DATA] Fund, National Inv…" at bounding box center [480, 302] width 272 height 63
click at [462, 309] on b "[PERSON_NAME]" at bounding box center [485, 315] width 74 height 12
click at [457, 284] on strong "National Investment and Infrastructure Fund (NIIF)" at bounding box center [478, 296] width 228 height 25
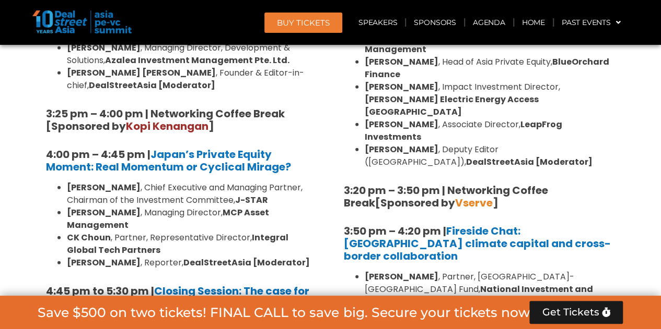
drag, startPoint x: 457, startPoint y: 123, endPoint x: 480, endPoint y: 154, distance: 38.0
click at [480, 271] on ul "[PERSON_NAME] , Partner, [GEOGRAPHIC_DATA]-[GEOGRAPHIC_DATA] Fund, National Inv…" at bounding box center [480, 302] width 272 height 63
click at [480, 309] on li "In conversation with [PERSON_NAME] , Senior Reporter, DealStreetAsia" at bounding box center [489, 321] width 251 height 25
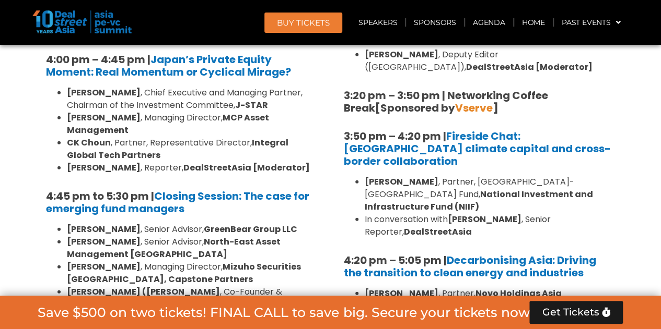
scroll to position [3282, 0]
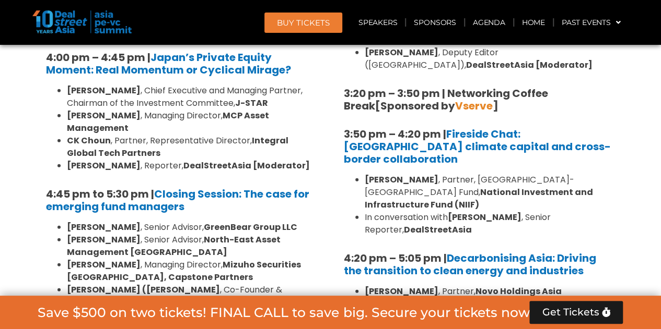
drag, startPoint x: 493, startPoint y: 163, endPoint x: 497, endPoint y: 180, distance: 17.6
click at [497, 286] on ul "[PERSON_NAME] , Partner, Novo Holdings Asia [PERSON_NAME] , Managing Partner, […" at bounding box center [480, 330] width 272 height 88
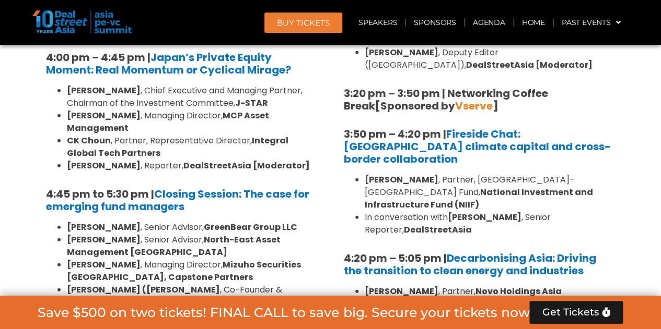
drag, startPoint x: 497, startPoint y: 180, endPoint x: 493, endPoint y: 166, distance: 14.4
click at [494, 286] on ul "[PERSON_NAME] , Partner, Novo Holdings Asia [PERSON_NAME] , Managing Partner, […" at bounding box center [480, 330] width 272 height 88
click at [487, 145] on div at bounding box center [487, 145] width 0 height 0
click at [439, 311] on li "[PERSON_NAME] , Co-Founder & General Partner, Shift4Good" at bounding box center [489, 323] width 251 height 25
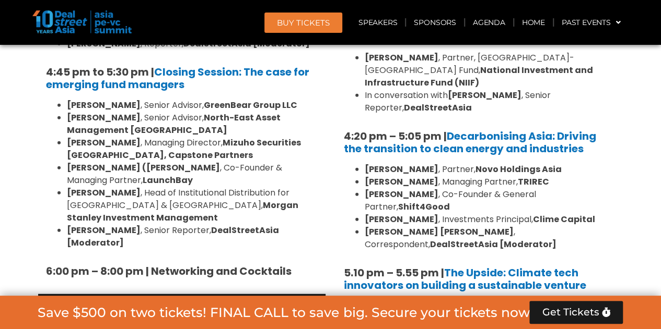
scroll to position [3411, 0]
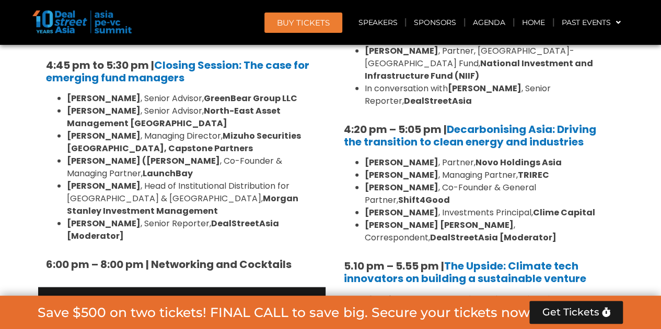
click at [501, 306] on li "[PERSON_NAME] , Co-CEO and Co-Founder, AirCarbon Exchange" at bounding box center [489, 318] width 251 height 25
drag, startPoint x: 501, startPoint y: 136, endPoint x: 497, endPoint y: 202, distance: 65.9
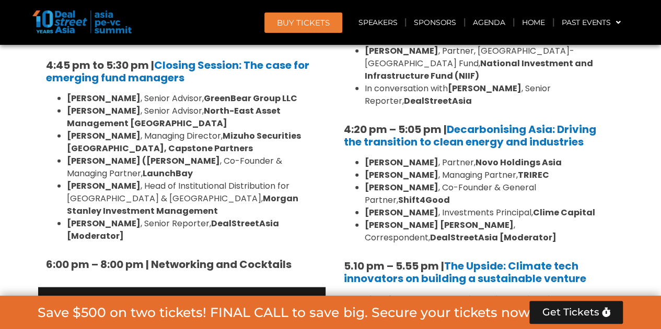
drag, startPoint x: 497, startPoint y: 203, endPoint x: 497, endPoint y: 172, distance: 30.8
click at [470, 306] on li "[PERSON_NAME] , Co-CEO and Co-Founder, AirCarbon Exchange" at bounding box center [489, 318] width 251 height 25
drag, startPoint x: 470, startPoint y: 151, endPoint x: 487, endPoint y: 198, distance: 49.9
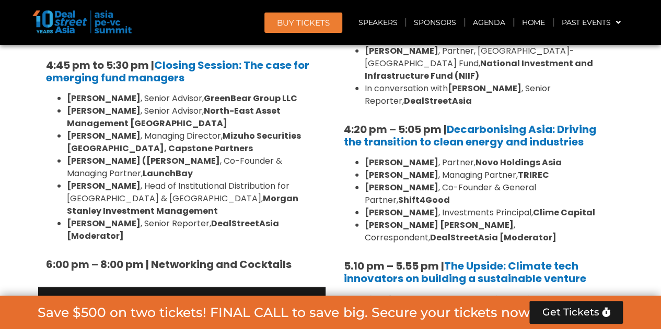
drag, startPoint x: 487, startPoint y: 200, endPoint x: 478, endPoint y: 157, distance: 43.7
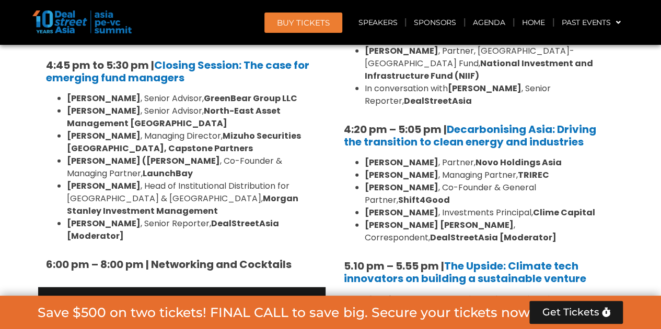
drag, startPoint x: 478, startPoint y: 157, endPoint x: 488, endPoint y: 189, distance: 33.4
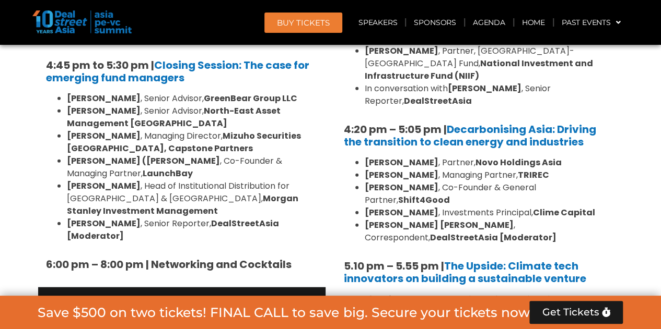
drag, startPoint x: 488, startPoint y: 189, endPoint x: 493, endPoint y: 202, distance: 13.4
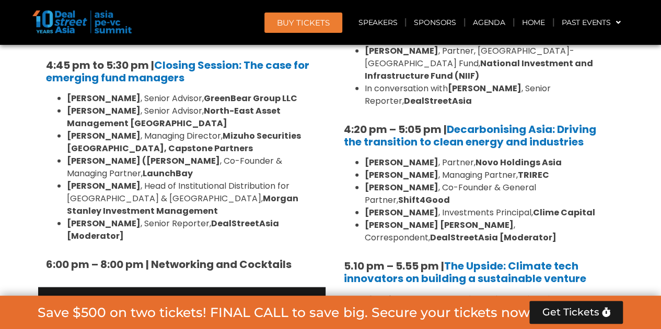
drag, startPoint x: 493, startPoint y: 202, endPoint x: 502, endPoint y: 155, distance: 48.3
drag, startPoint x: 504, startPoint y: 155, endPoint x: 504, endPoint y: 188, distance: 32.9
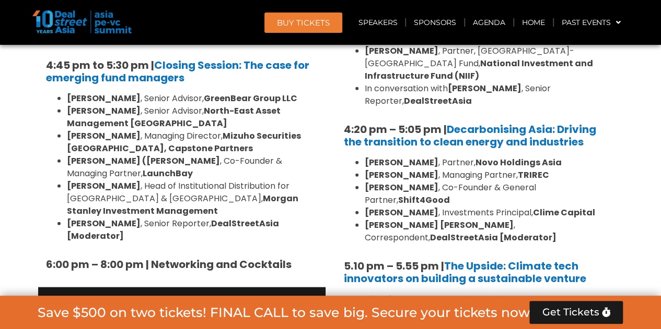
drag, startPoint x: 504, startPoint y: 188, endPoint x: 505, endPoint y: 159, distance: 28.7
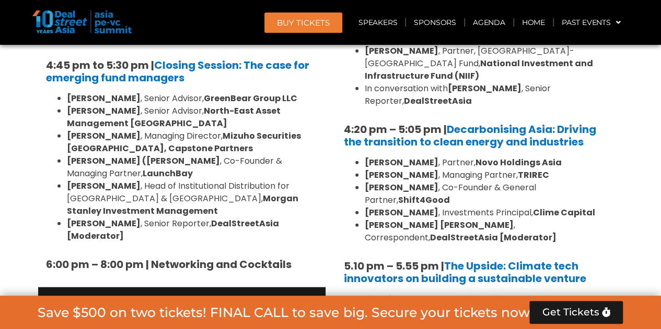
drag, startPoint x: 505, startPoint y: 159, endPoint x: 509, endPoint y: 187, distance: 28.4
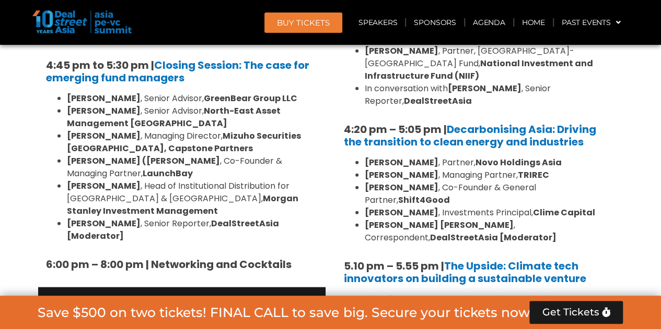
drag, startPoint x: 509, startPoint y: 187, endPoint x: 503, endPoint y: 170, distance: 18.7
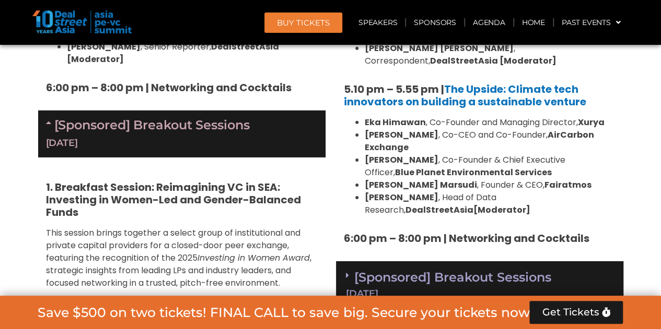
scroll to position [3593, 0]
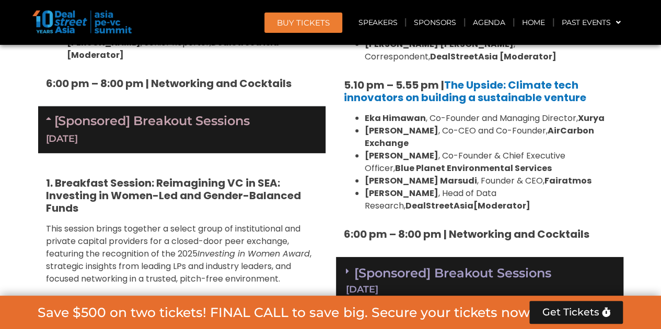
click at [470, 285] on div "[DATE]" at bounding box center [479, 289] width 267 height 9
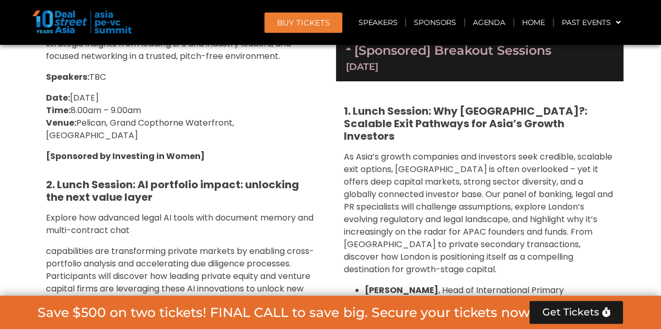
scroll to position [3815, 0]
click at [481, 310] on li "[PERSON_NAME] , Co-Head of Equity Capital Markets, Deutsche Numis" at bounding box center [489, 322] width 251 height 25
drag, startPoint x: 481, startPoint y: 133, endPoint x: 492, endPoint y: 200, distance: 67.8
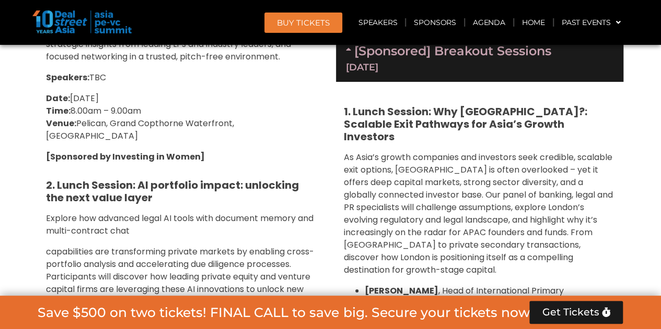
drag, startPoint x: 492, startPoint y: 200, endPoint x: 505, endPoint y: 132, distance: 69.6
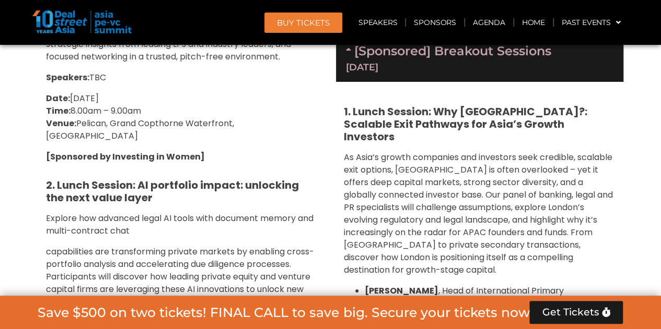
click at [505, 310] on span "[PERSON_NAME] , Co-Head of Equity Capital Markets, Deutsche Numis" at bounding box center [456, 322] width 184 height 25
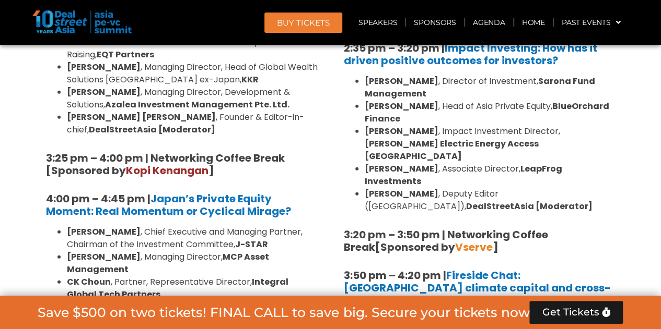
scroll to position [3140, 0]
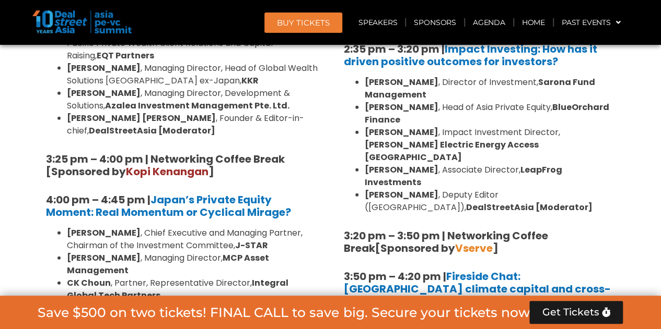
click at [478, 316] on li "[PERSON_NAME] , Partner, [GEOGRAPHIC_DATA]-[GEOGRAPHIC_DATA] Fund, National Inv…" at bounding box center [489, 335] width 251 height 38
click at [451, 316] on li "[PERSON_NAME] , Partner, [GEOGRAPHIC_DATA]-[GEOGRAPHIC_DATA] Fund, National Inv…" at bounding box center [489, 335] width 251 height 38
drag, startPoint x: 418, startPoint y: 171, endPoint x: 555, endPoint y: 184, distance: 137.4
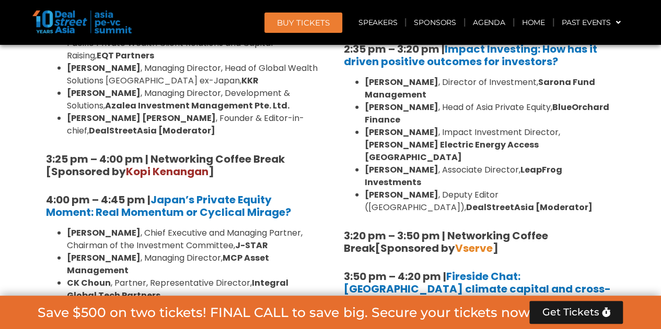
drag, startPoint x: 408, startPoint y: 178, endPoint x: 438, endPoint y: 199, distance: 36.4
